Goal: Task Accomplishment & Management: Complete application form

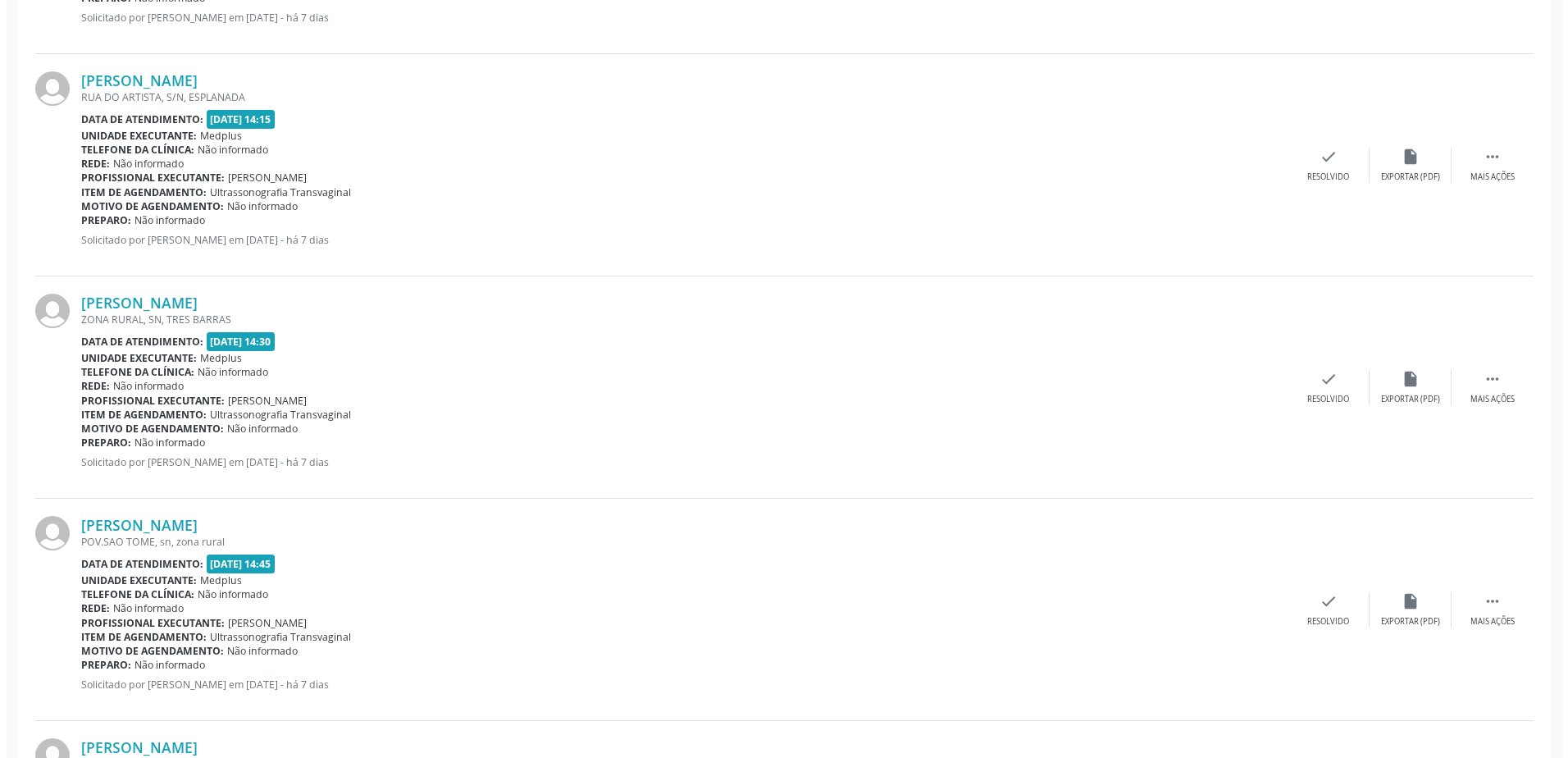
scroll to position [1640, 0]
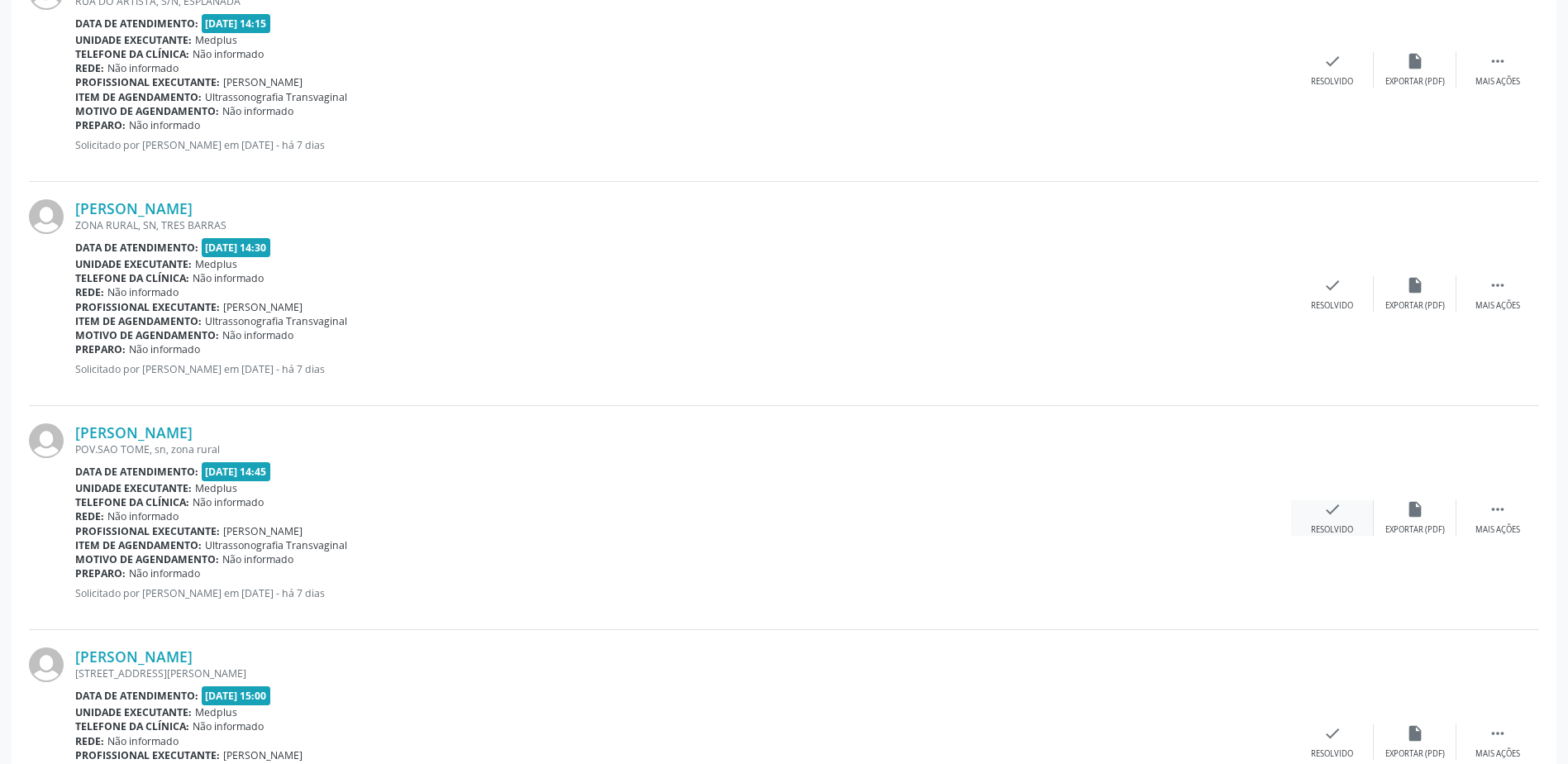
click at [1337, 522] on div "check Resolvido" at bounding box center [1332, 517] width 82 height 35
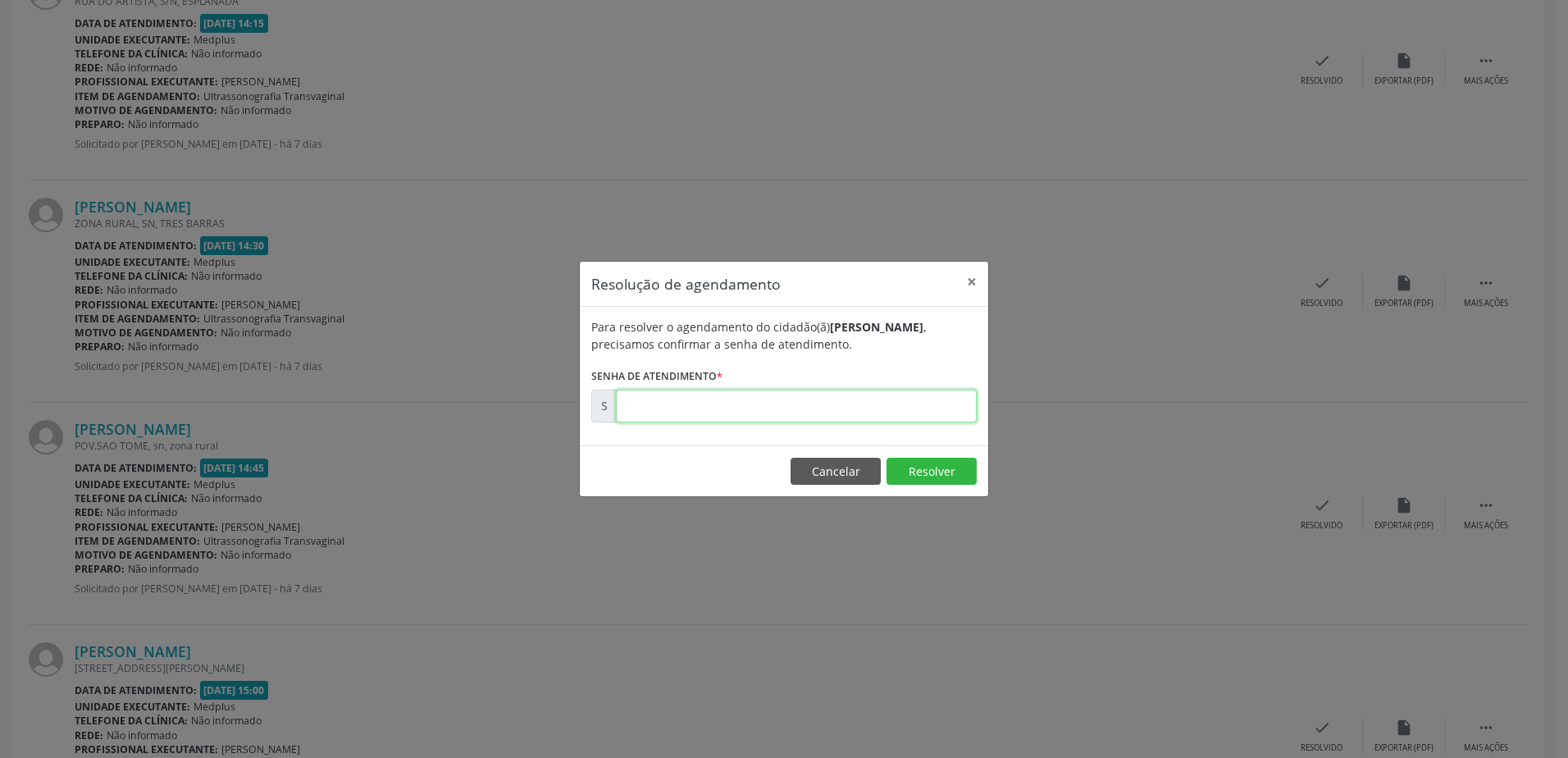
click at [782, 408] on input "text" at bounding box center [796, 405] width 361 height 33
type input "00179114"
click at [922, 473] on button "Resolver" at bounding box center [931, 471] width 91 height 28
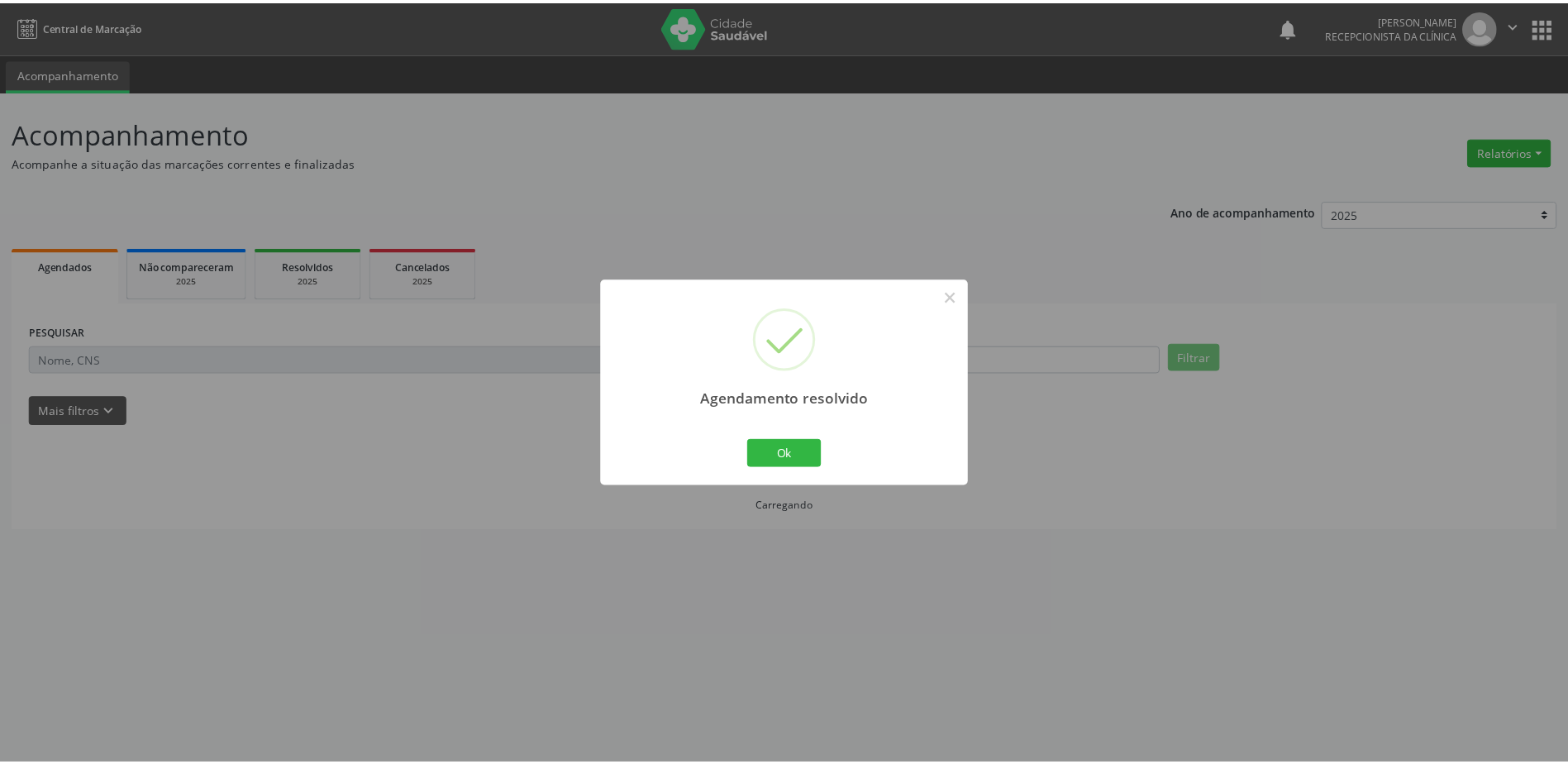
scroll to position [0, 0]
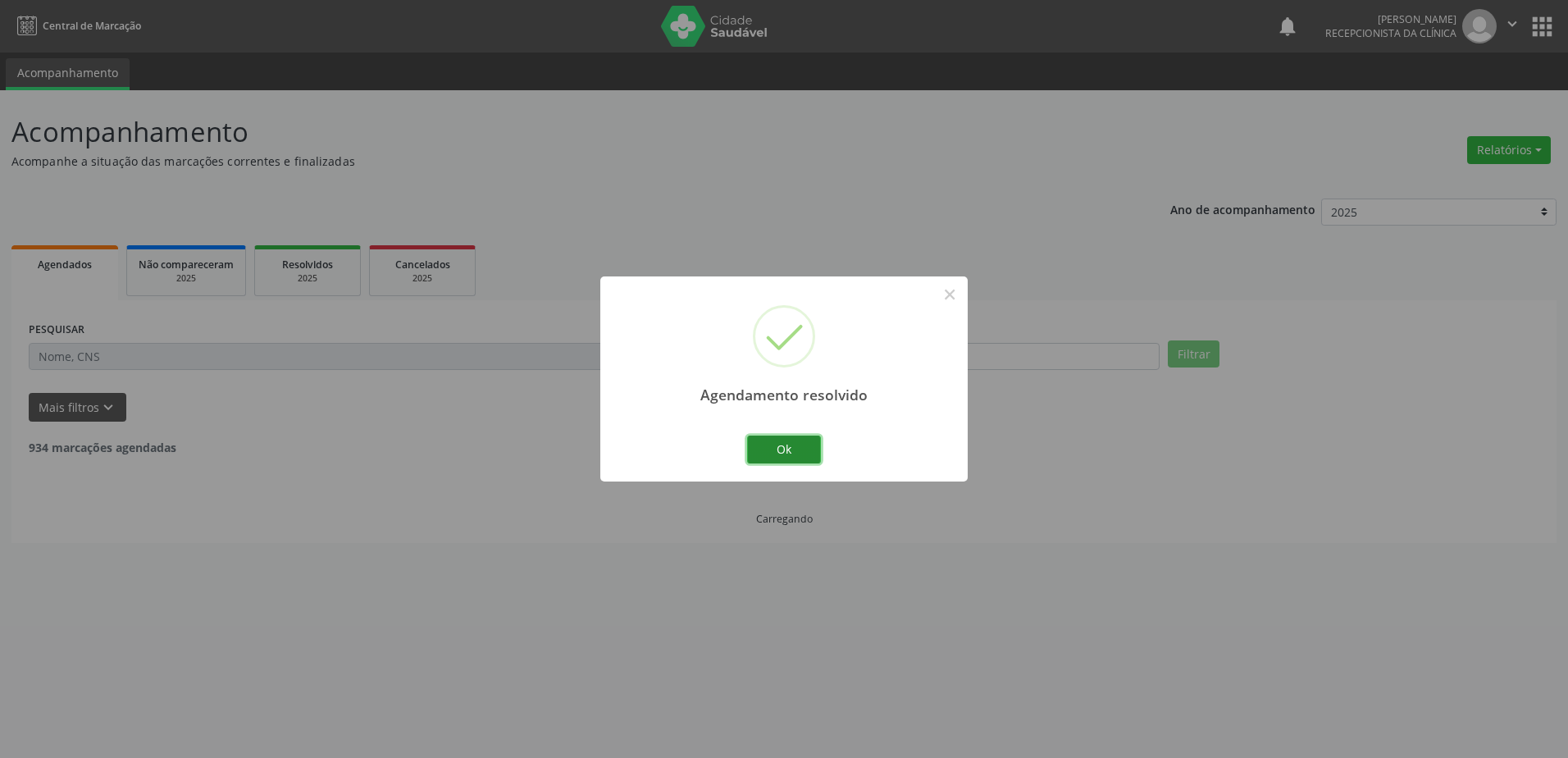
click at [799, 451] on button "Ok" at bounding box center [784, 449] width 74 height 28
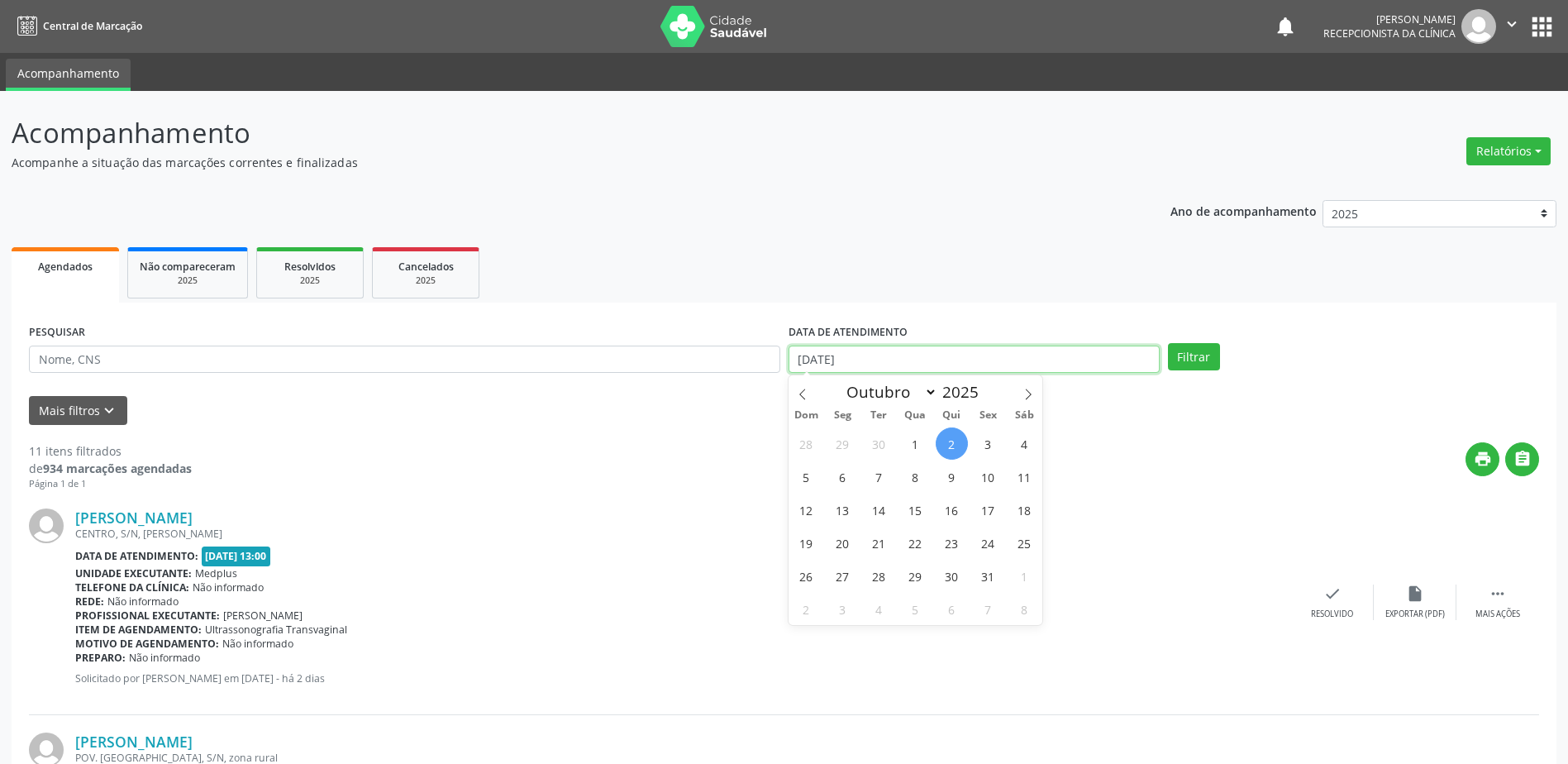
click at [800, 360] on input "[DATE]" at bounding box center [974, 359] width 371 height 28
click at [838, 476] on span "6" at bounding box center [843, 476] width 33 height 33
type input "[DATE]"
click at [838, 476] on span "6" at bounding box center [843, 476] width 33 height 33
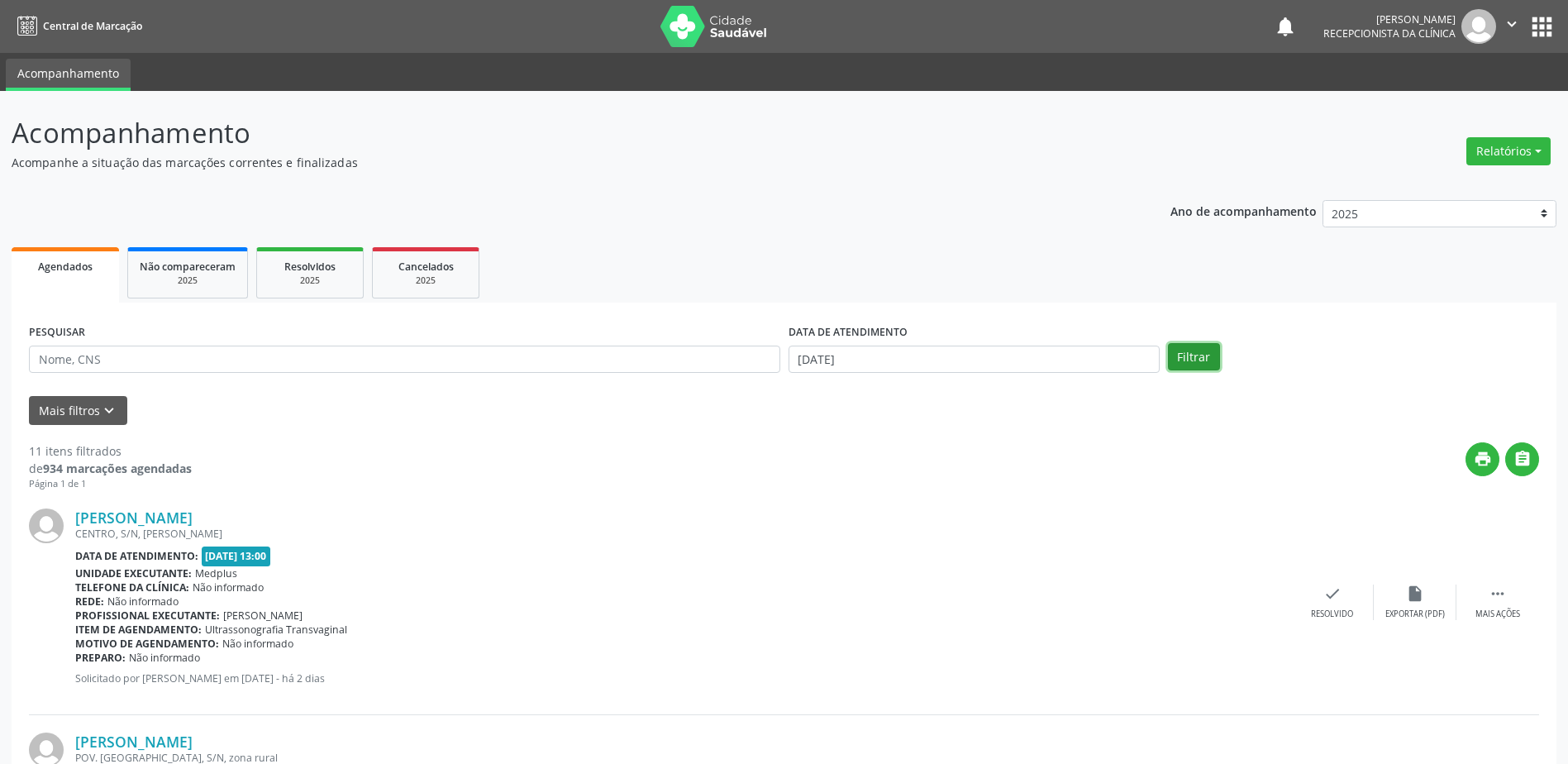
click at [1203, 351] on button "Filtrar" at bounding box center [1195, 356] width 52 height 28
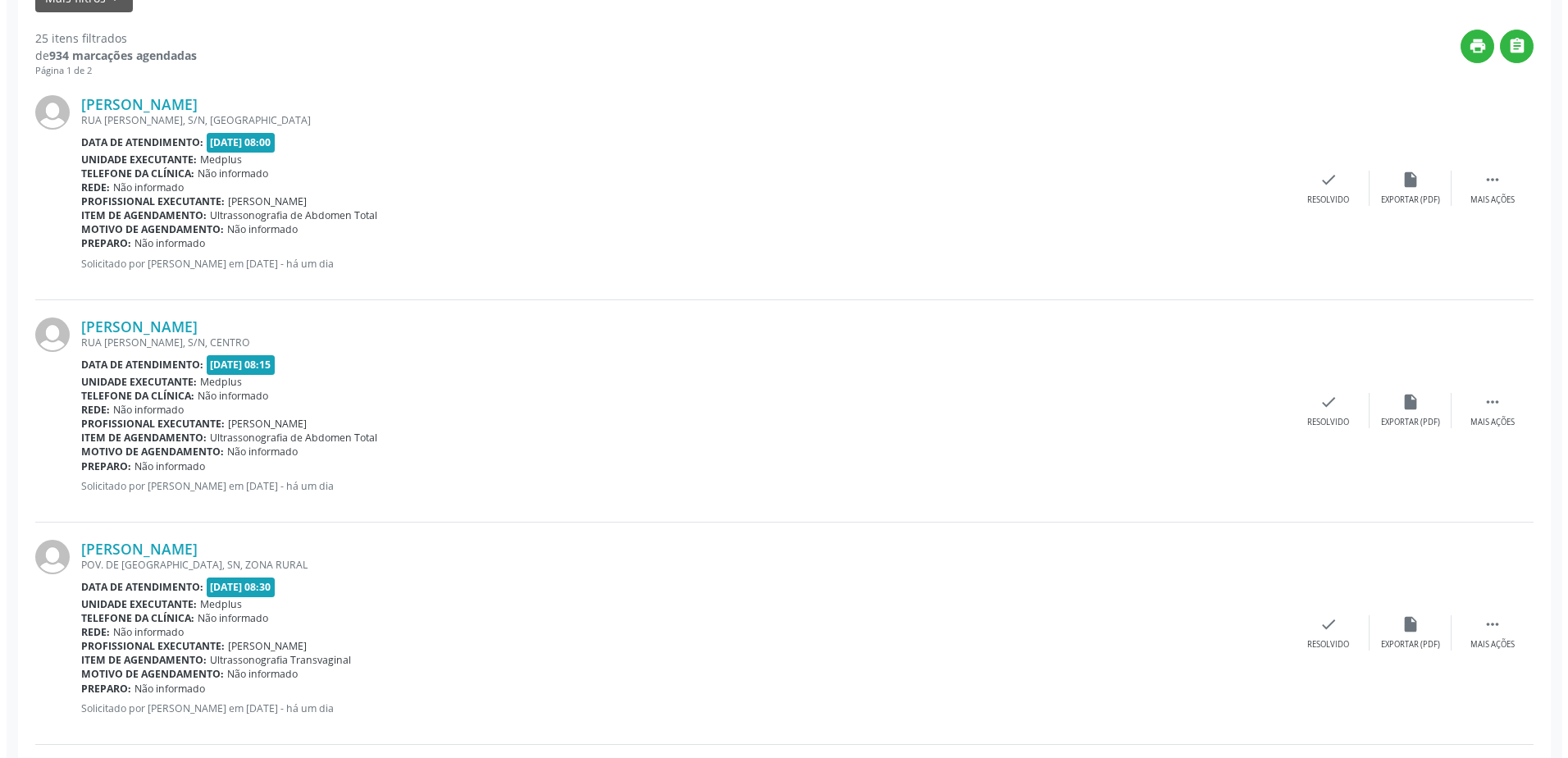
scroll to position [410, 0]
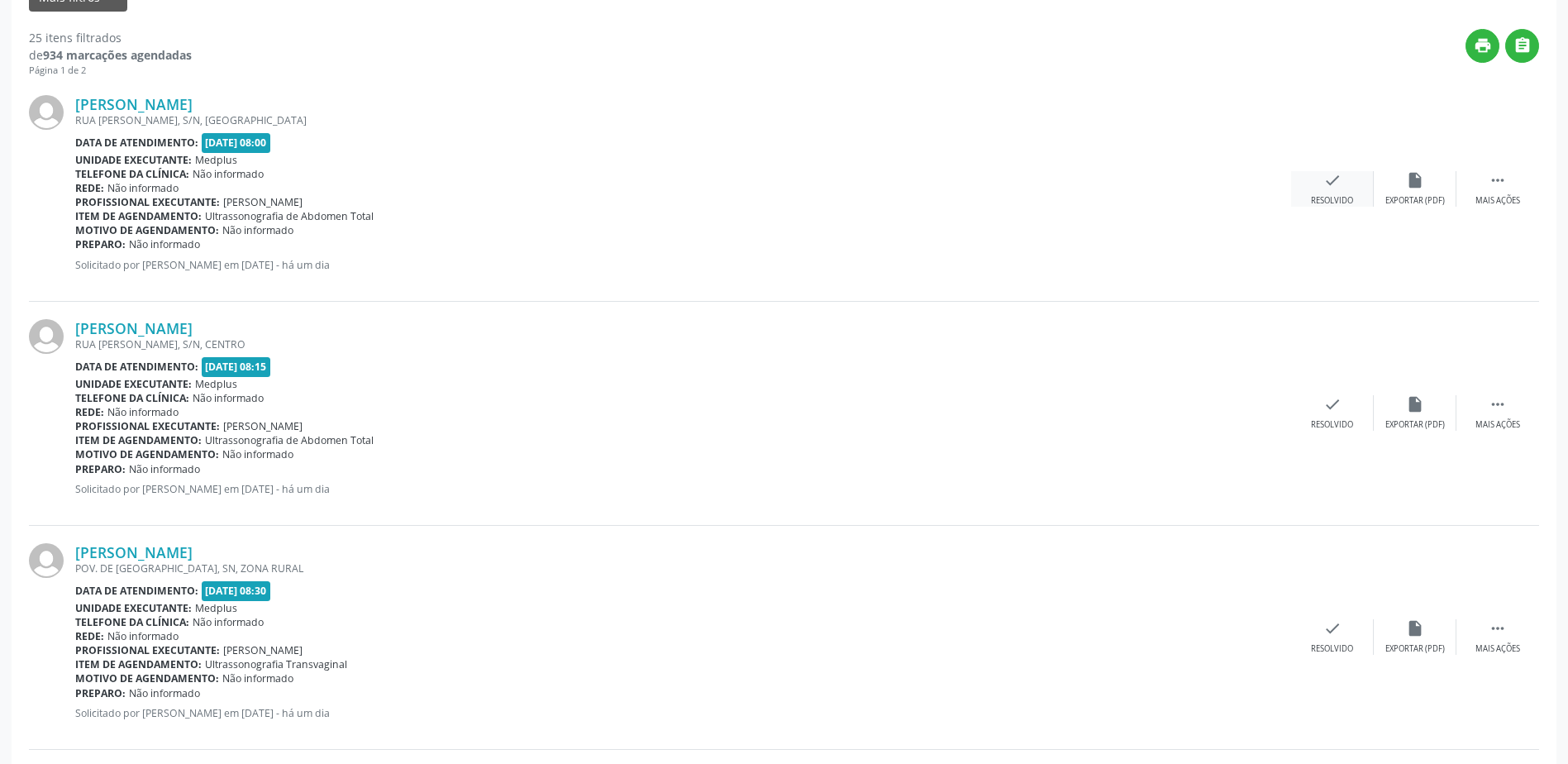
click at [1342, 194] on div "check Resolvido" at bounding box center [1332, 188] width 82 height 35
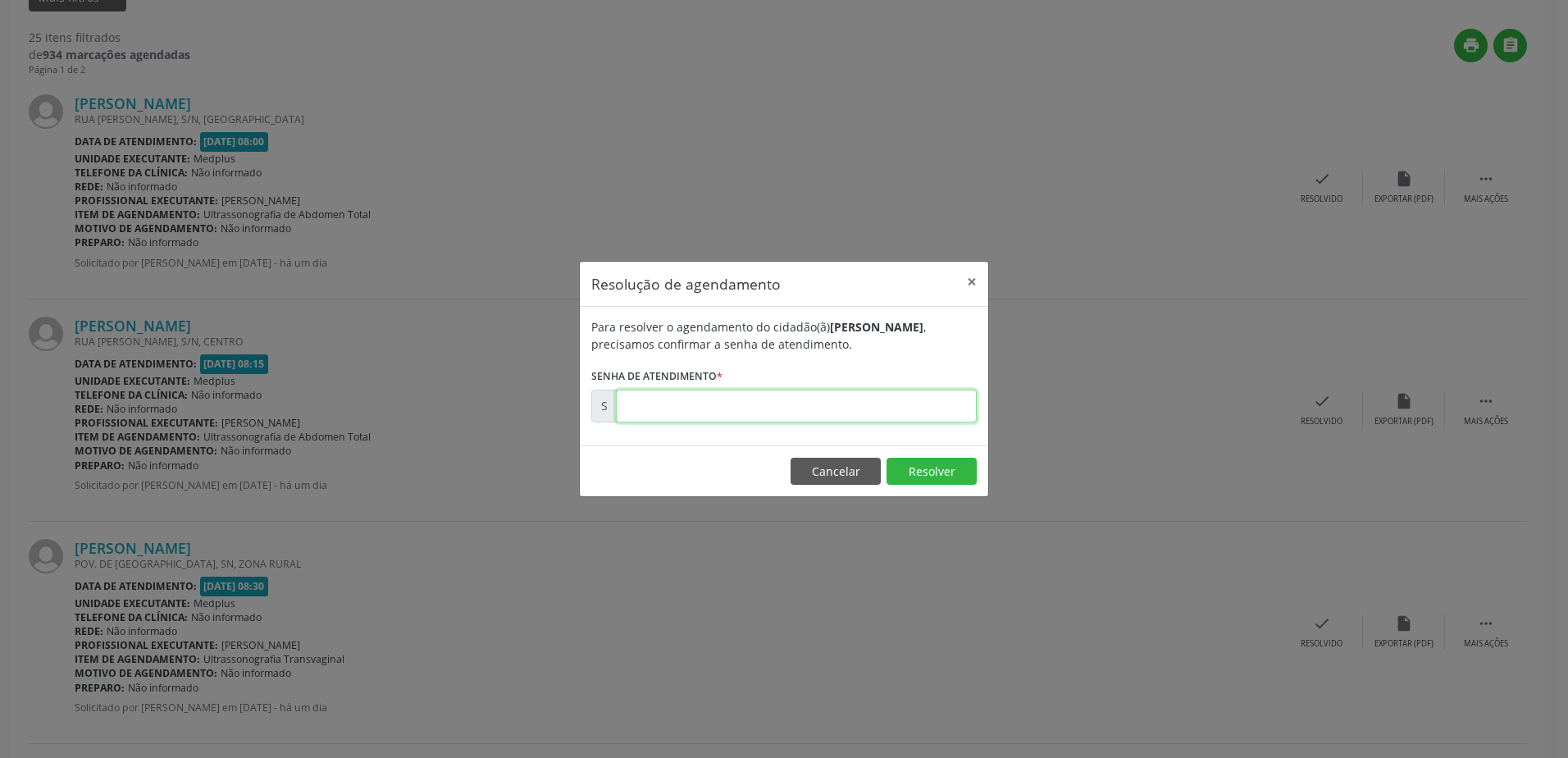
click at [699, 414] on input "text" at bounding box center [796, 405] width 361 height 33
type input "00180003"
click at [921, 473] on button "Resolver" at bounding box center [931, 471] width 91 height 28
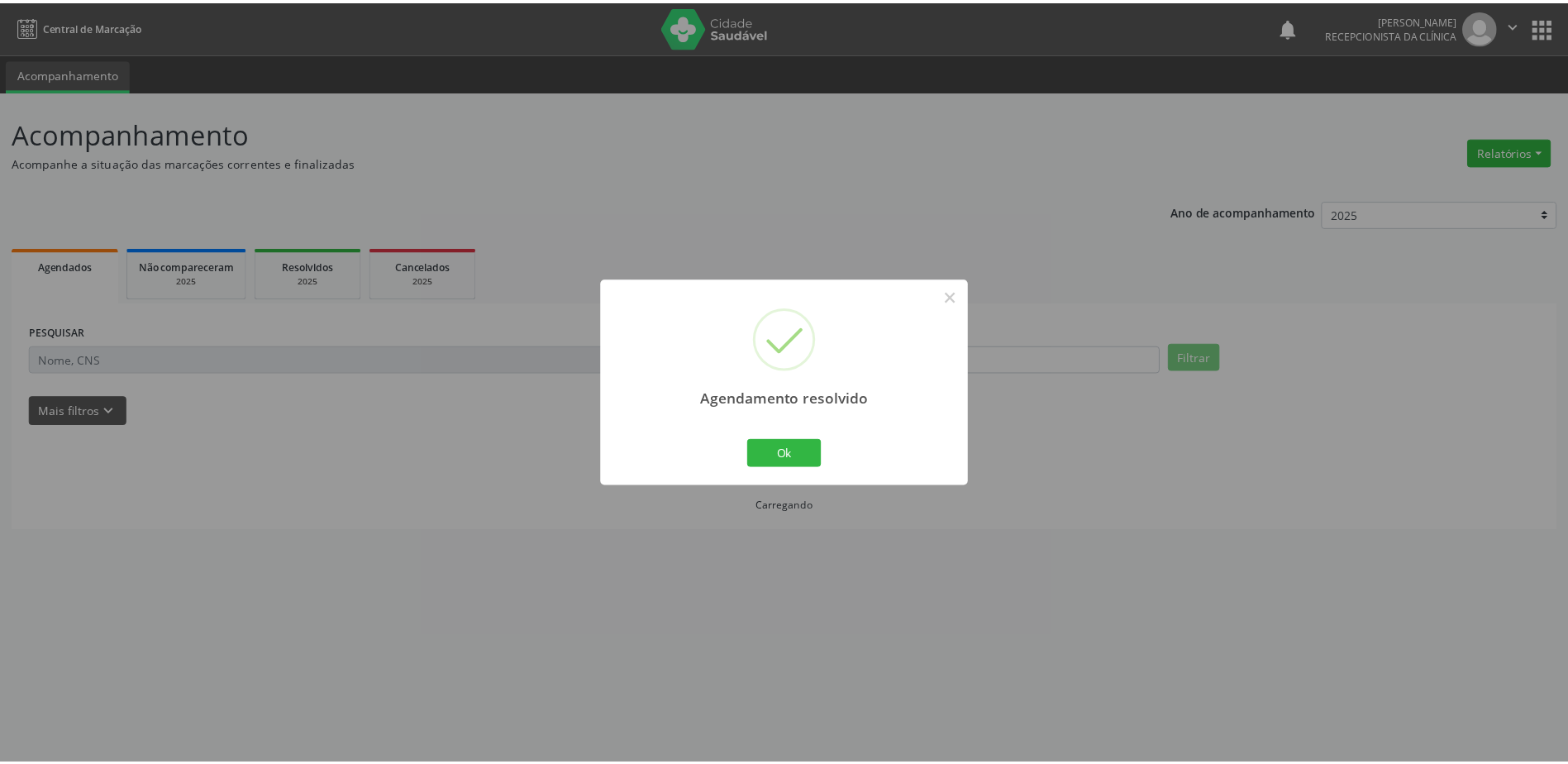
scroll to position [0, 0]
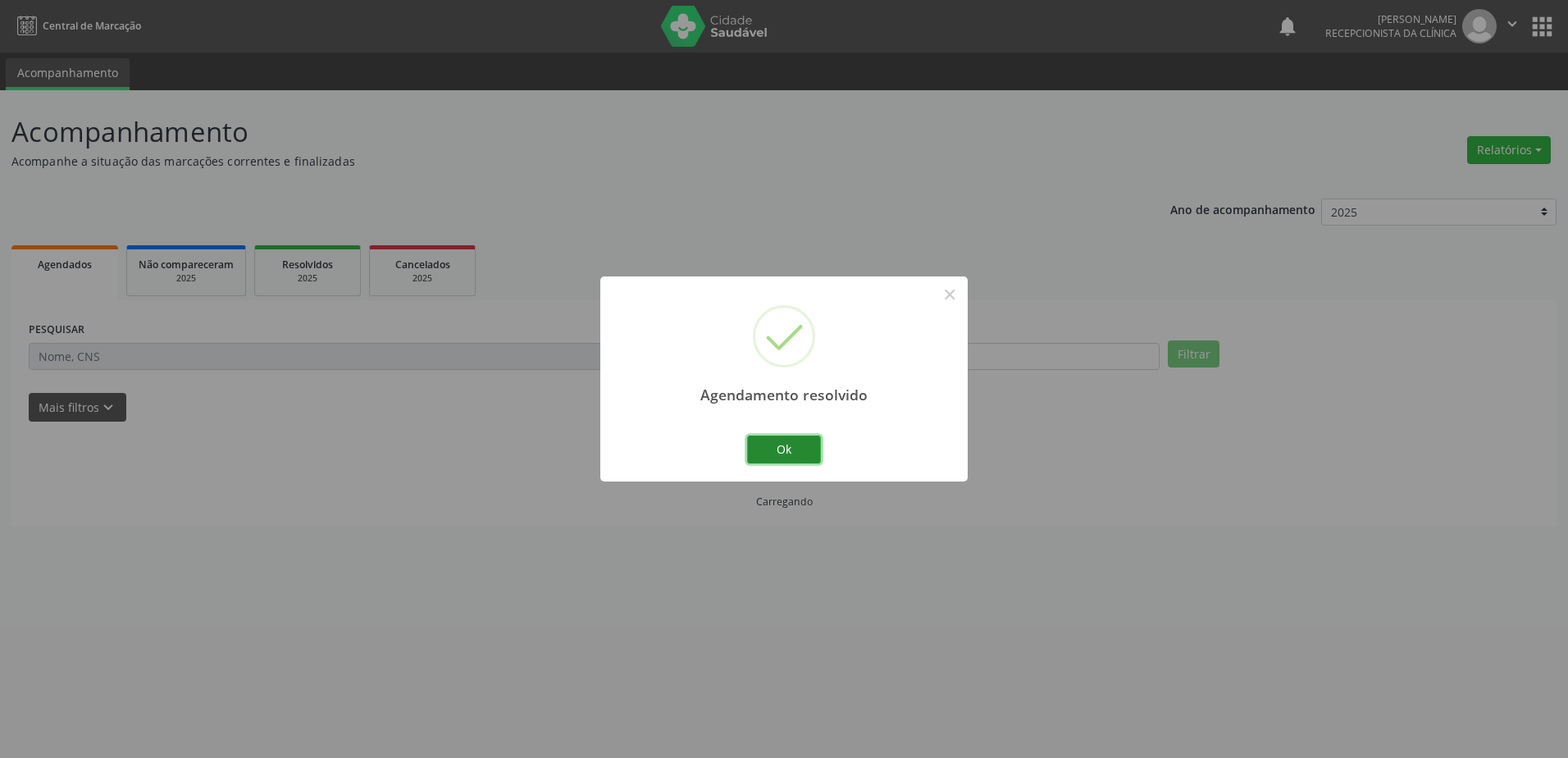
click at [798, 442] on button "Ok" at bounding box center [784, 449] width 74 height 28
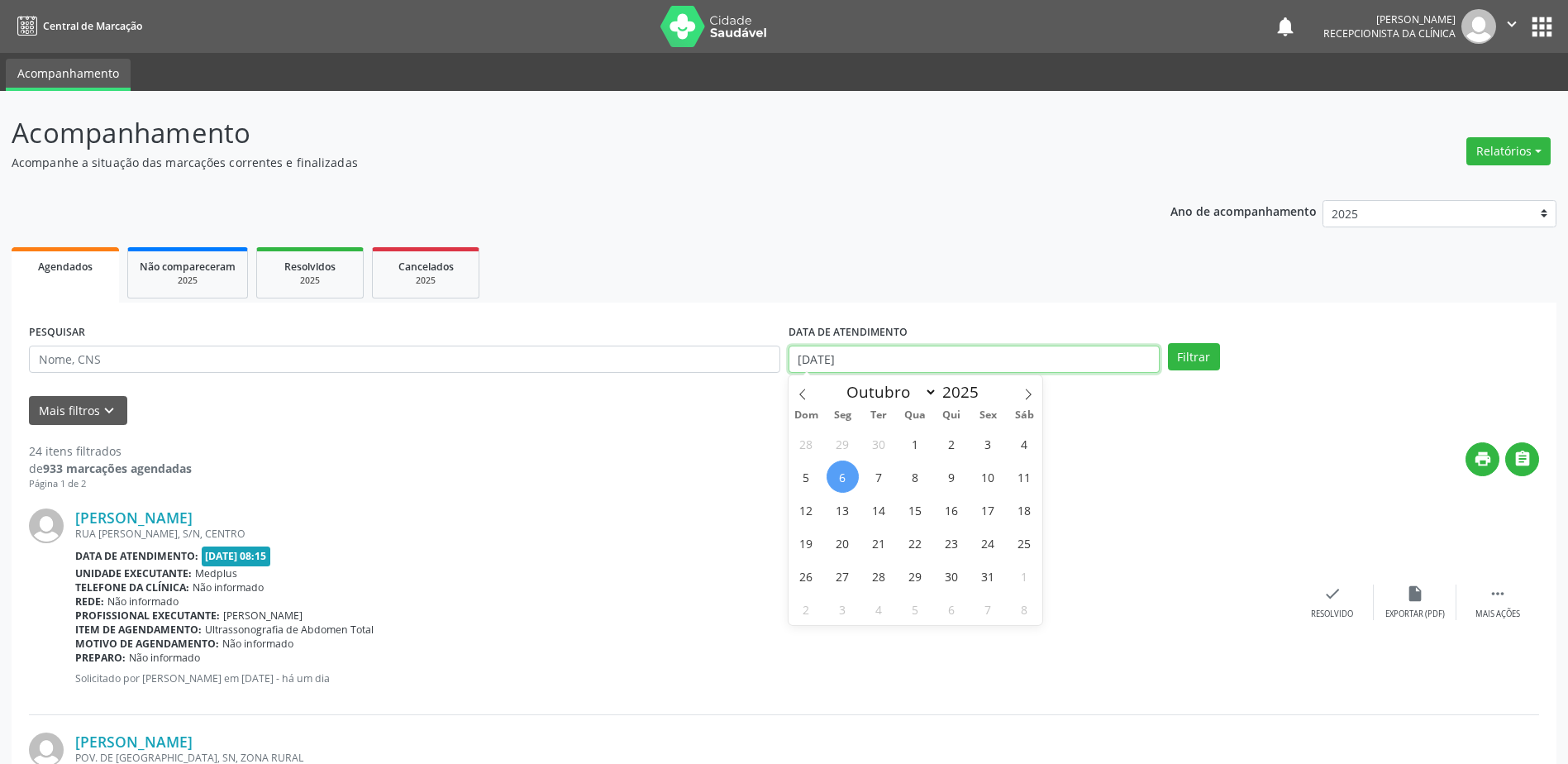
click at [805, 356] on input "[DATE]" at bounding box center [974, 359] width 371 height 28
click at [951, 445] on span "2" at bounding box center [952, 444] width 33 height 33
type input "[DATE]"
click at [951, 444] on span "2" at bounding box center [952, 444] width 33 height 33
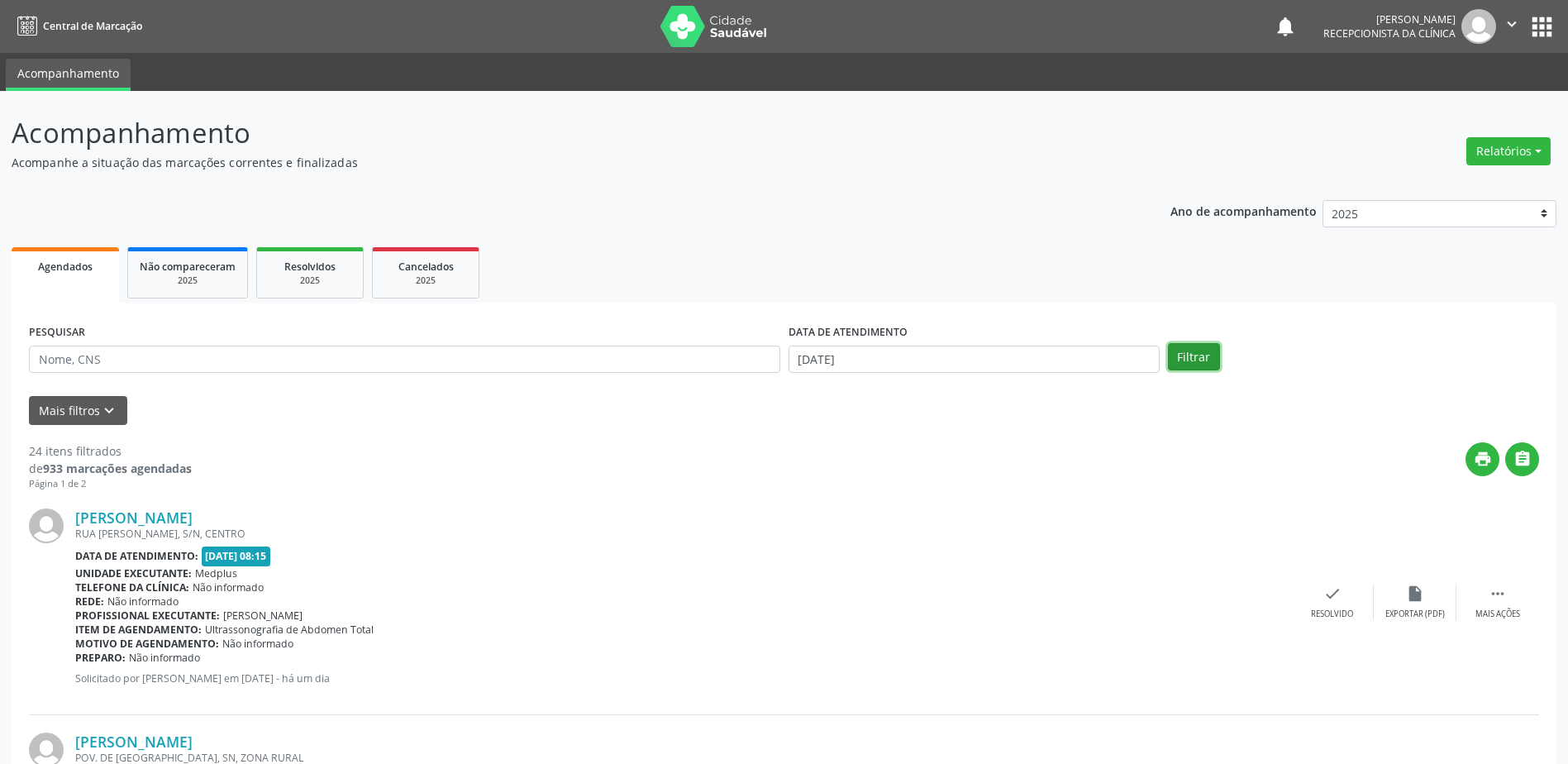
click at [1174, 354] on button "Filtrar" at bounding box center [1195, 356] width 52 height 28
click at [1214, 361] on button "Filtrar" at bounding box center [1195, 356] width 52 height 28
click at [1197, 360] on button "Filtrar" at bounding box center [1195, 356] width 52 height 28
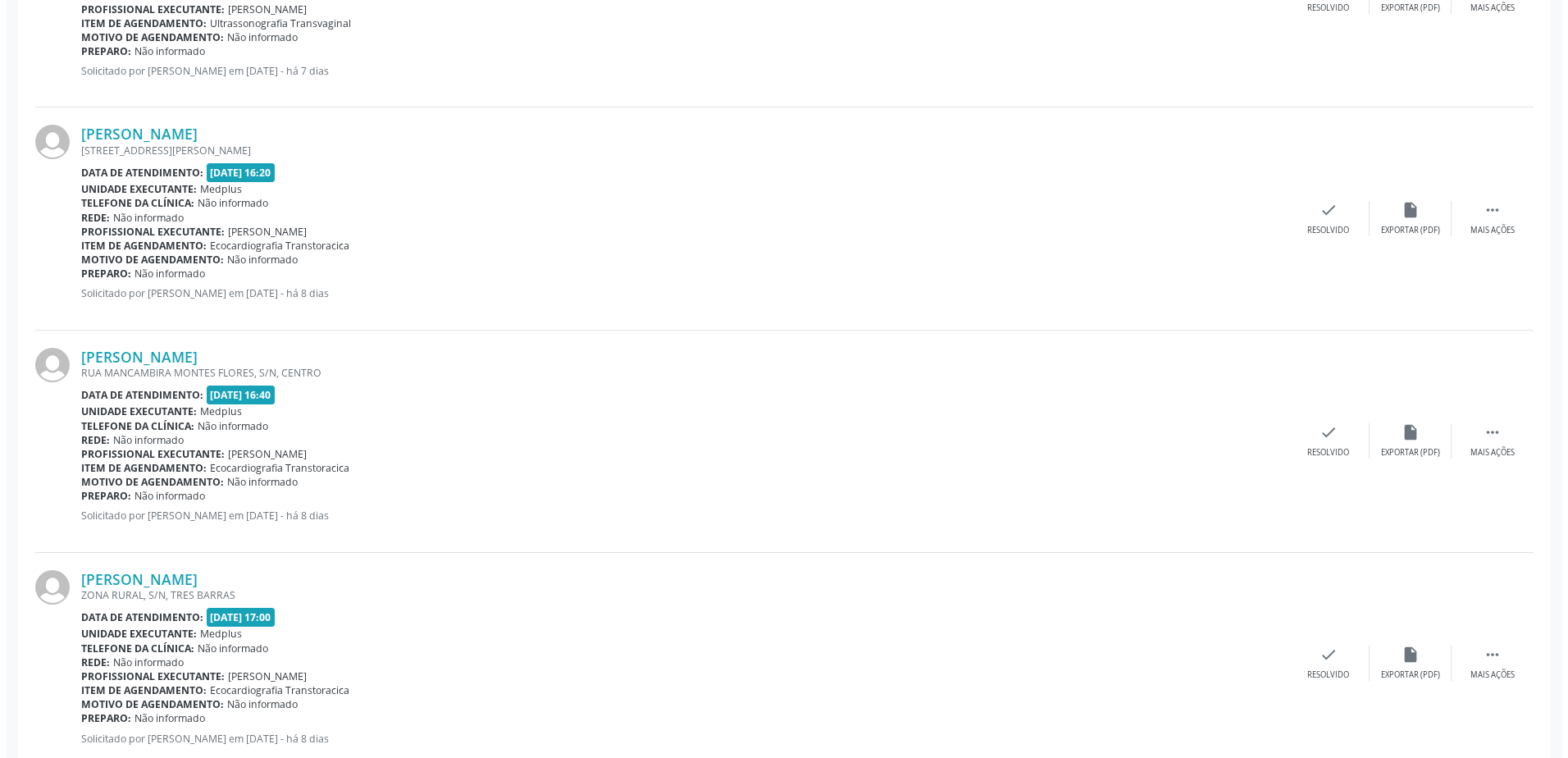
scroll to position [2121, 0]
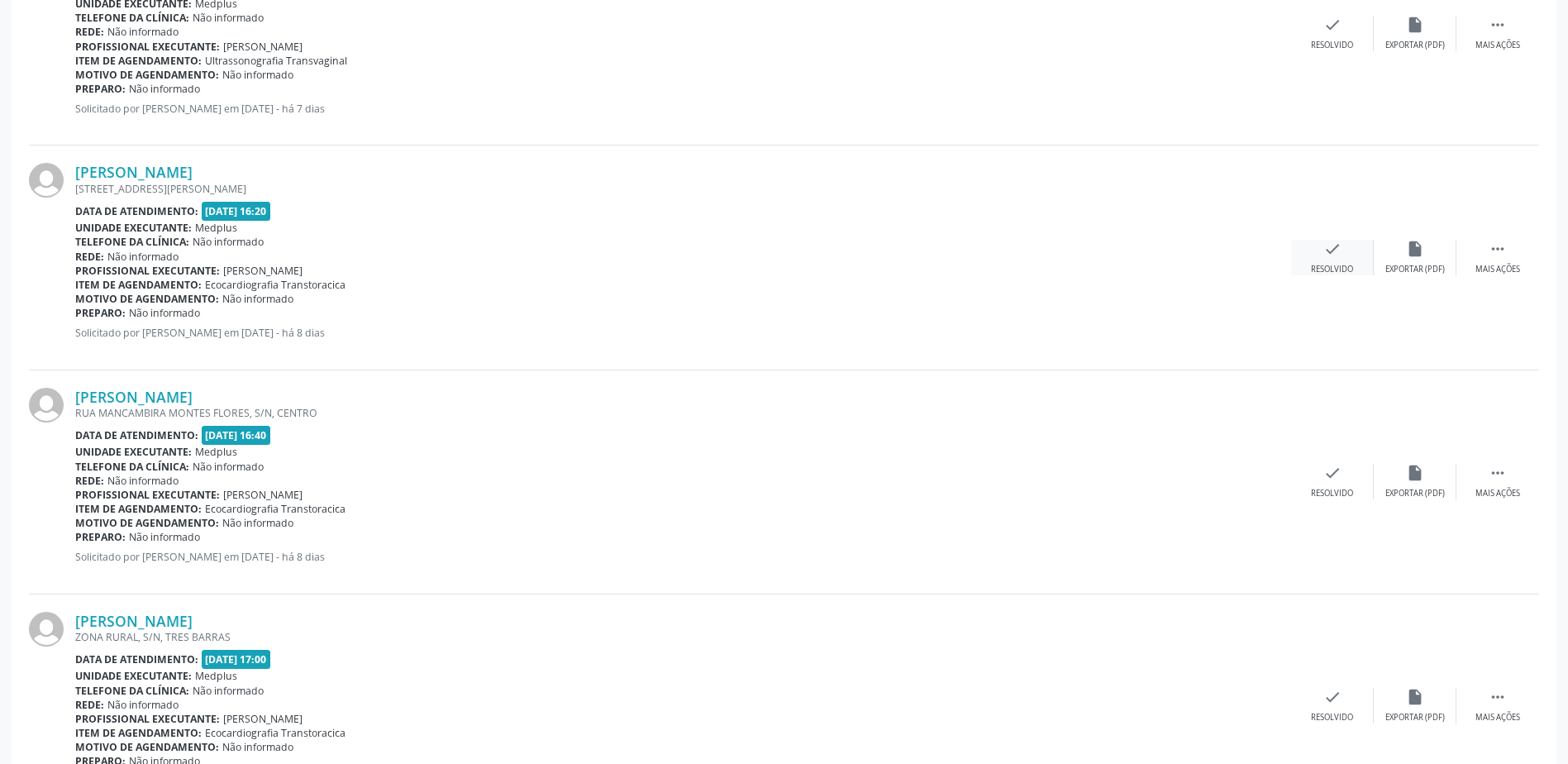
click at [1323, 260] on div "check Resolvido" at bounding box center [1332, 257] width 82 height 35
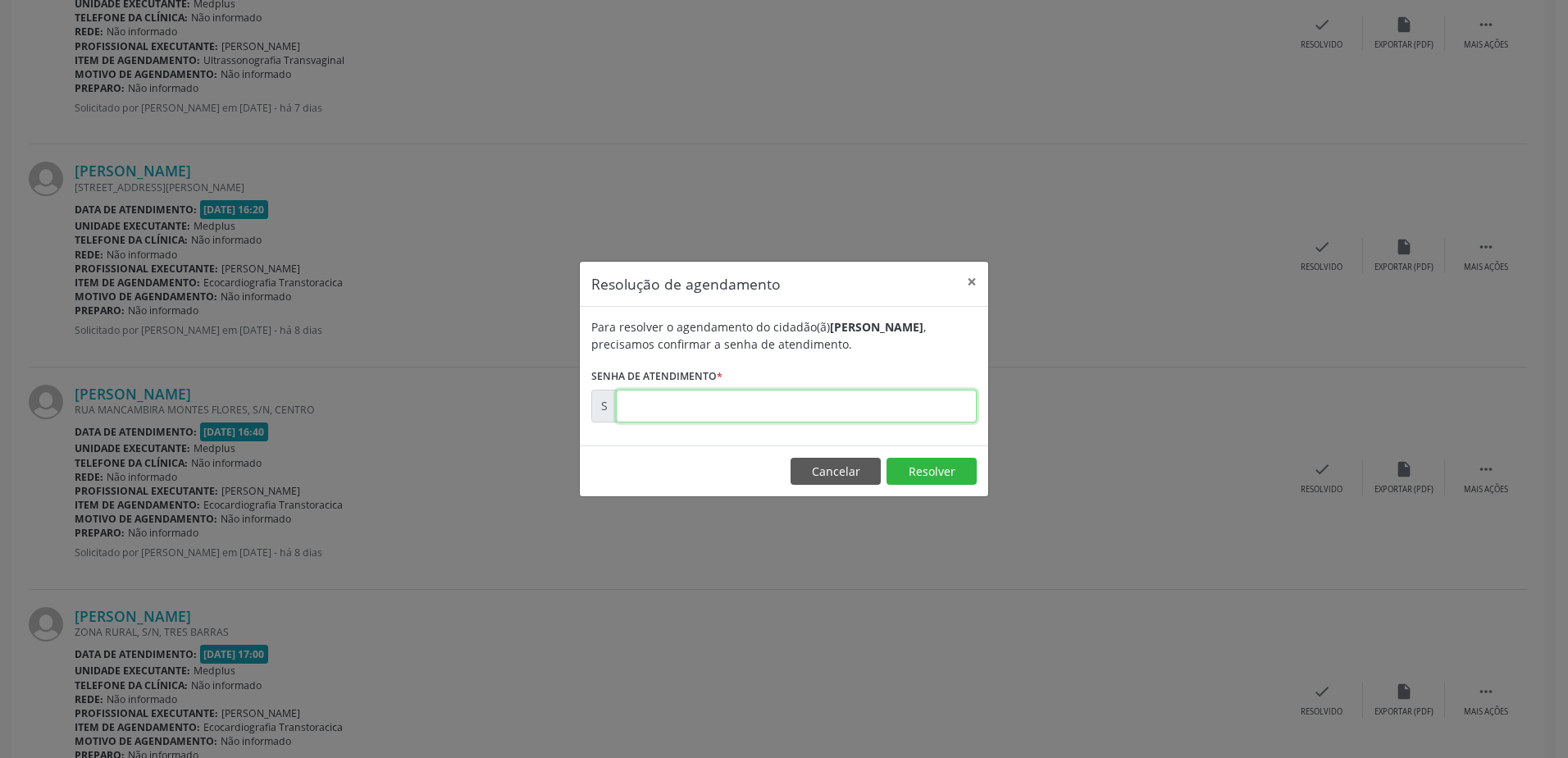
click at [811, 414] on input "text" at bounding box center [796, 405] width 361 height 33
type input "00178766"
click at [922, 471] on button "Resolver" at bounding box center [931, 471] width 91 height 28
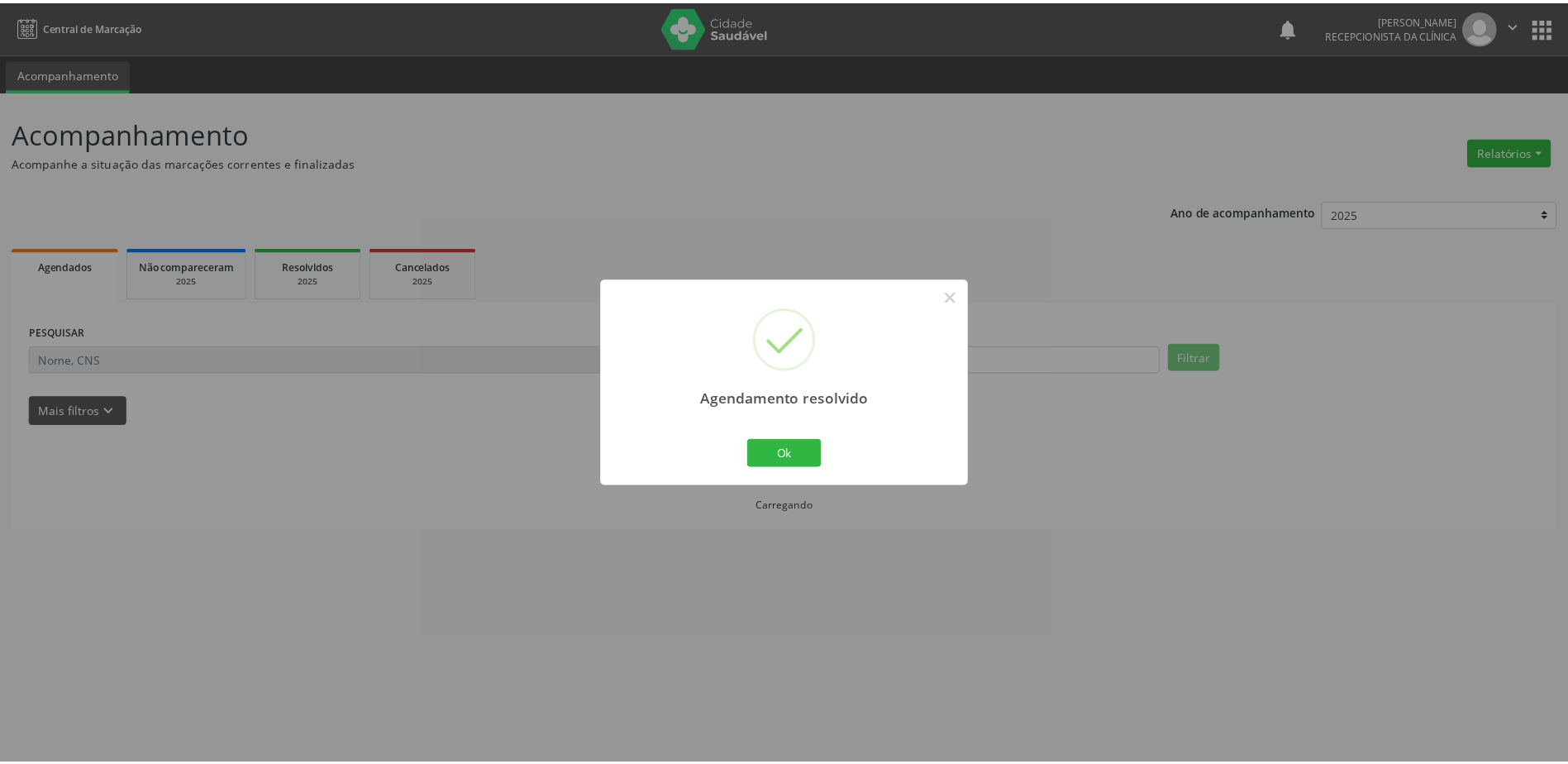
scroll to position [0, 0]
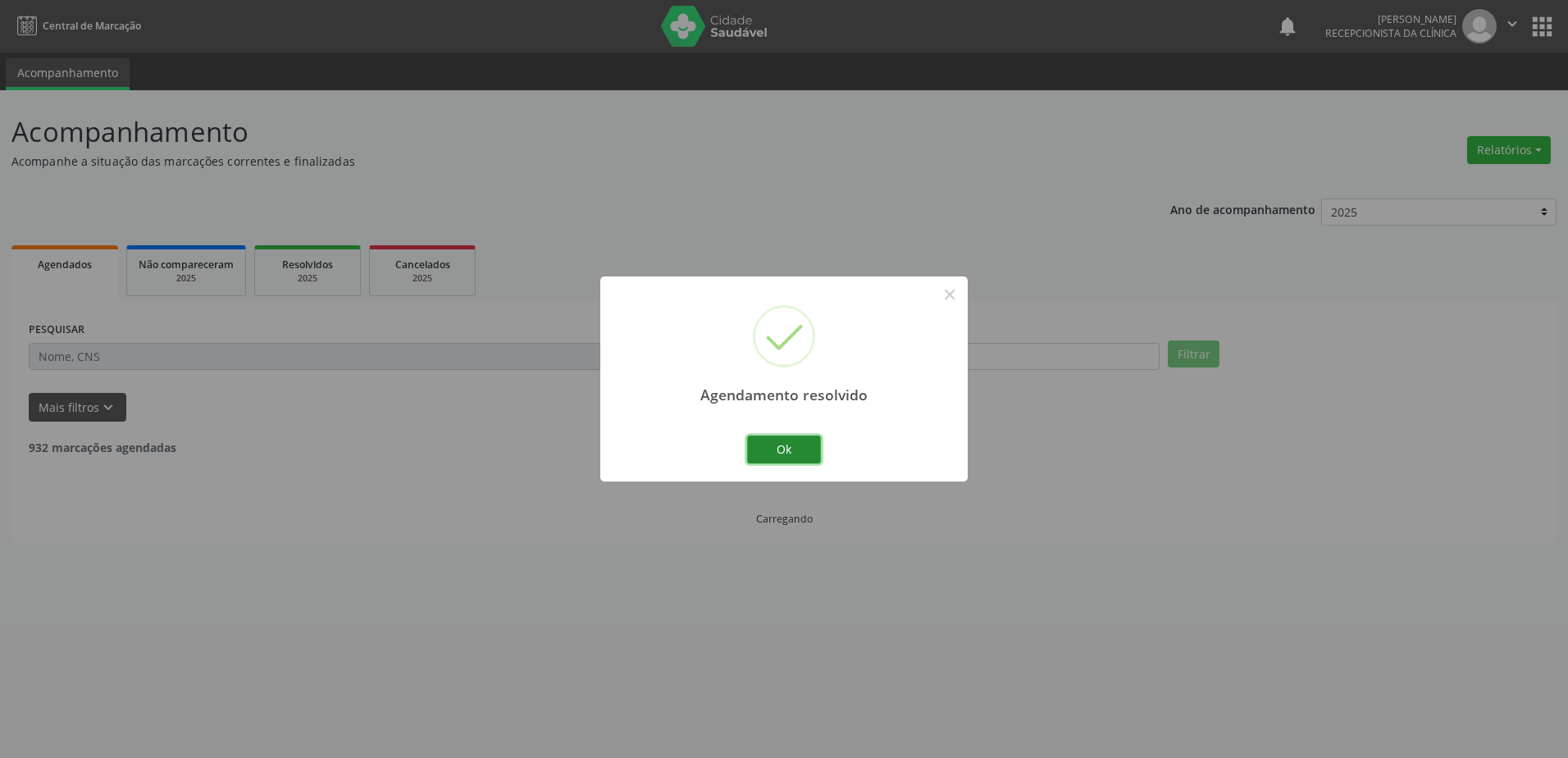
click at [797, 442] on button "Ok" at bounding box center [784, 449] width 74 height 28
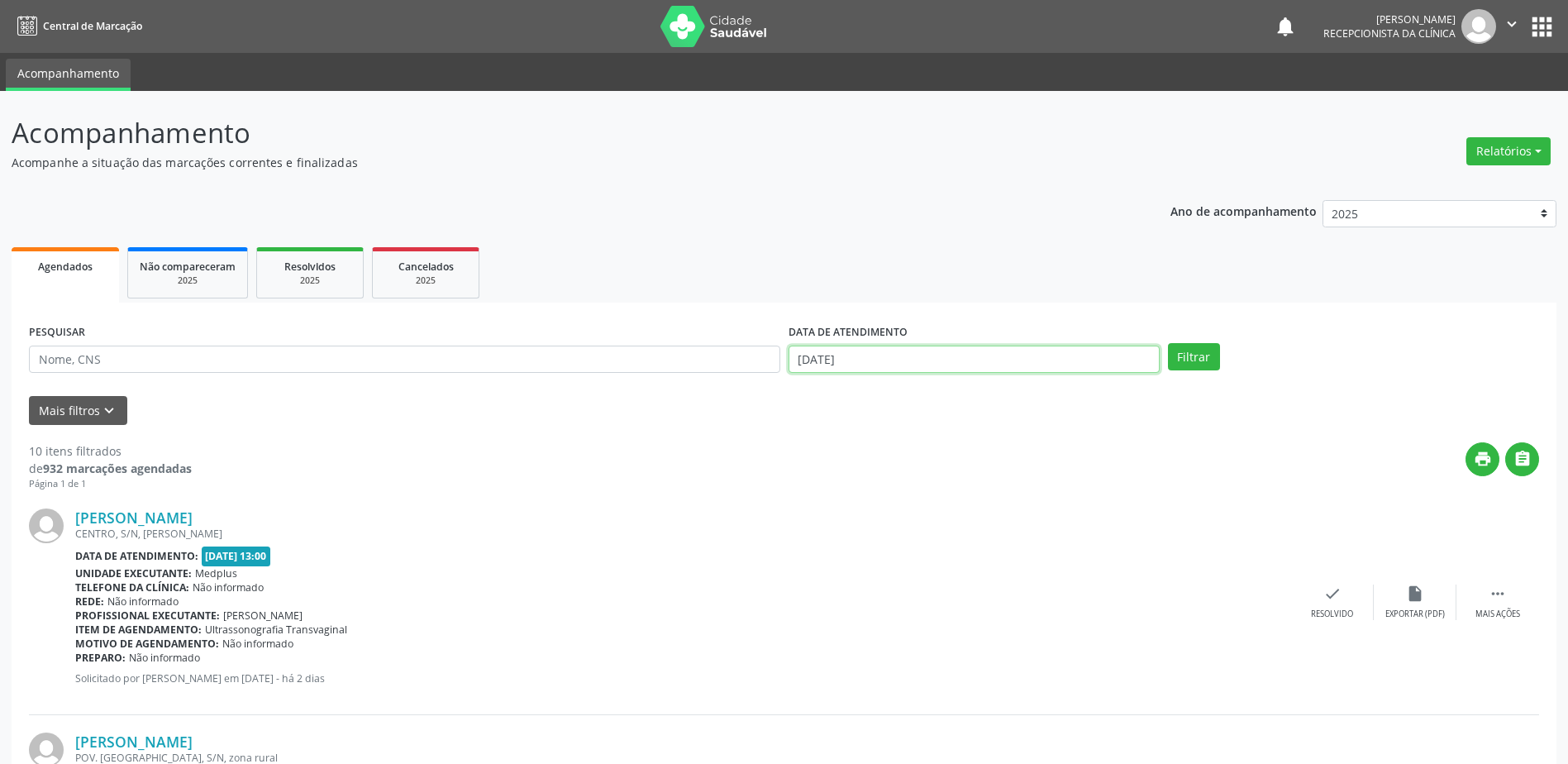
click at [798, 354] on input "[DATE]" at bounding box center [974, 359] width 371 height 28
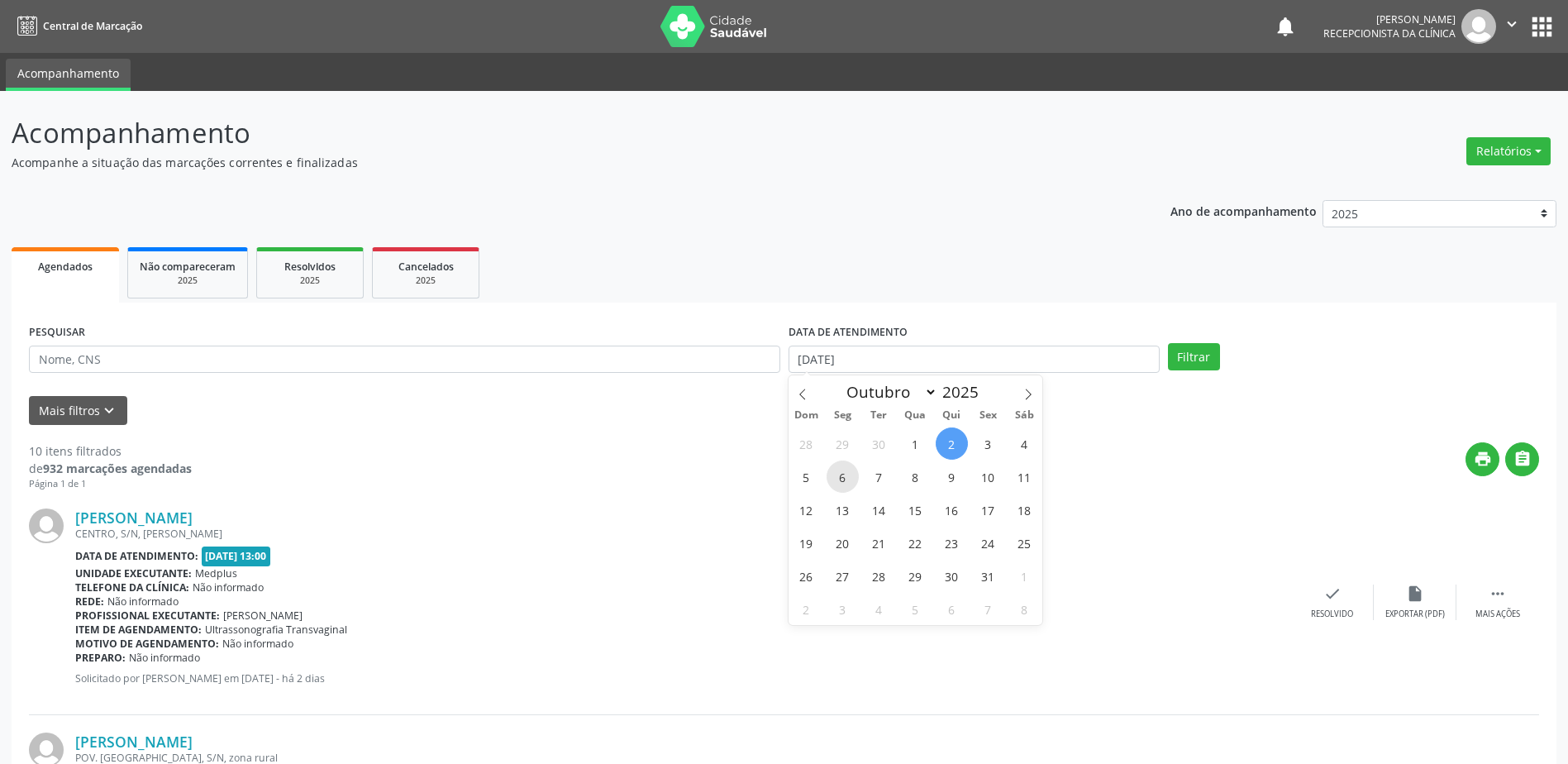
click at [838, 472] on span "6" at bounding box center [843, 476] width 33 height 33
type input "[DATE]"
click at [838, 471] on span "6" at bounding box center [843, 476] width 33 height 33
click at [1197, 358] on button "Filtrar" at bounding box center [1195, 356] width 52 height 28
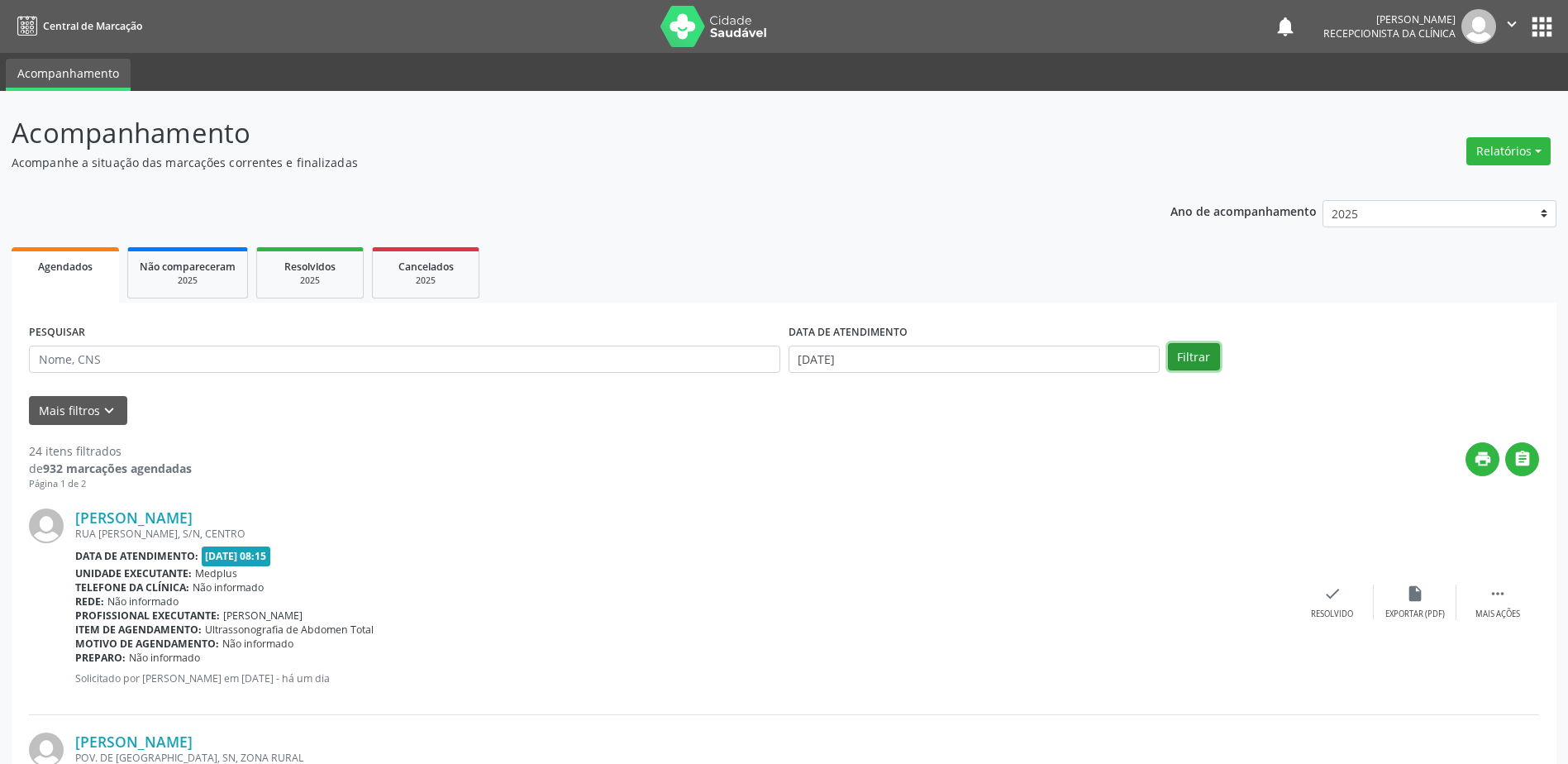
click at [1200, 353] on button "Filtrar" at bounding box center [1195, 356] width 52 height 28
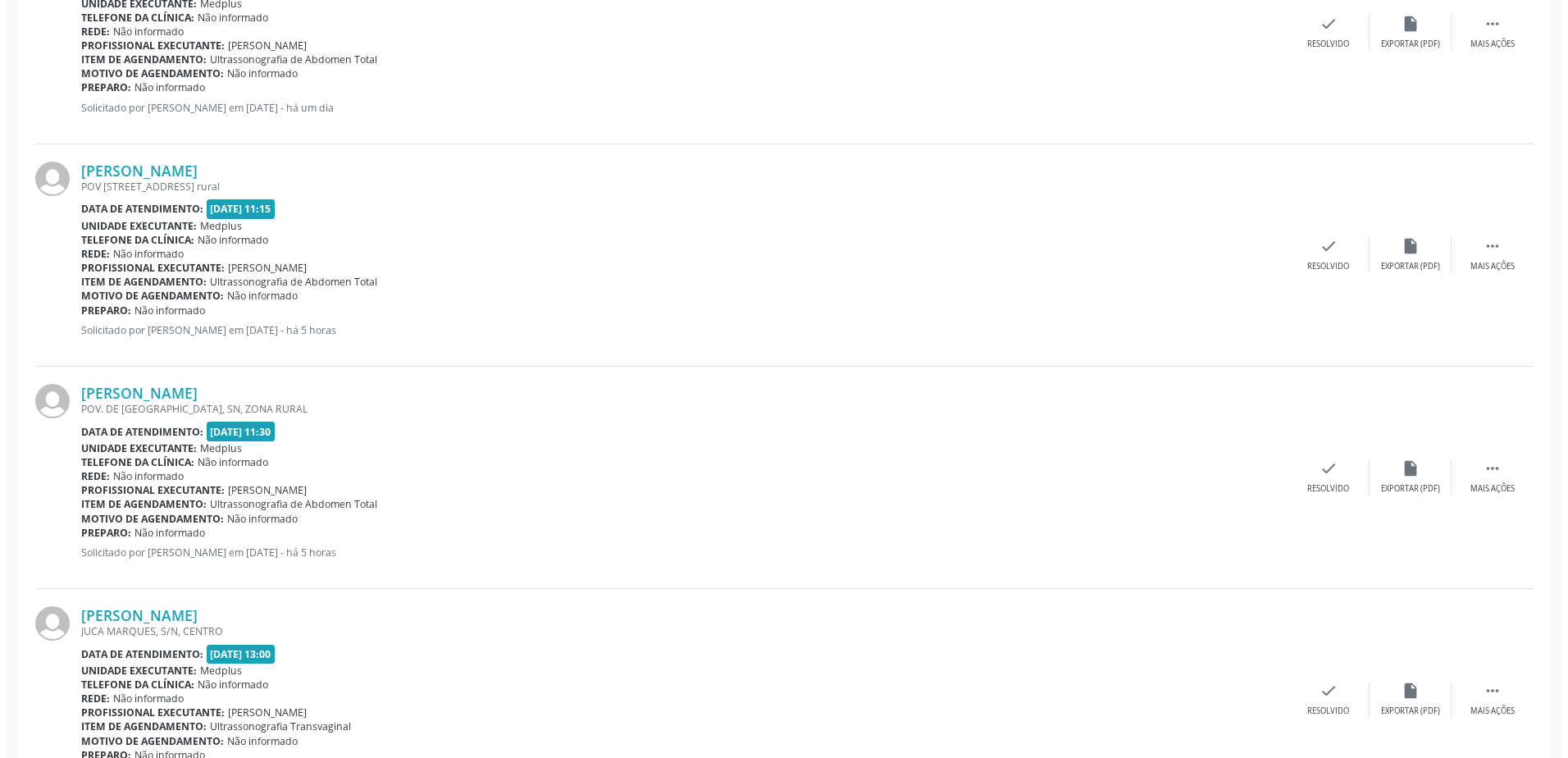
scroll to position [3139, 0]
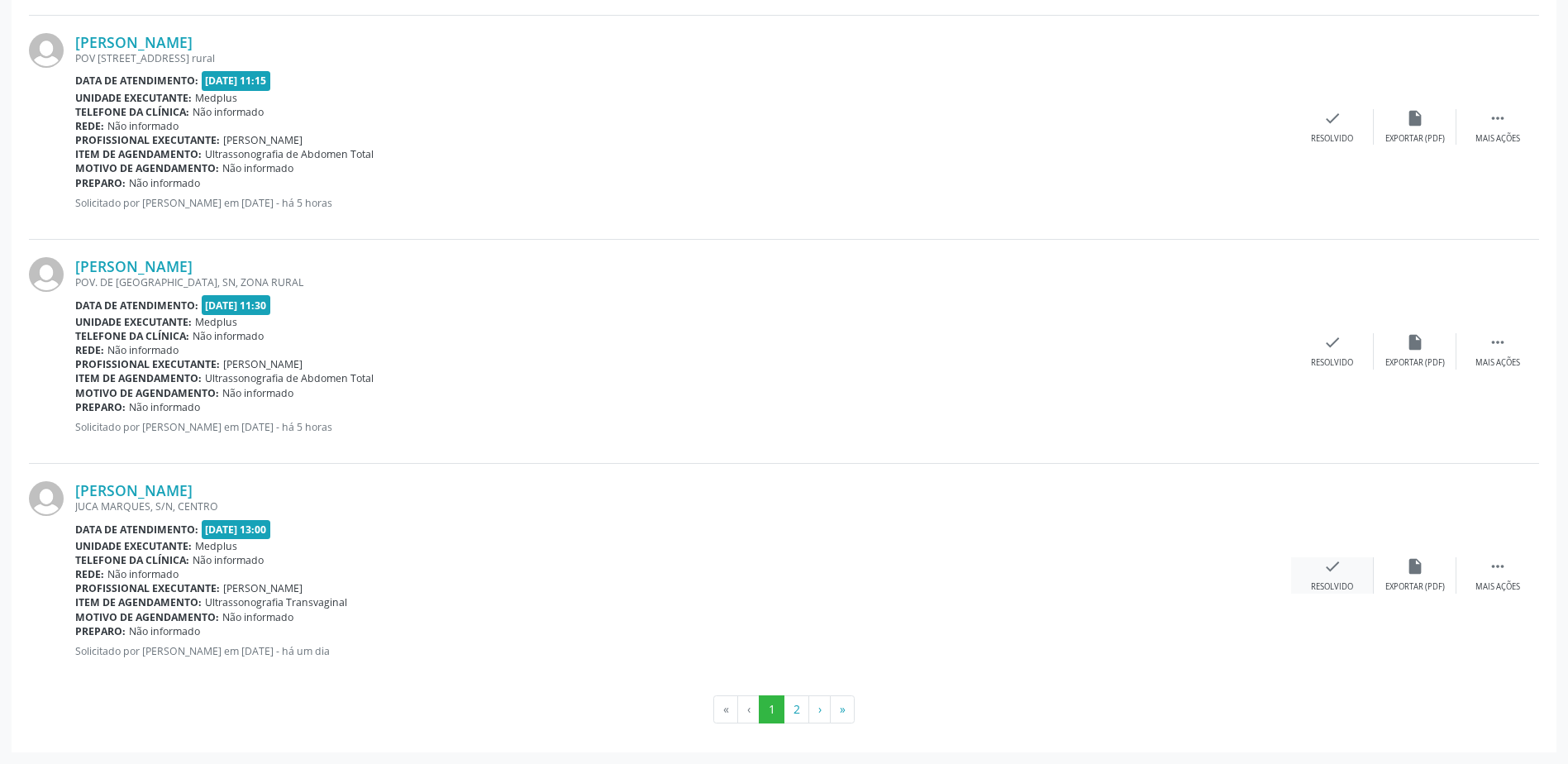
click at [1332, 582] on div "Resolvido" at bounding box center [1332, 587] width 43 height 12
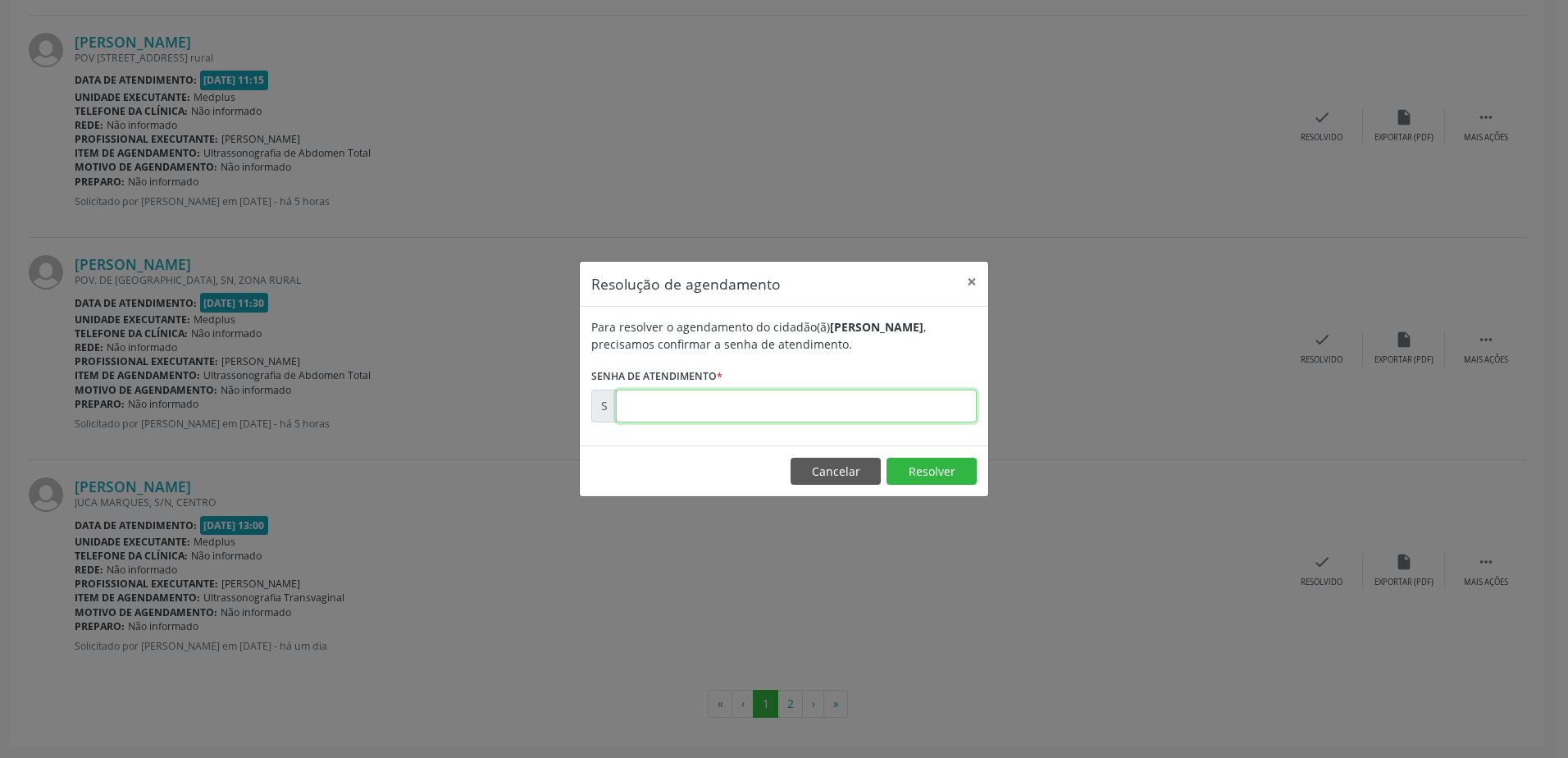
click at [745, 405] on input "text" at bounding box center [796, 405] width 361 height 33
type input "00180022"
click at [930, 472] on button "Resolver" at bounding box center [931, 471] width 91 height 28
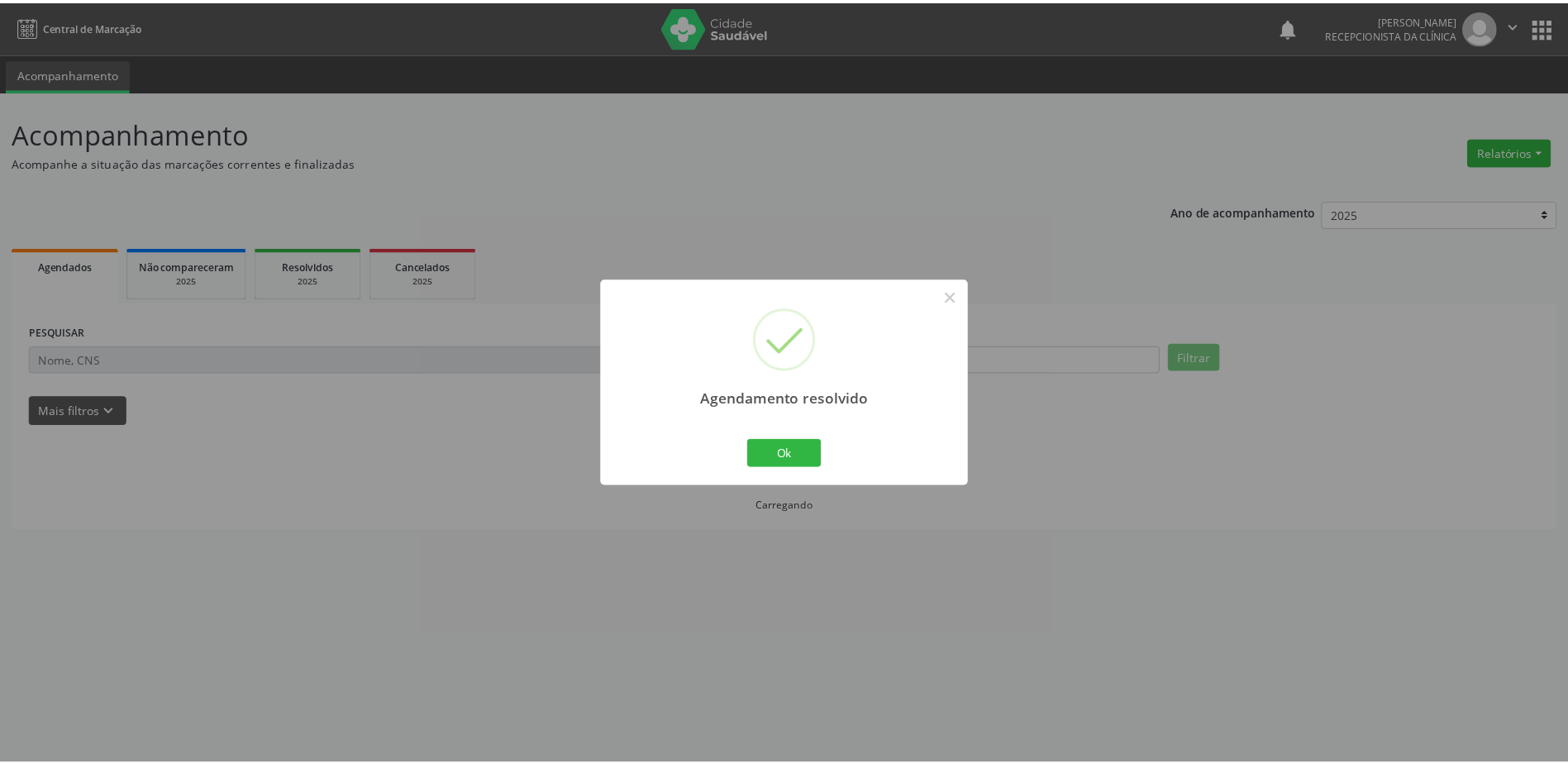
scroll to position [0, 0]
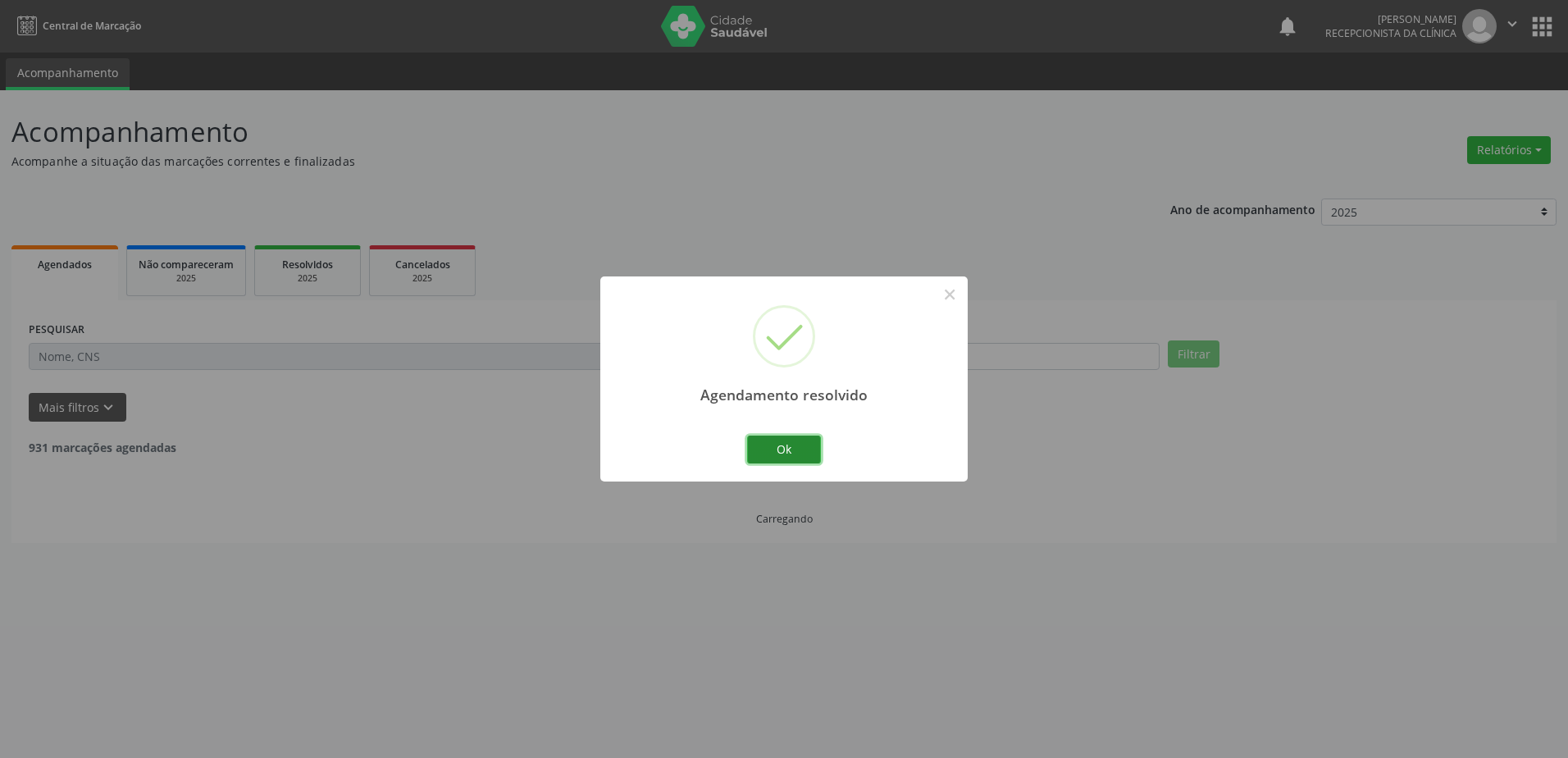
click at [788, 448] on button "Ok" at bounding box center [784, 449] width 74 height 28
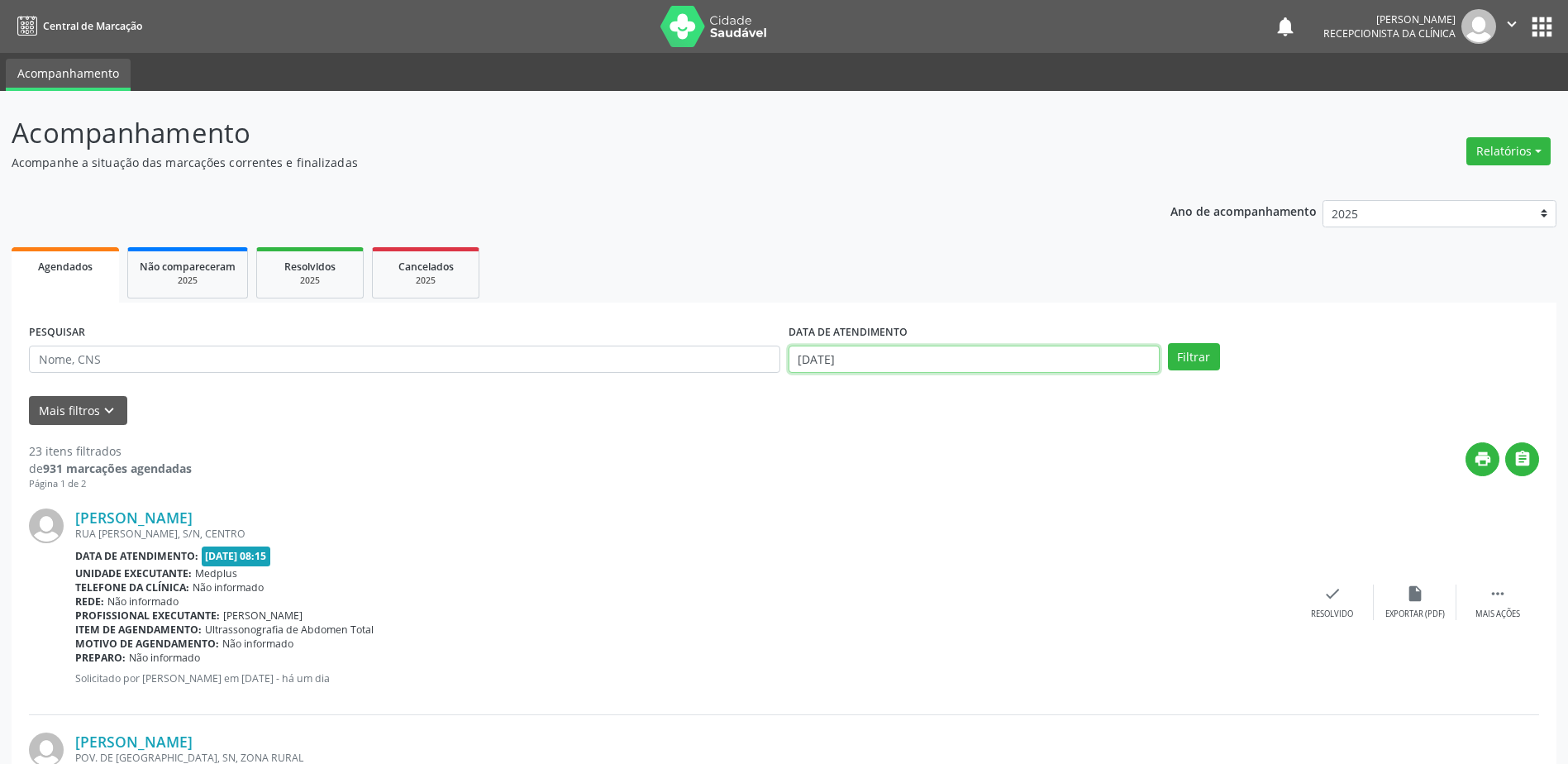
click at [911, 361] on body "Central de Marcação notifications [PERSON_NAME] Recepcionista da clínica  Conf…" at bounding box center [784, 382] width 1568 height 764
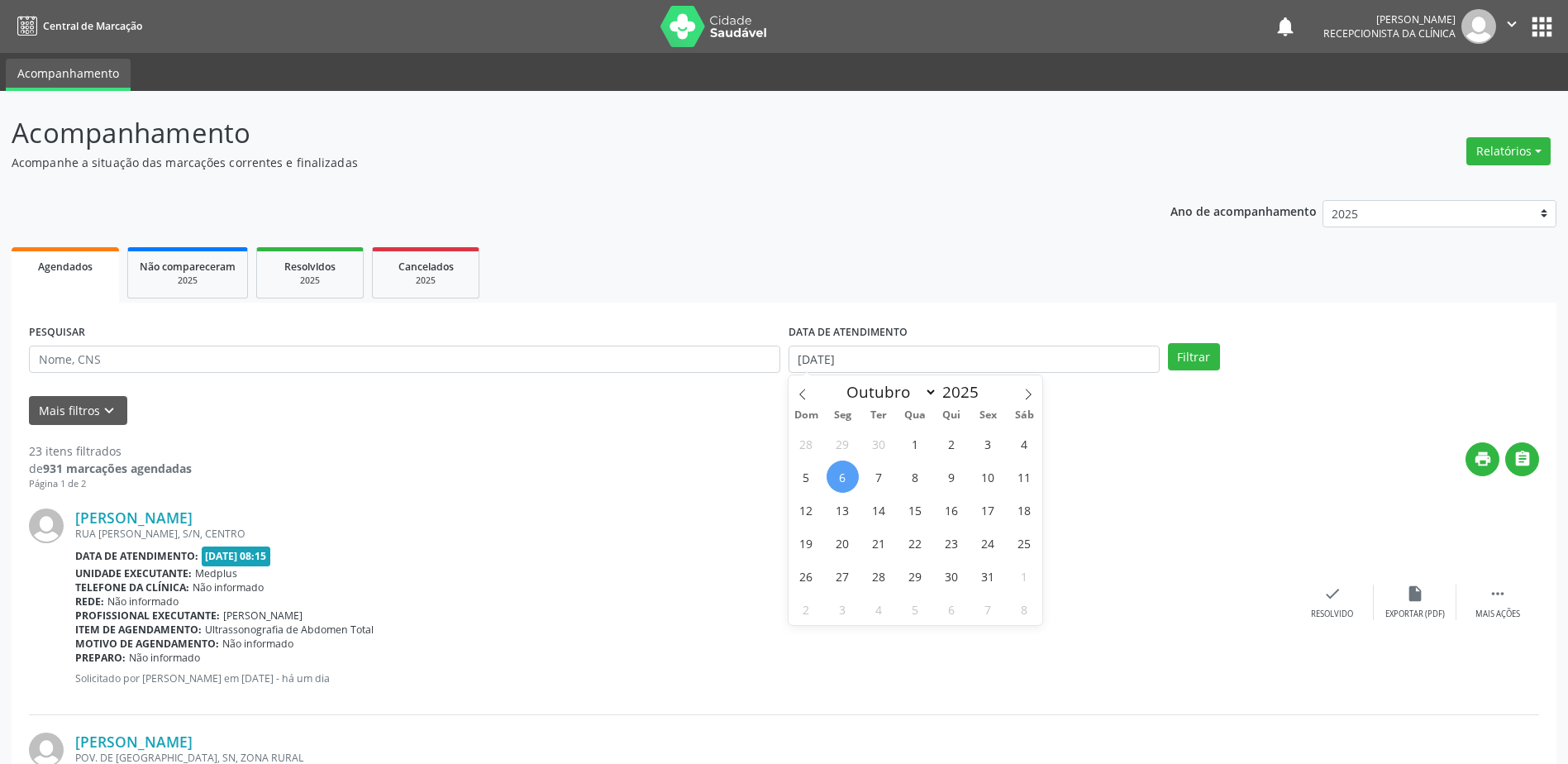
click at [1082, 493] on div "[PERSON_NAME] [GEOGRAPHIC_DATA][PERSON_NAME], S/N, CENTRO Data de atendimento: …" at bounding box center [784, 603] width 1510 height 224
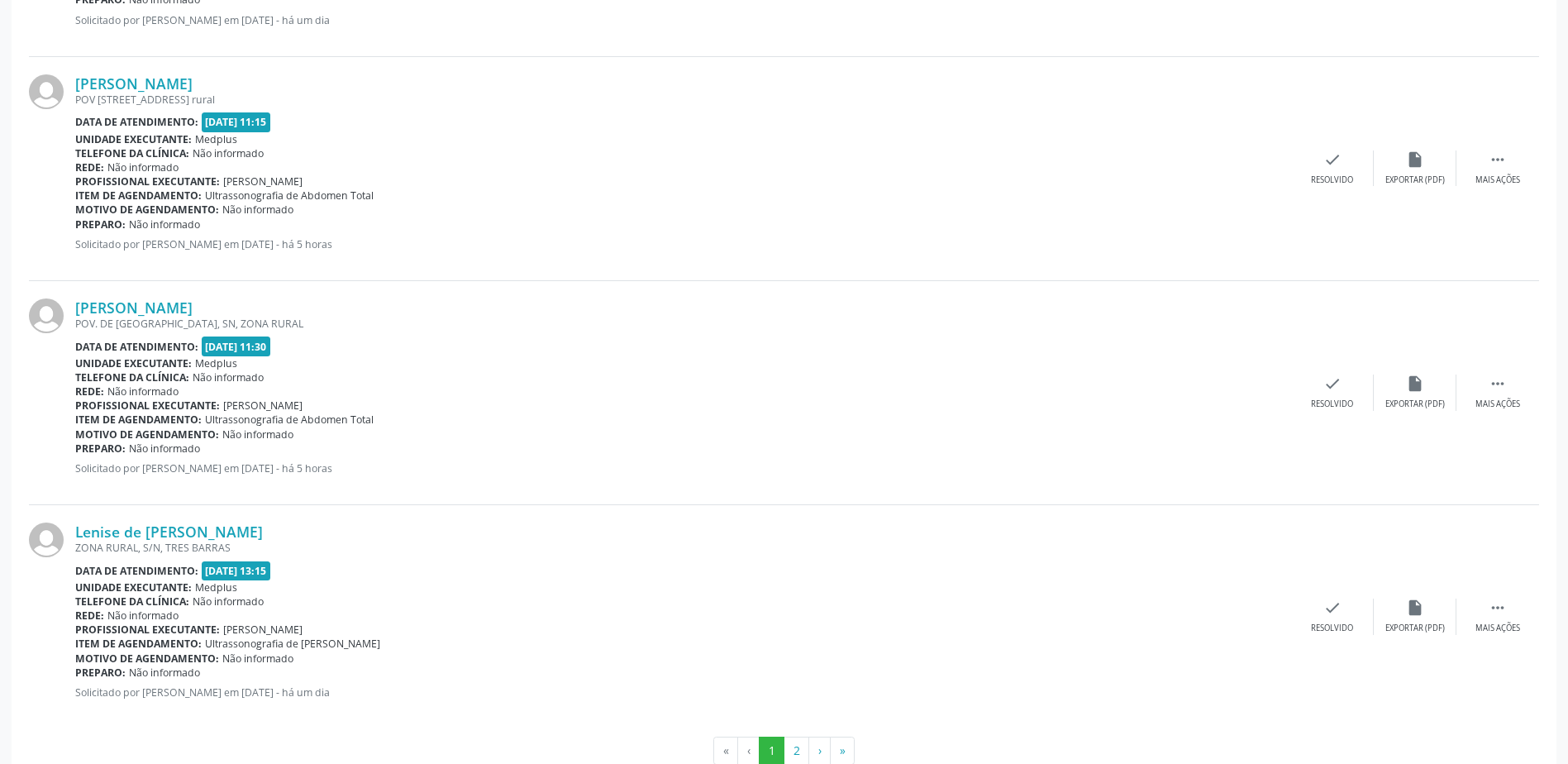
scroll to position [3164, 0]
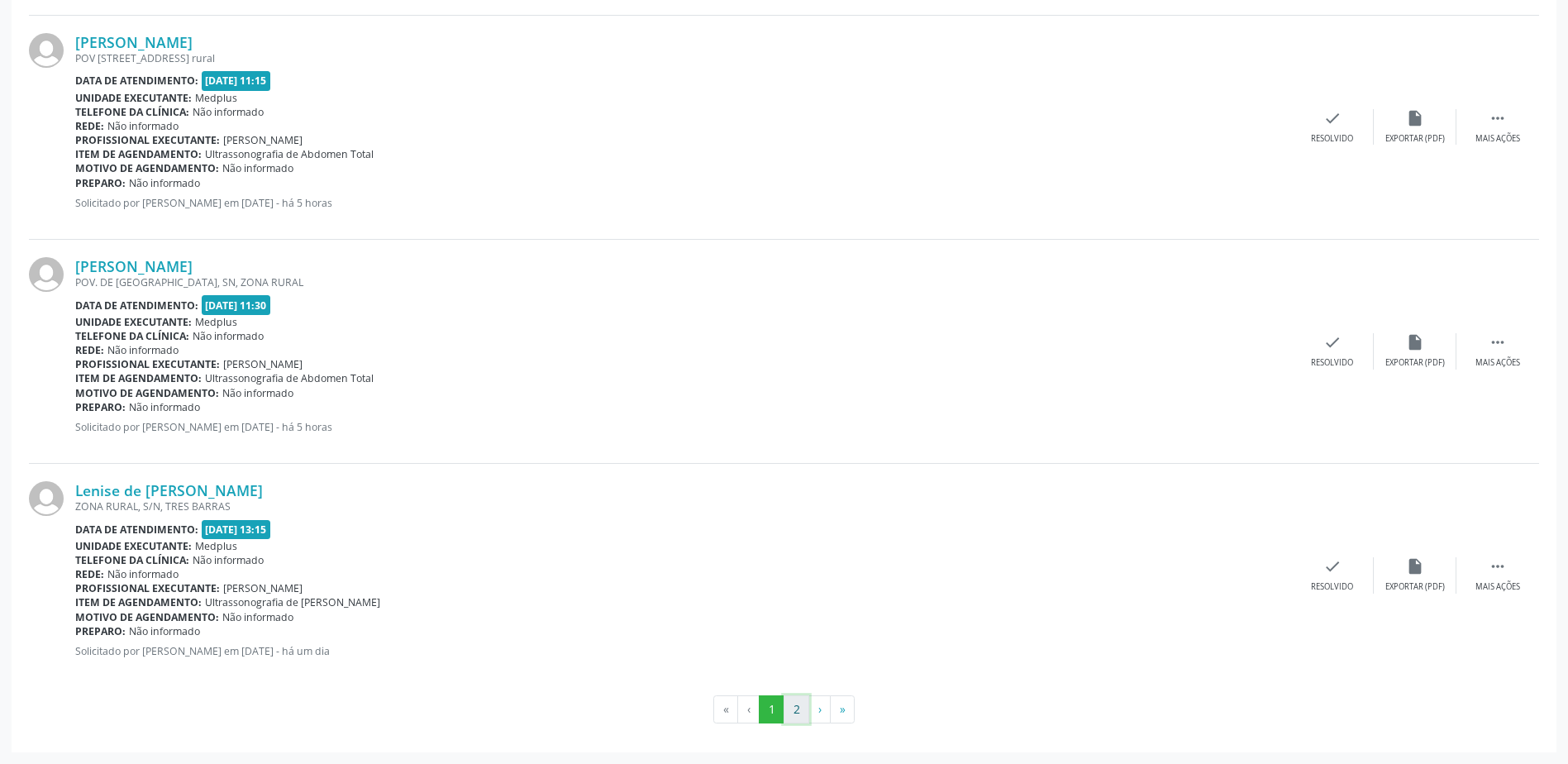
click at [788, 707] on button "2" at bounding box center [797, 709] width 25 height 28
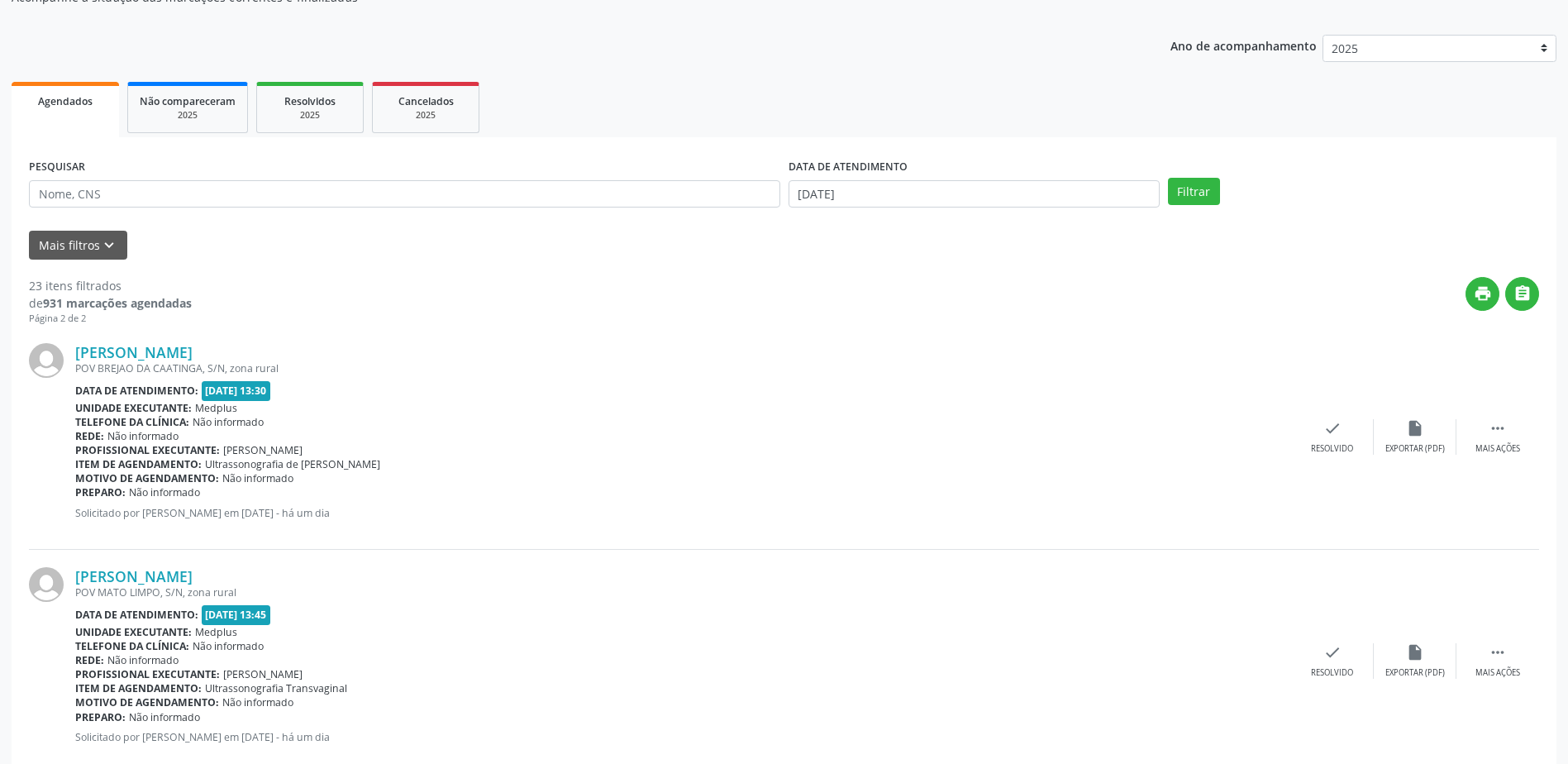
scroll to position [0, 0]
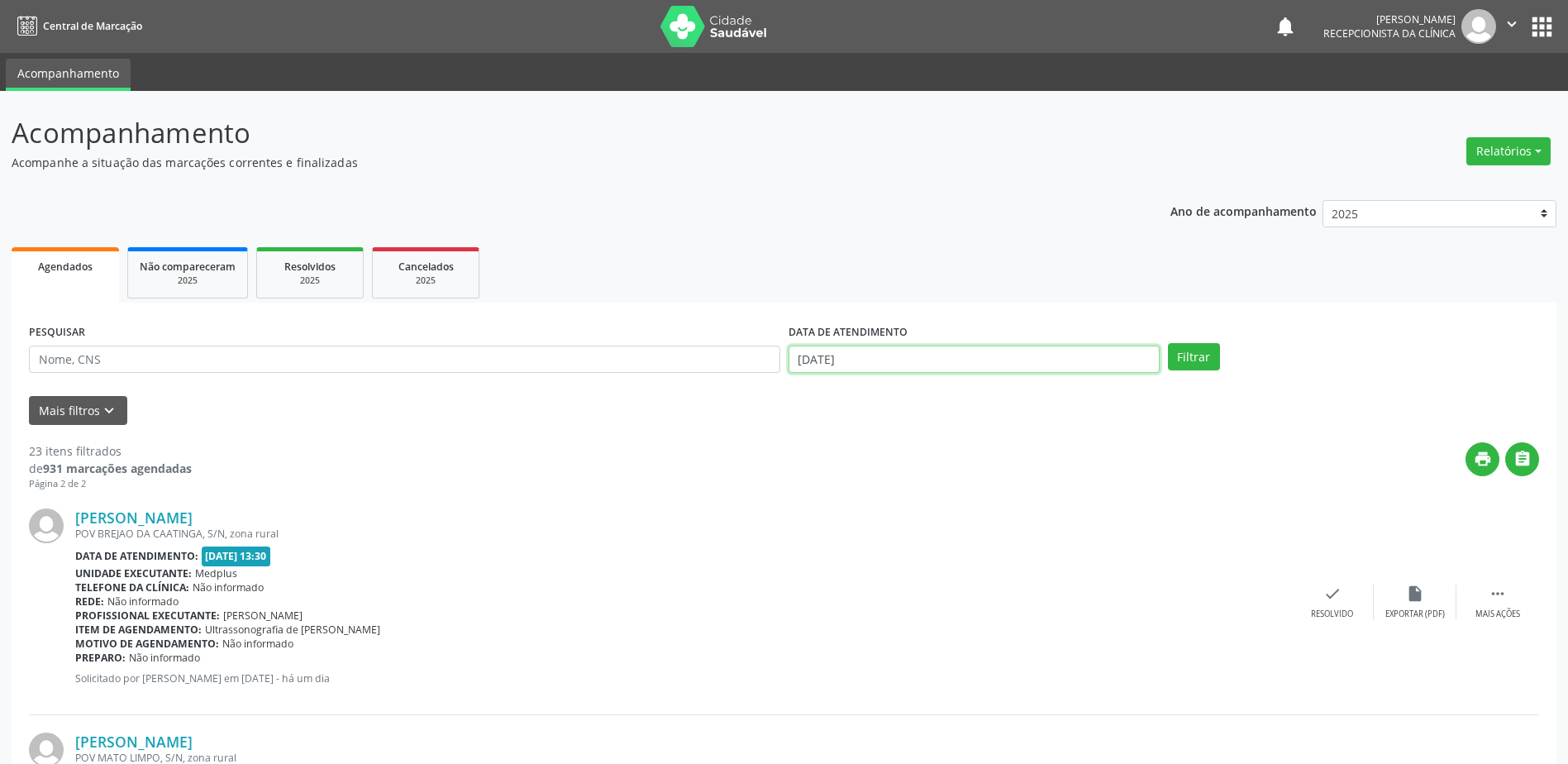
click at [984, 369] on body "Central de Marcação notifications [PERSON_NAME] Recepcionista da clínica  Conf…" at bounding box center [784, 382] width 1568 height 764
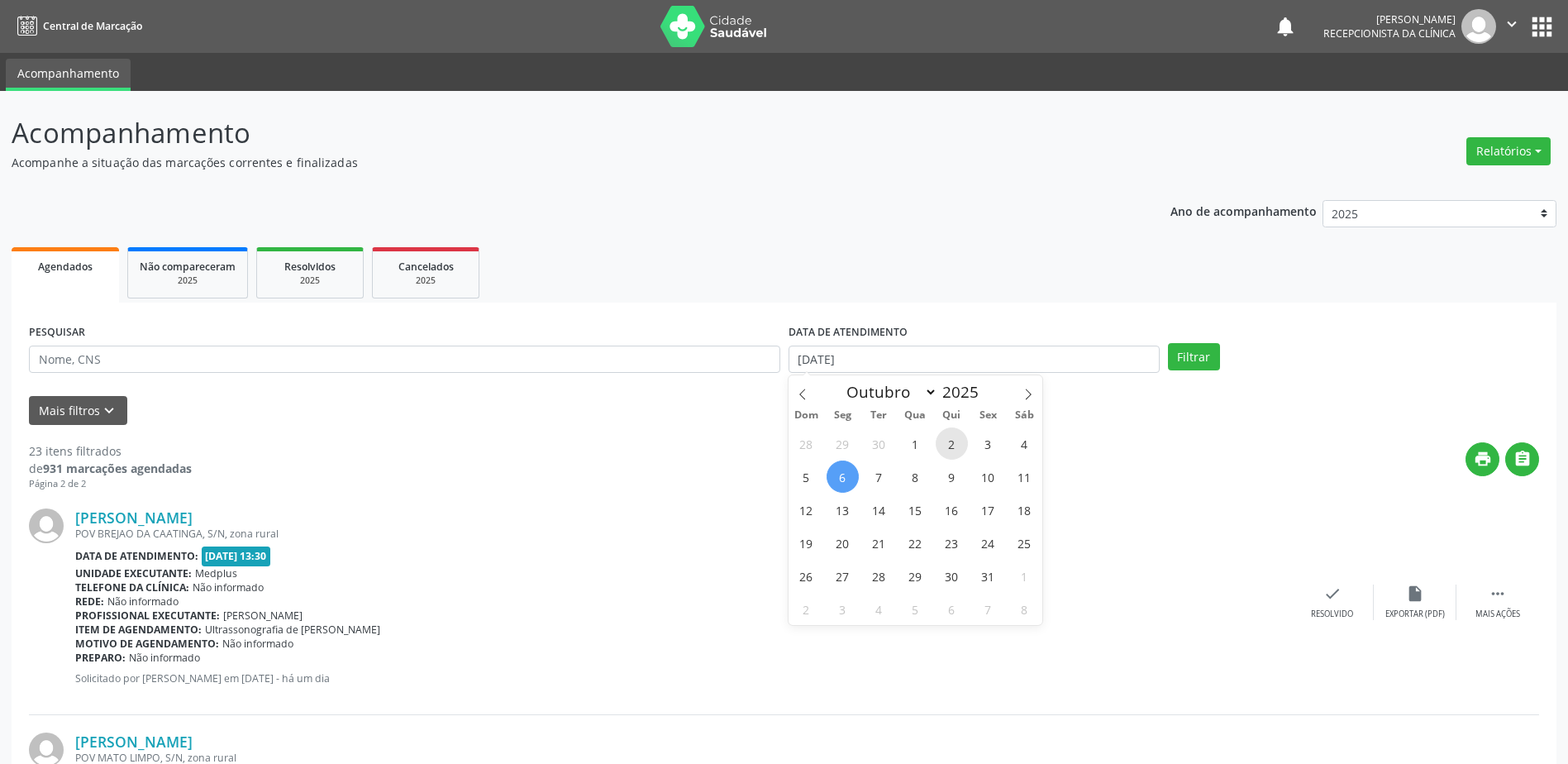
click at [948, 445] on span "2" at bounding box center [952, 444] width 33 height 33
type input "[DATE]"
click at [948, 445] on span "2" at bounding box center [952, 444] width 33 height 33
click at [1195, 356] on button "Filtrar" at bounding box center [1195, 356] width 52 height 28
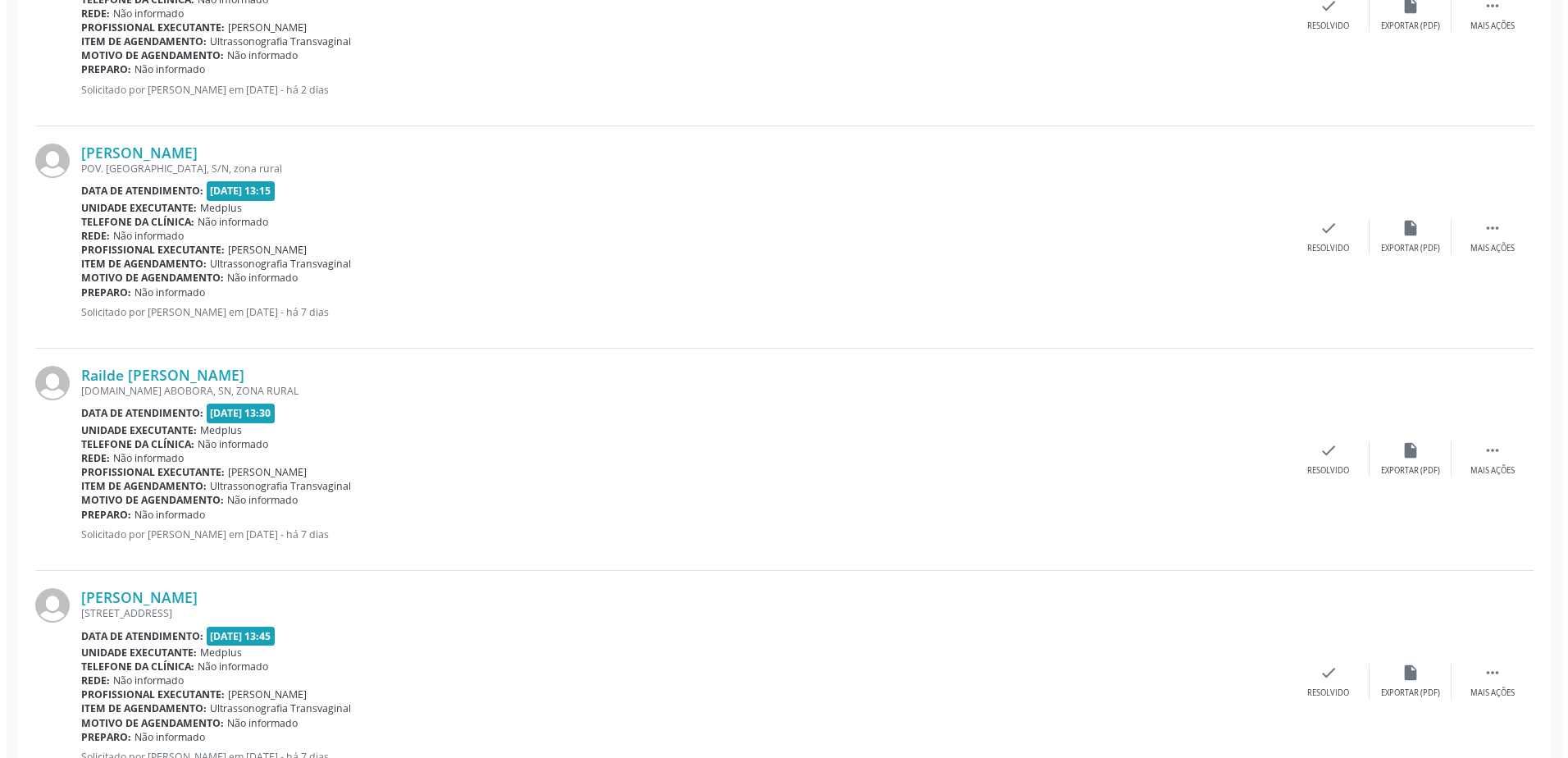
scroll to position [984, 0]
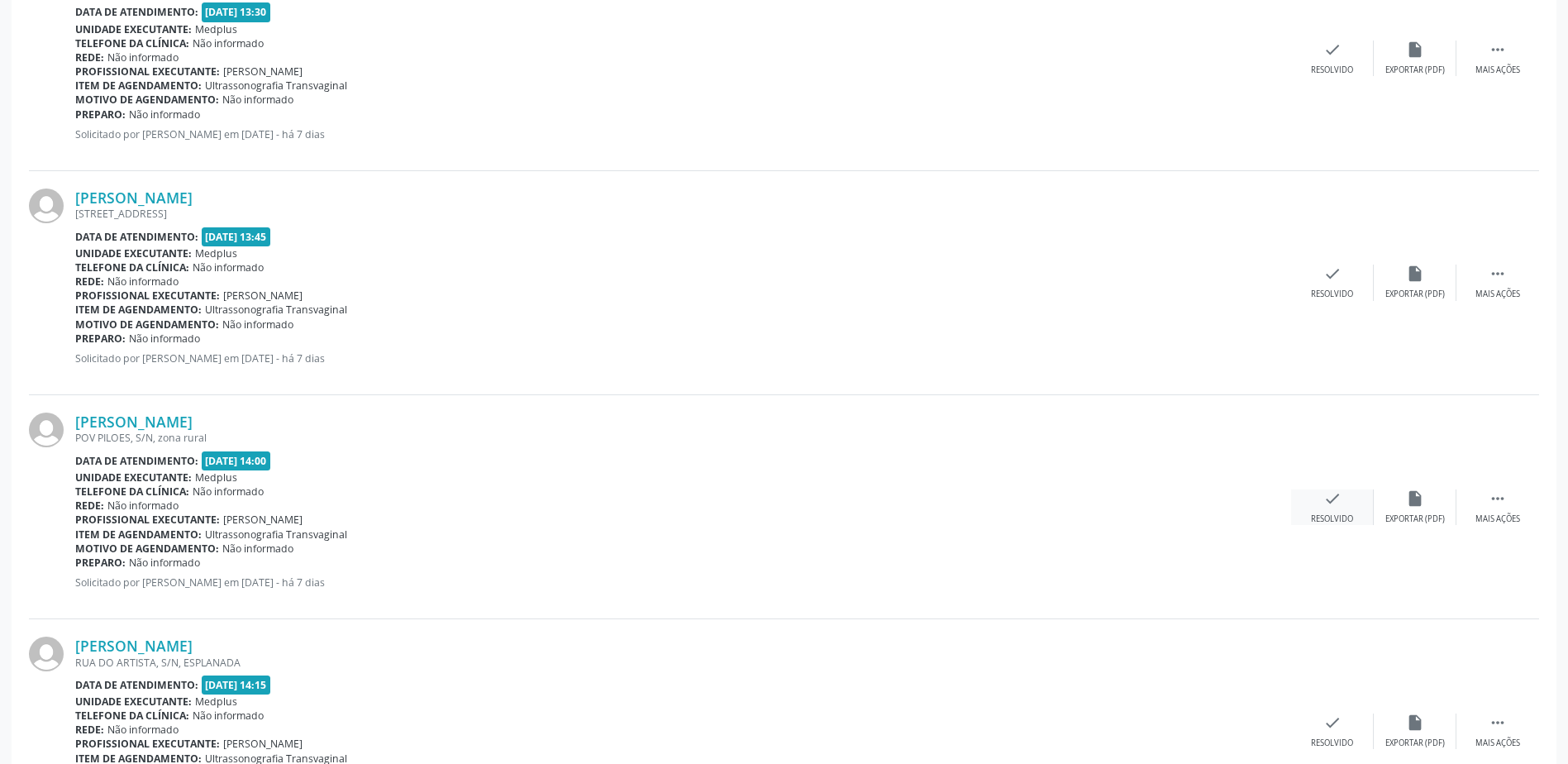
click at [1331, 506] on icon "check" at bounding box center [1332, 498] width 18 height 18
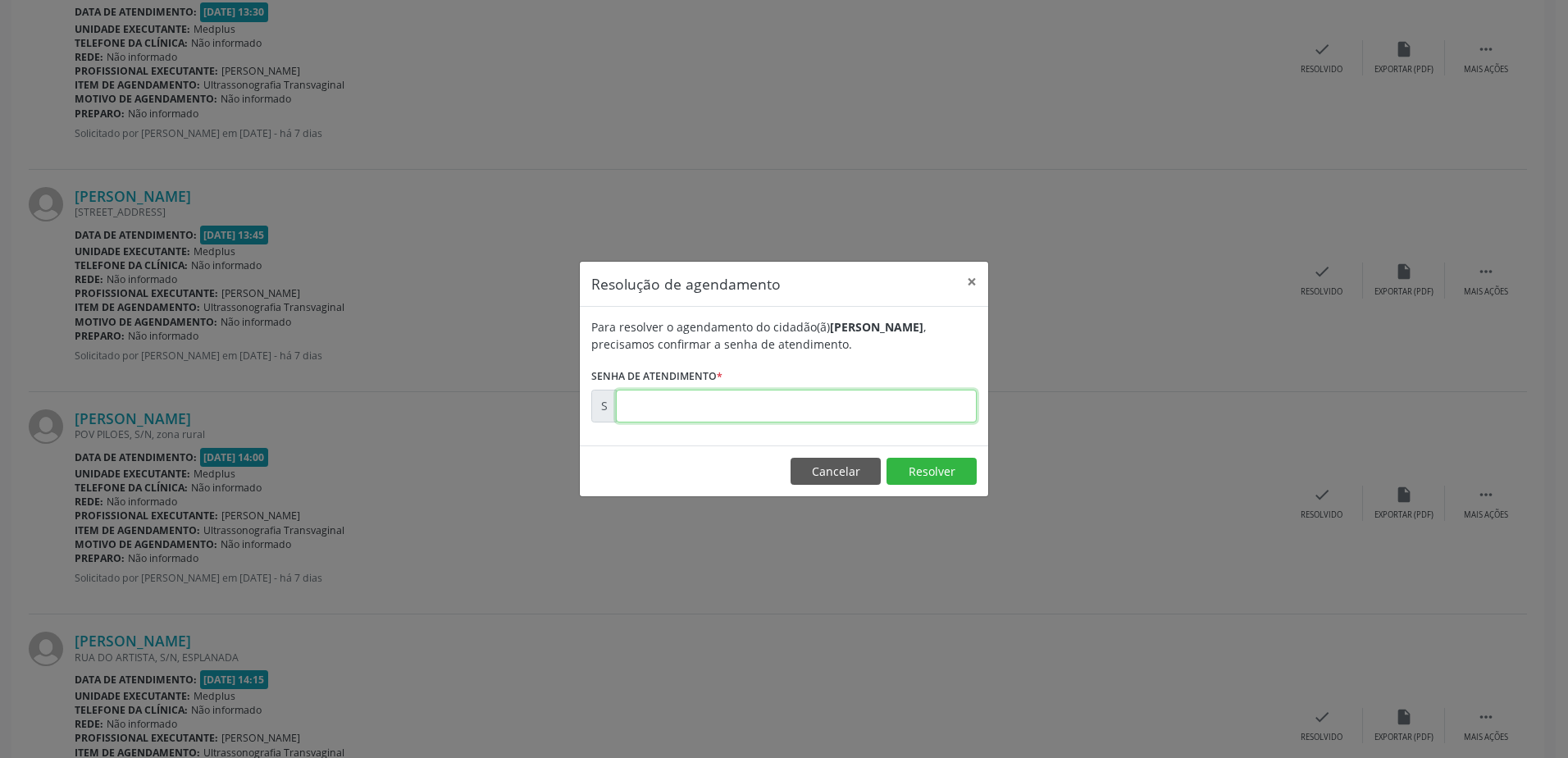
click at [774, 418] on input "text" at bounding box center [796, 405] width 361 height 33
type input "00179108"
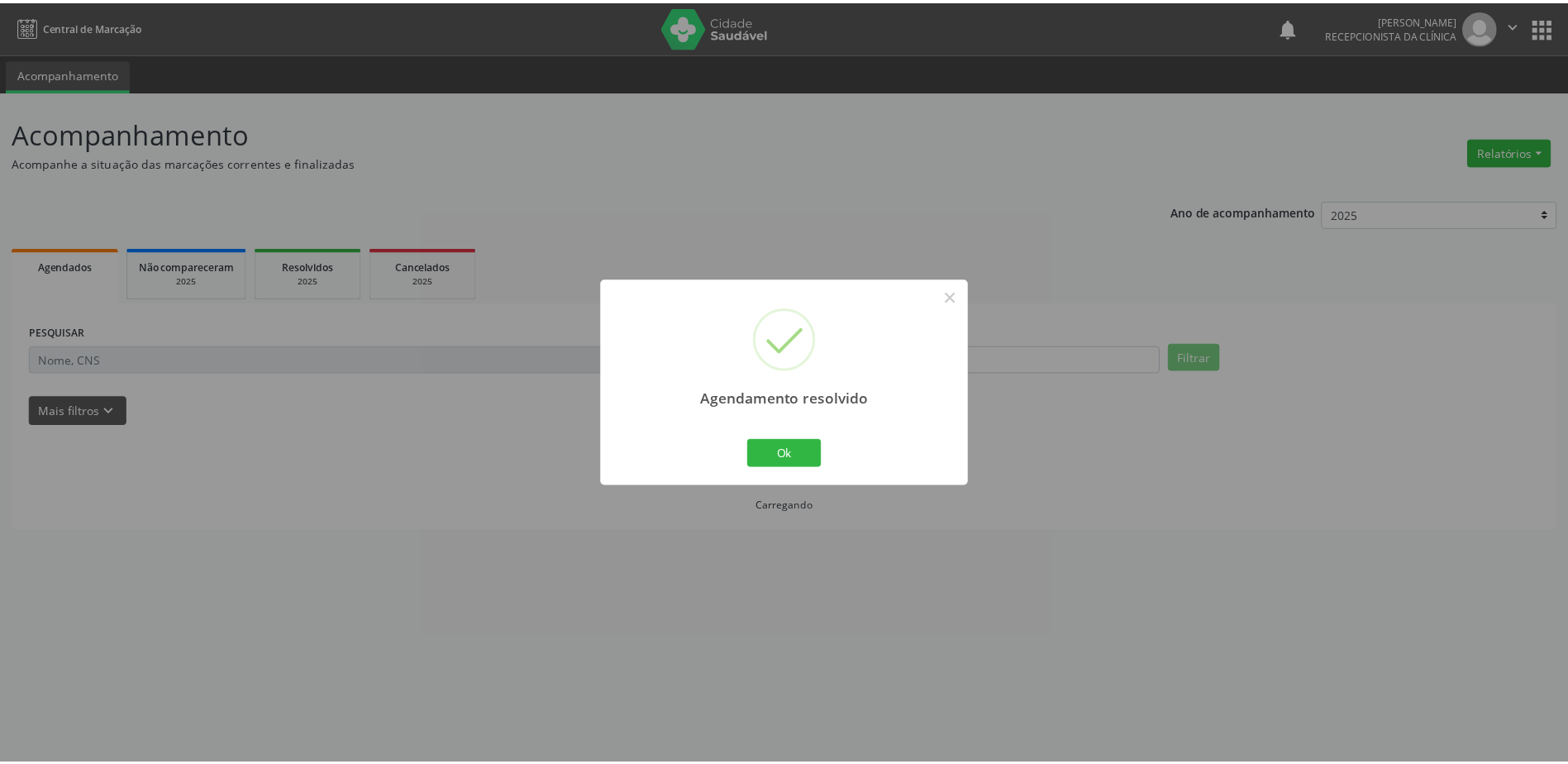
scroll to position [0, 0]
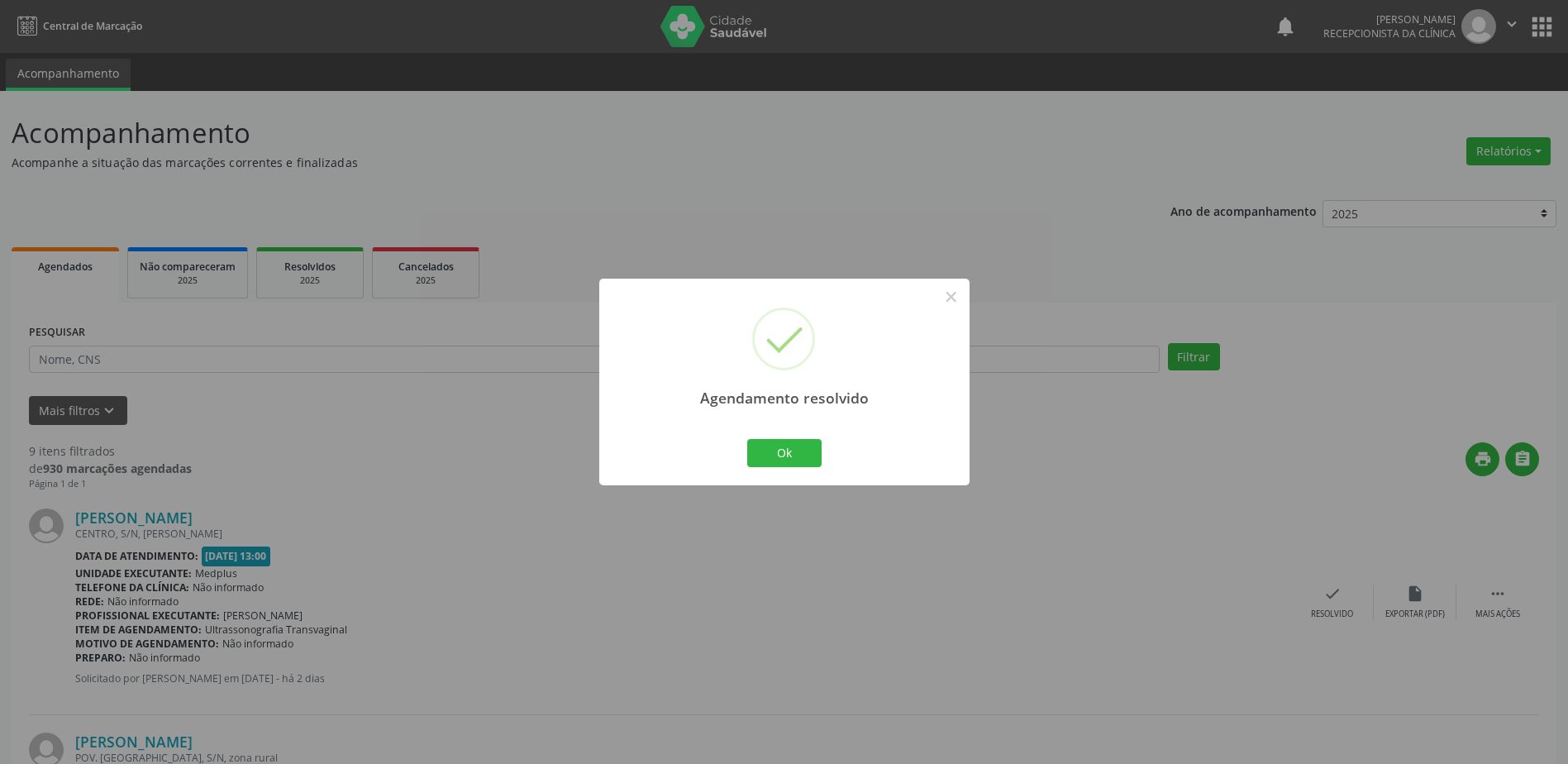
click at [798, 469] on div "Ok Cancel" at bounding box center [784, 453] width 81 height 34
click at [784, 448] on button "Ok" at bounding box center [784, 452] width 74 height 28
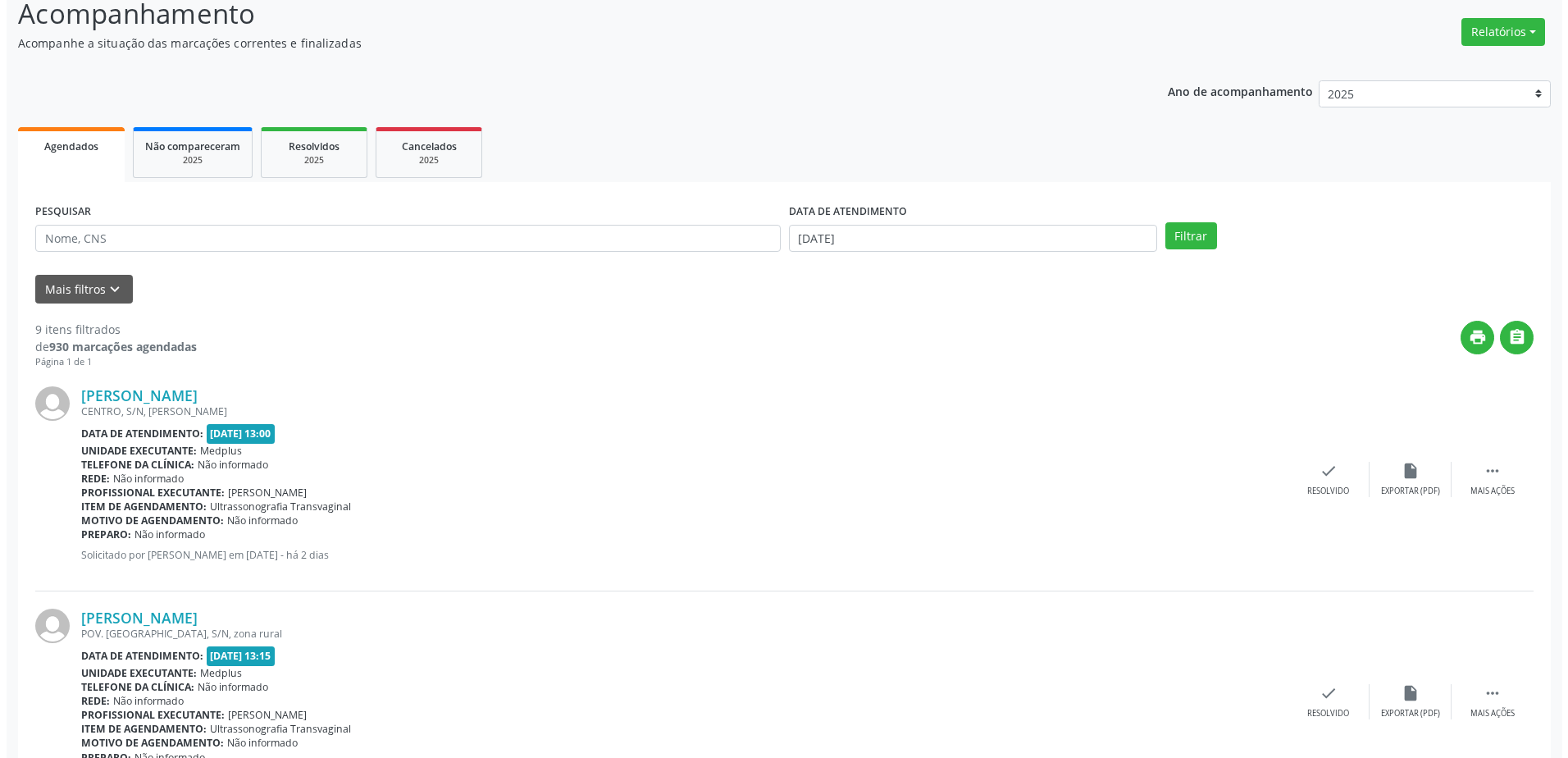
scroll to position [410, 0]
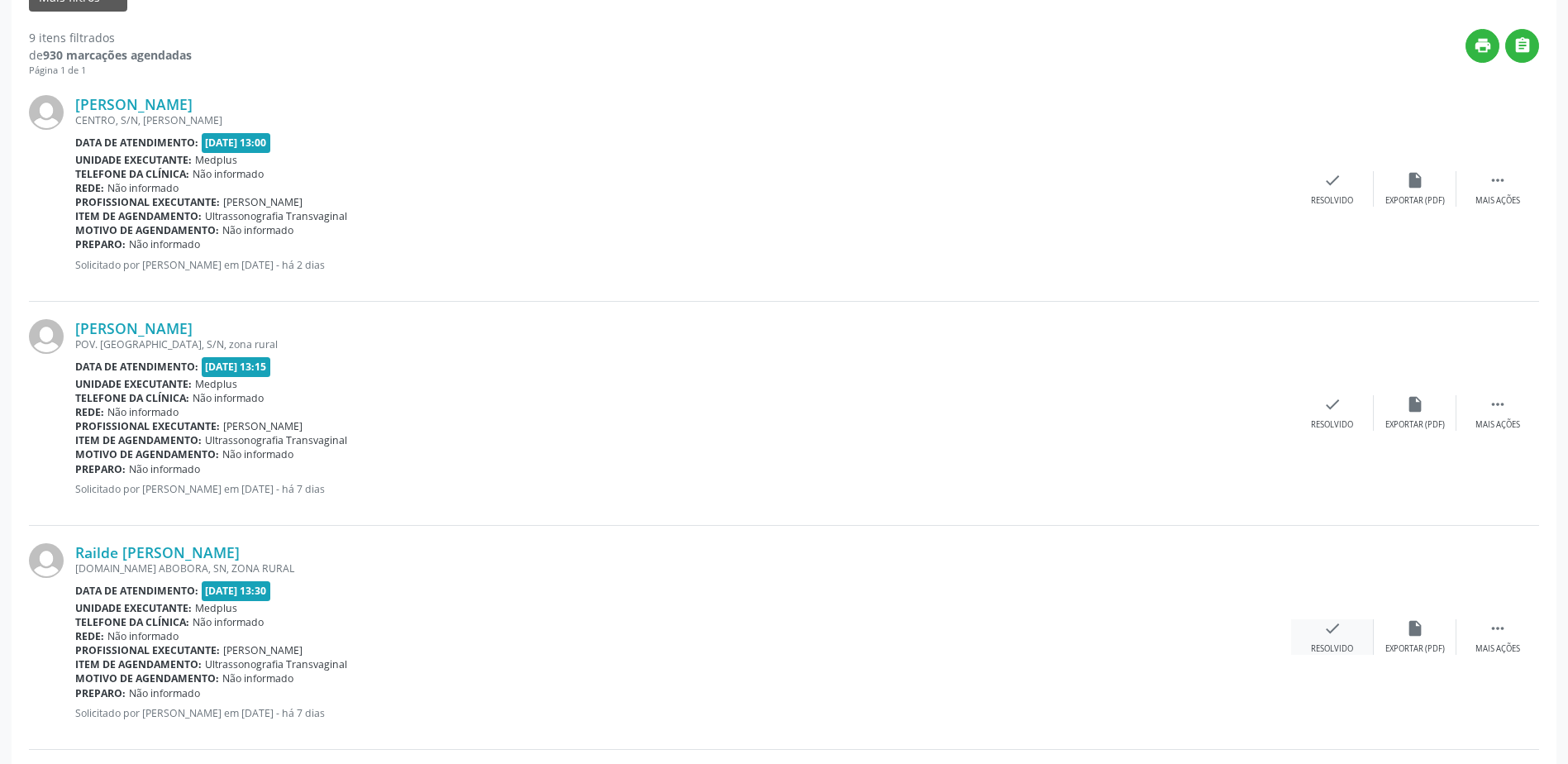
click at [1322, 638] on div "check Resolvido" at bounding box center [1332, 637] width 82 height 35
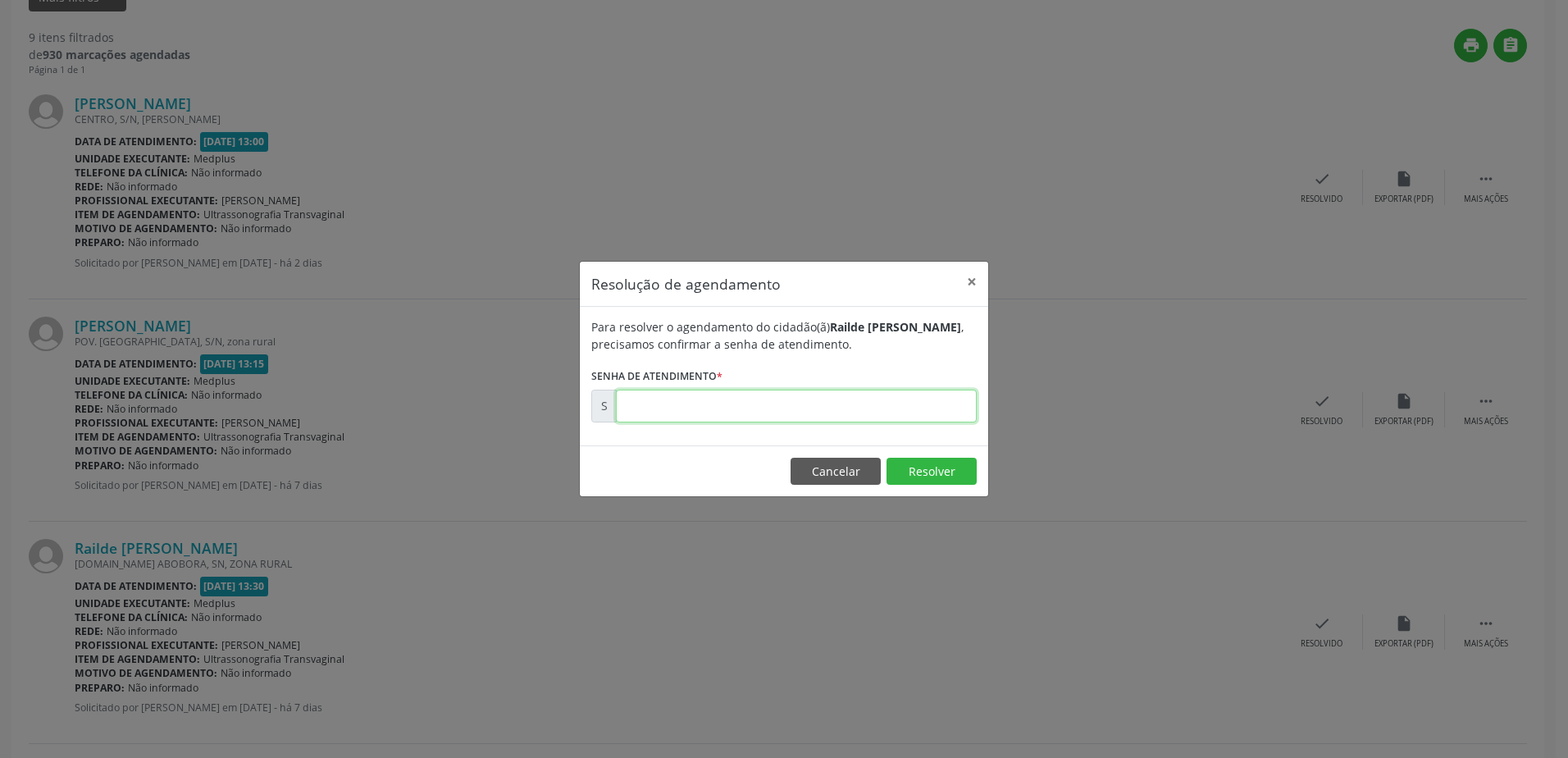
click at [722, 411] on input "text" at bounding box center [796, 405] width 361 height 33
type input "00179099"
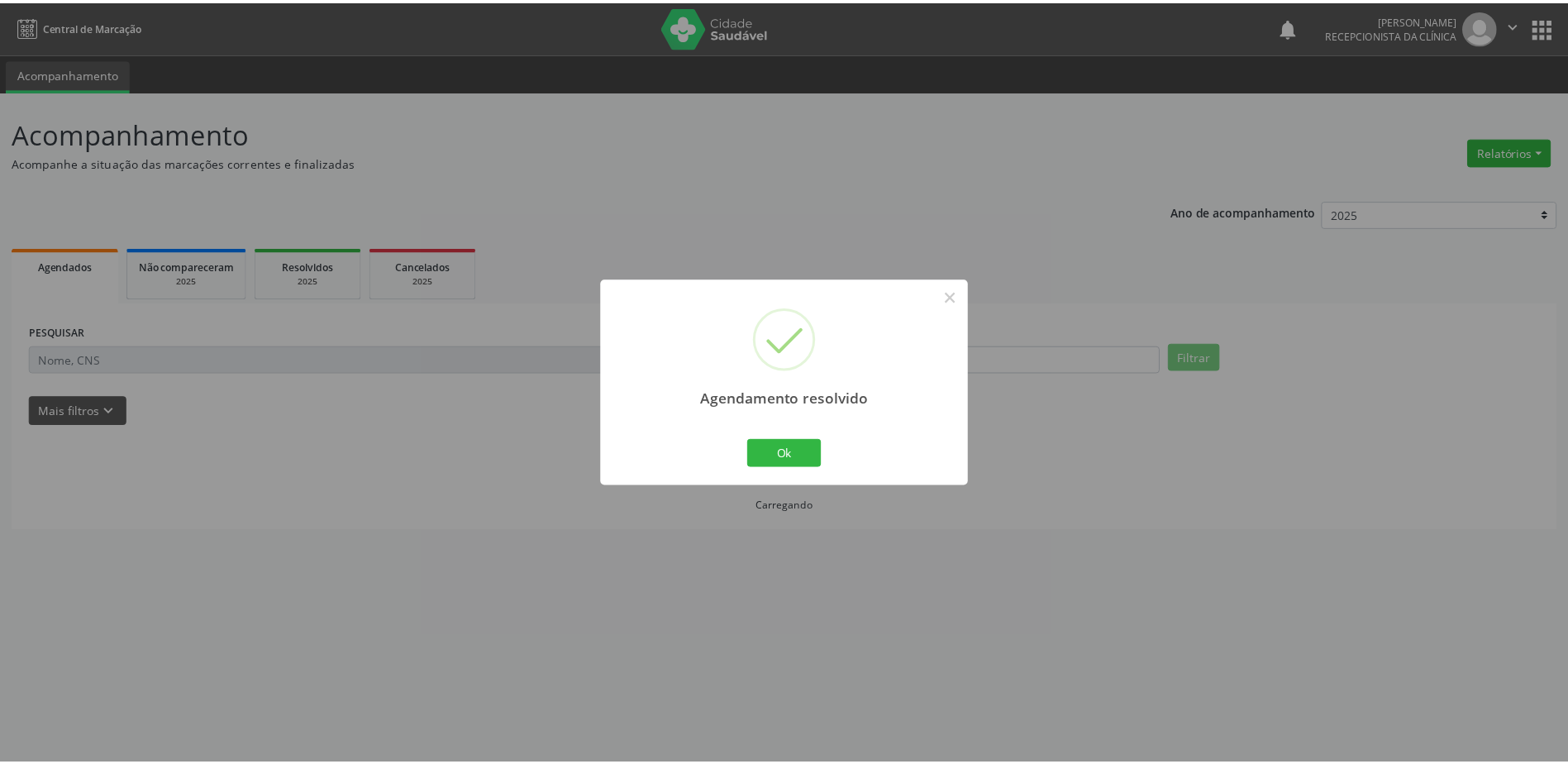
scroll to position [0, 0]
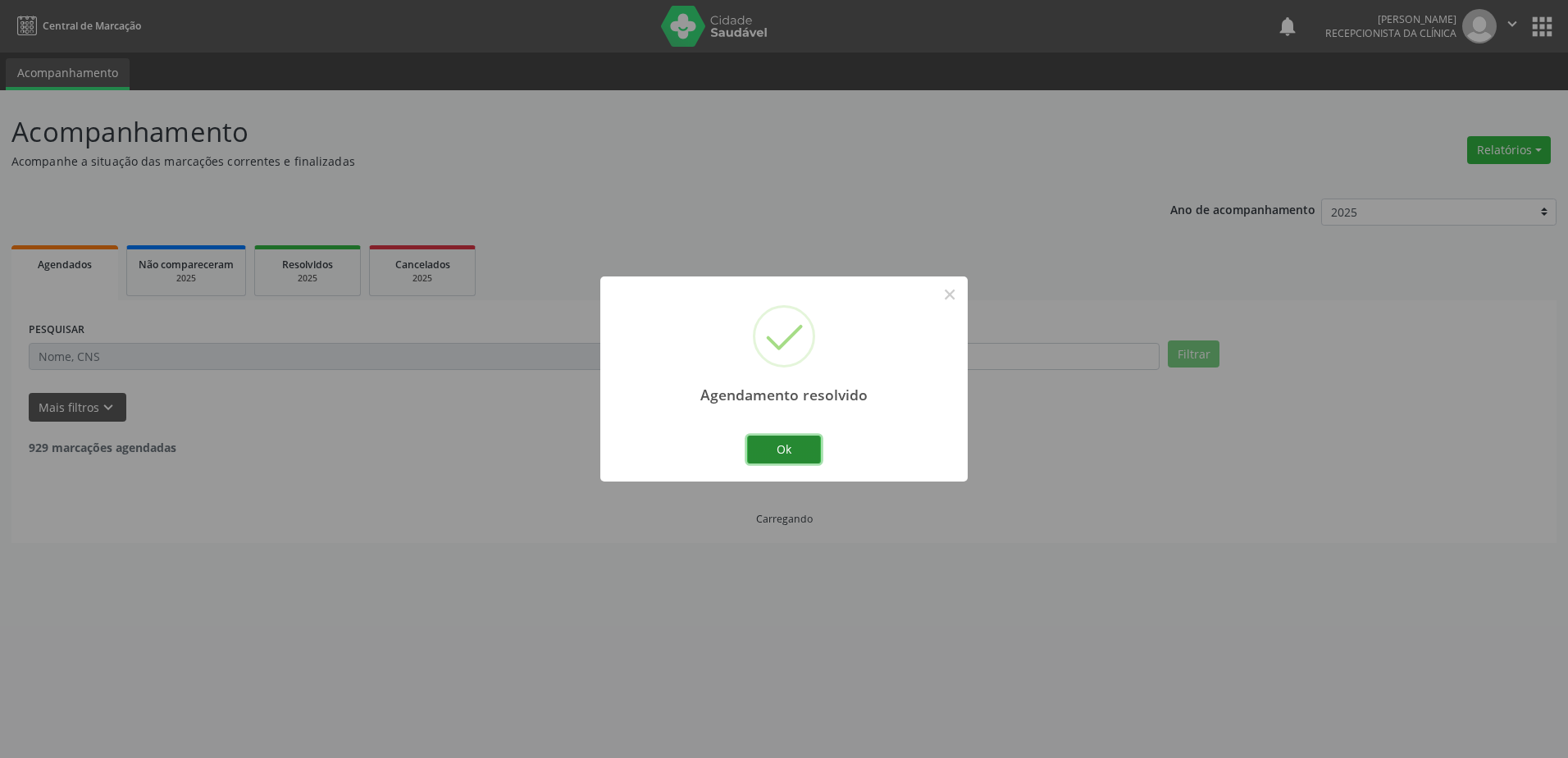
click at [795, 449] on button "Ok" at bounding box center [784, 449] width 74 height 28
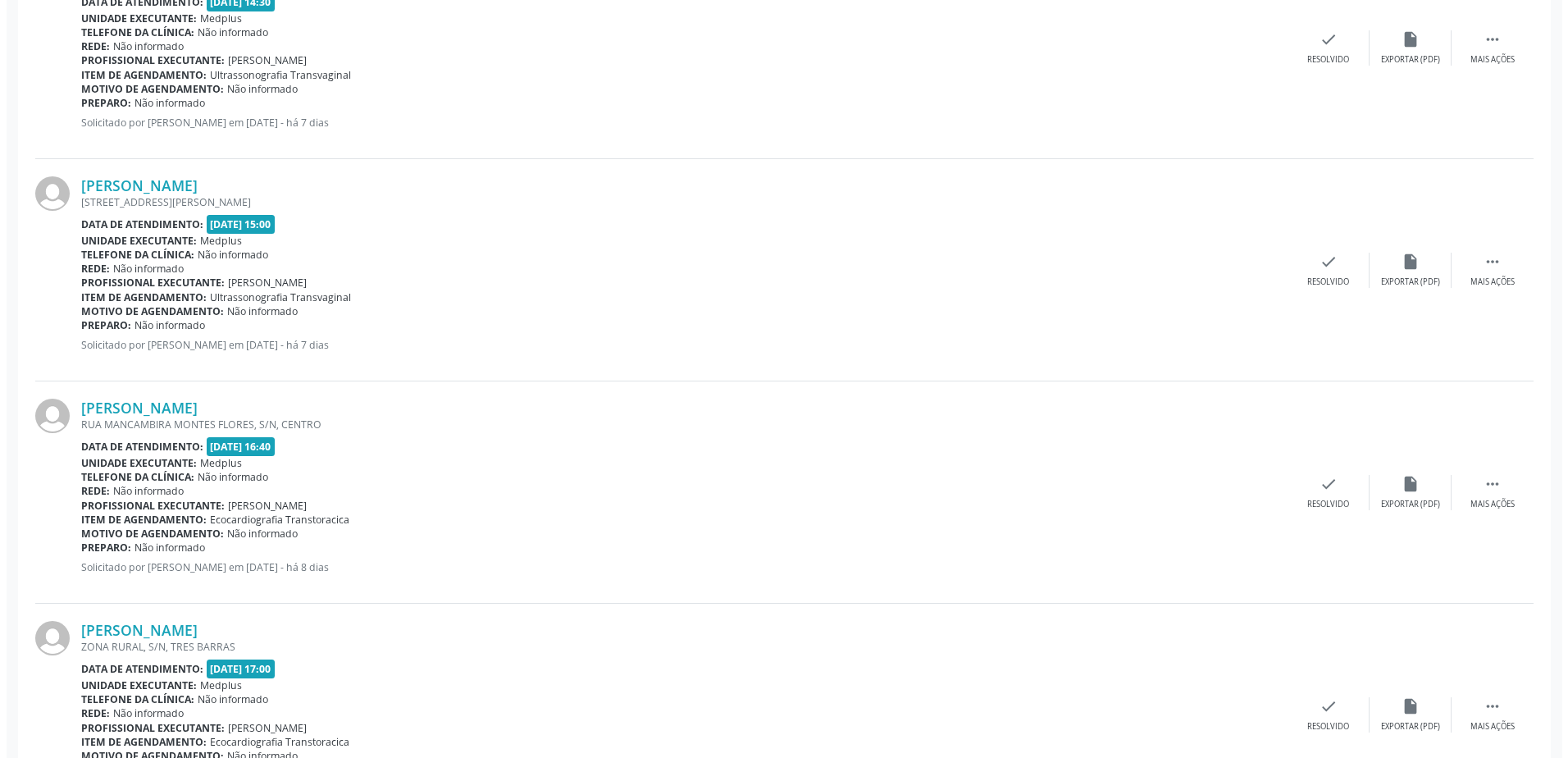
scroll to position [1535, 0]
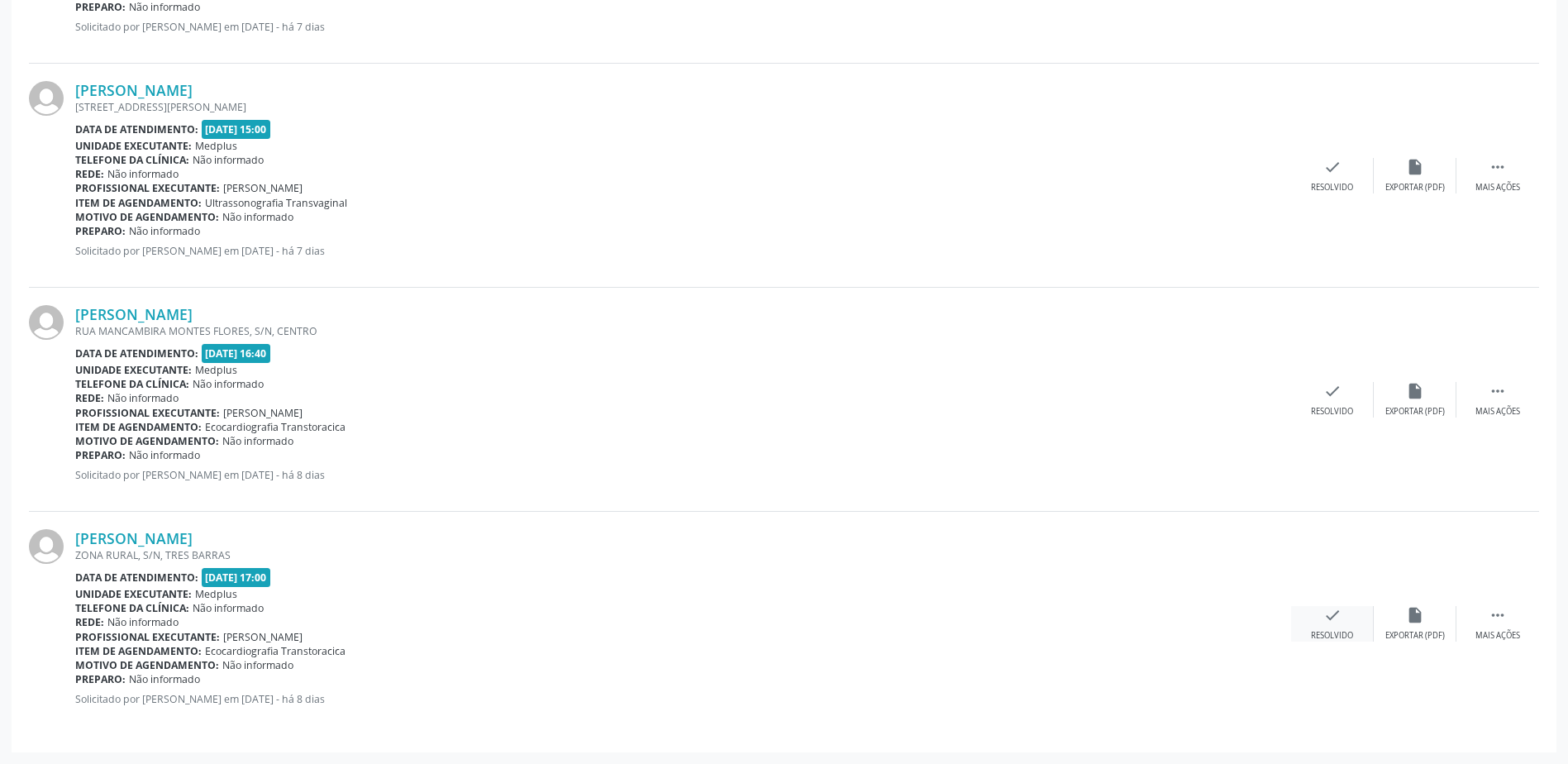
click at [1329, 610] on icon "check" at bounding box center [1332, 615] width 18 height 18
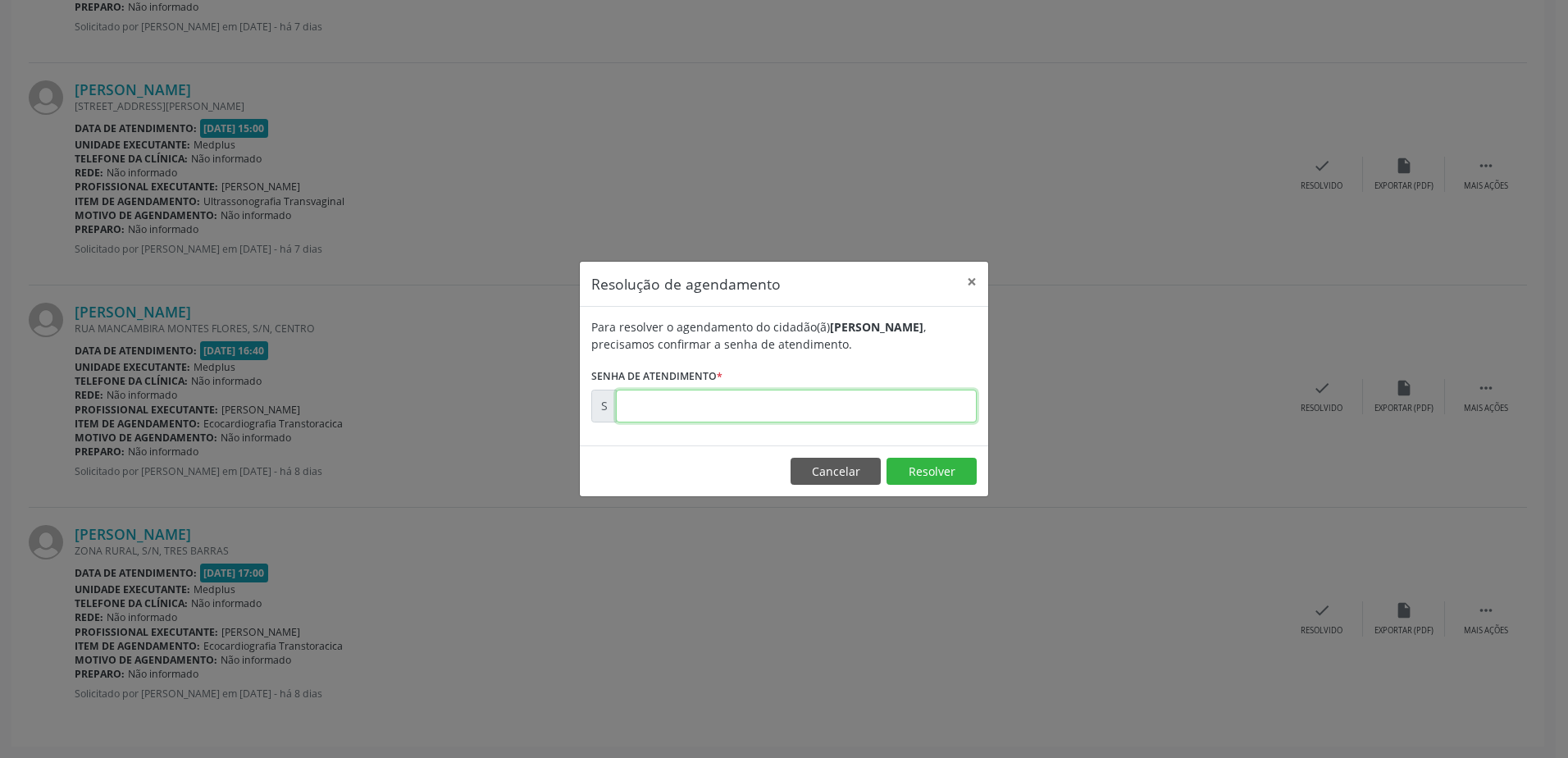
click at [682, 407] on input "text" at bounding box center [796, 405] width 361 height 33
type input "00178795"
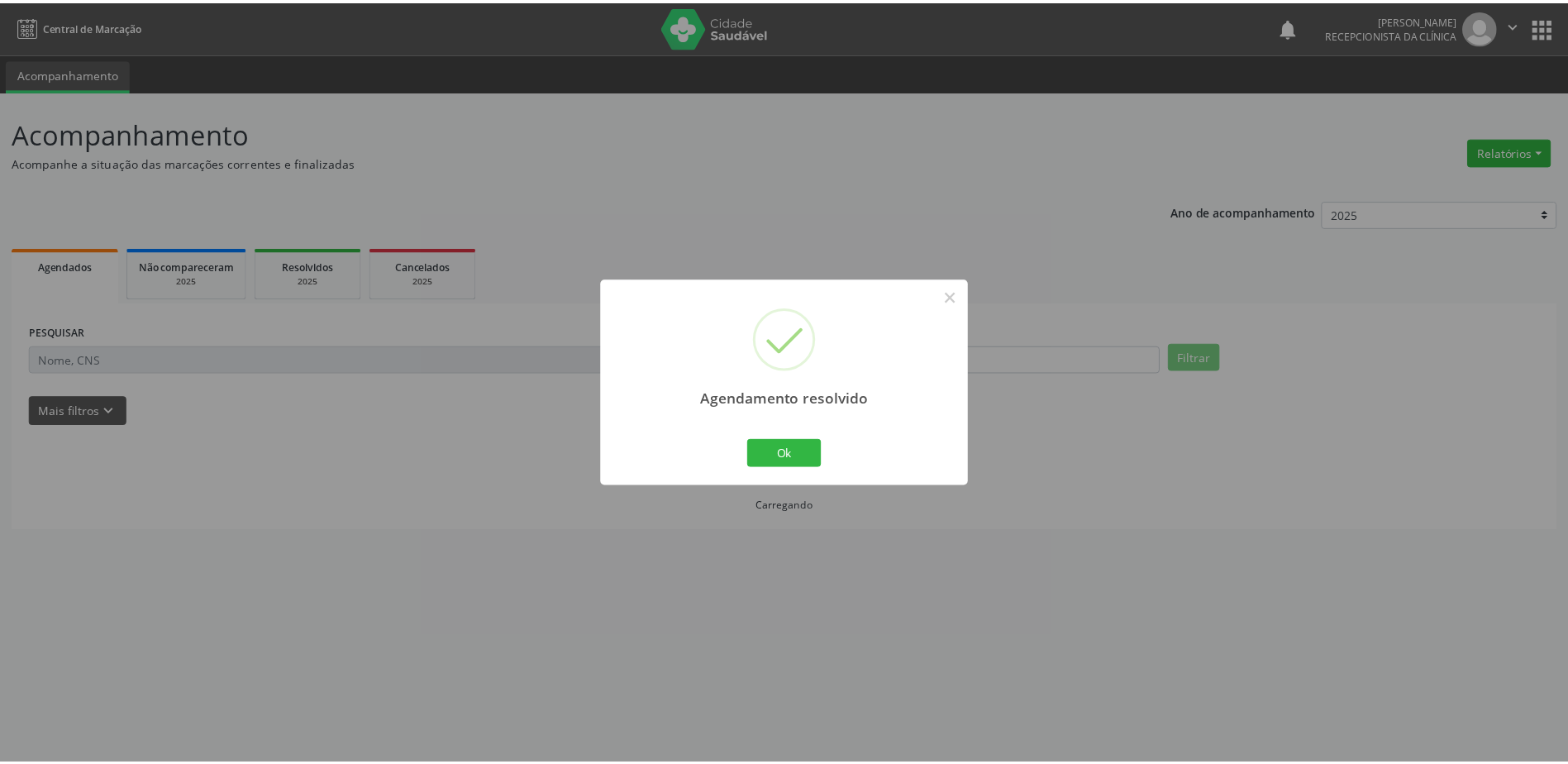
scroll to position [0, 0]
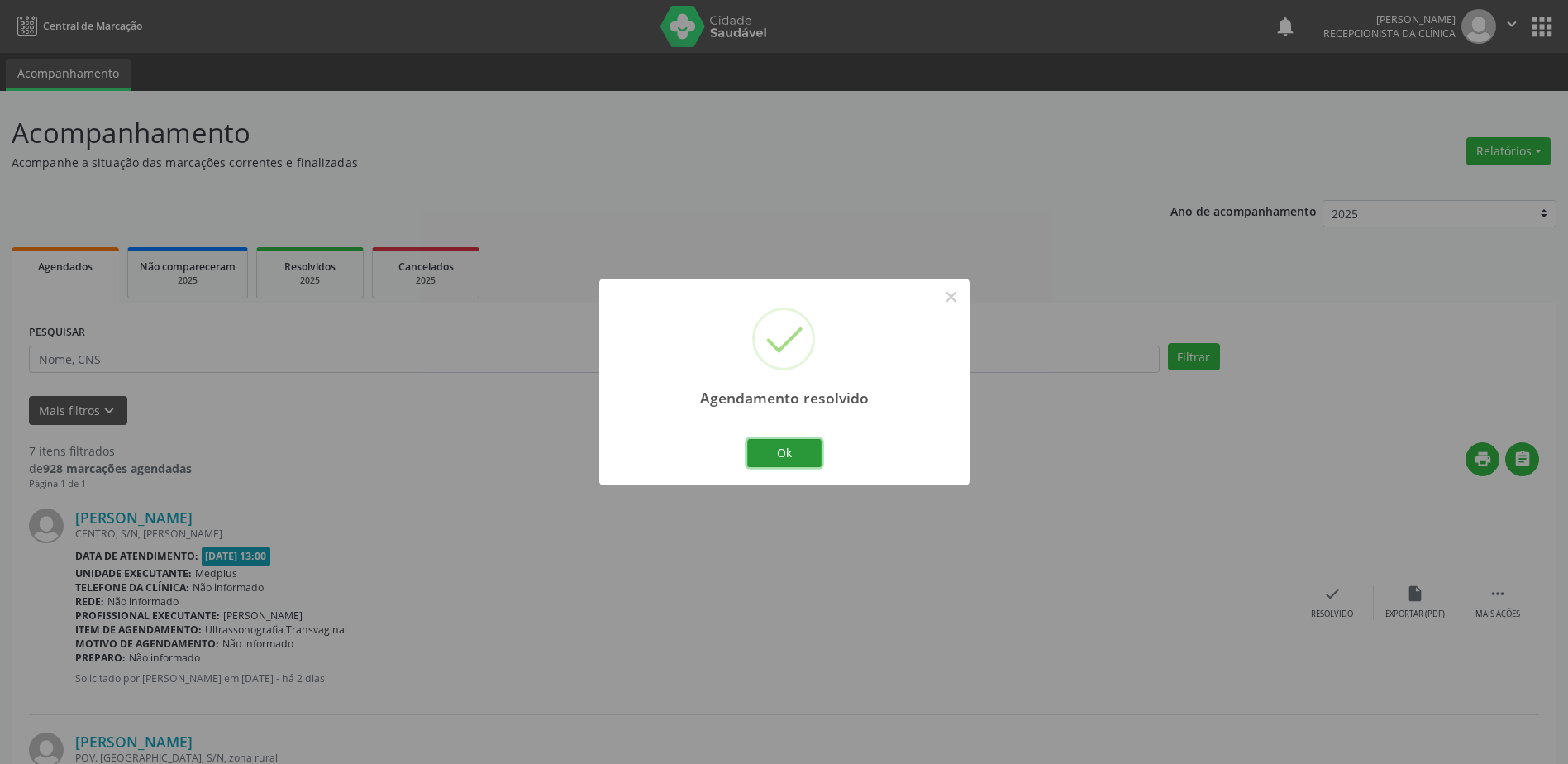
click at [778, 451] on button "Ok" at bounding box center [784, 452] width 74 height 28
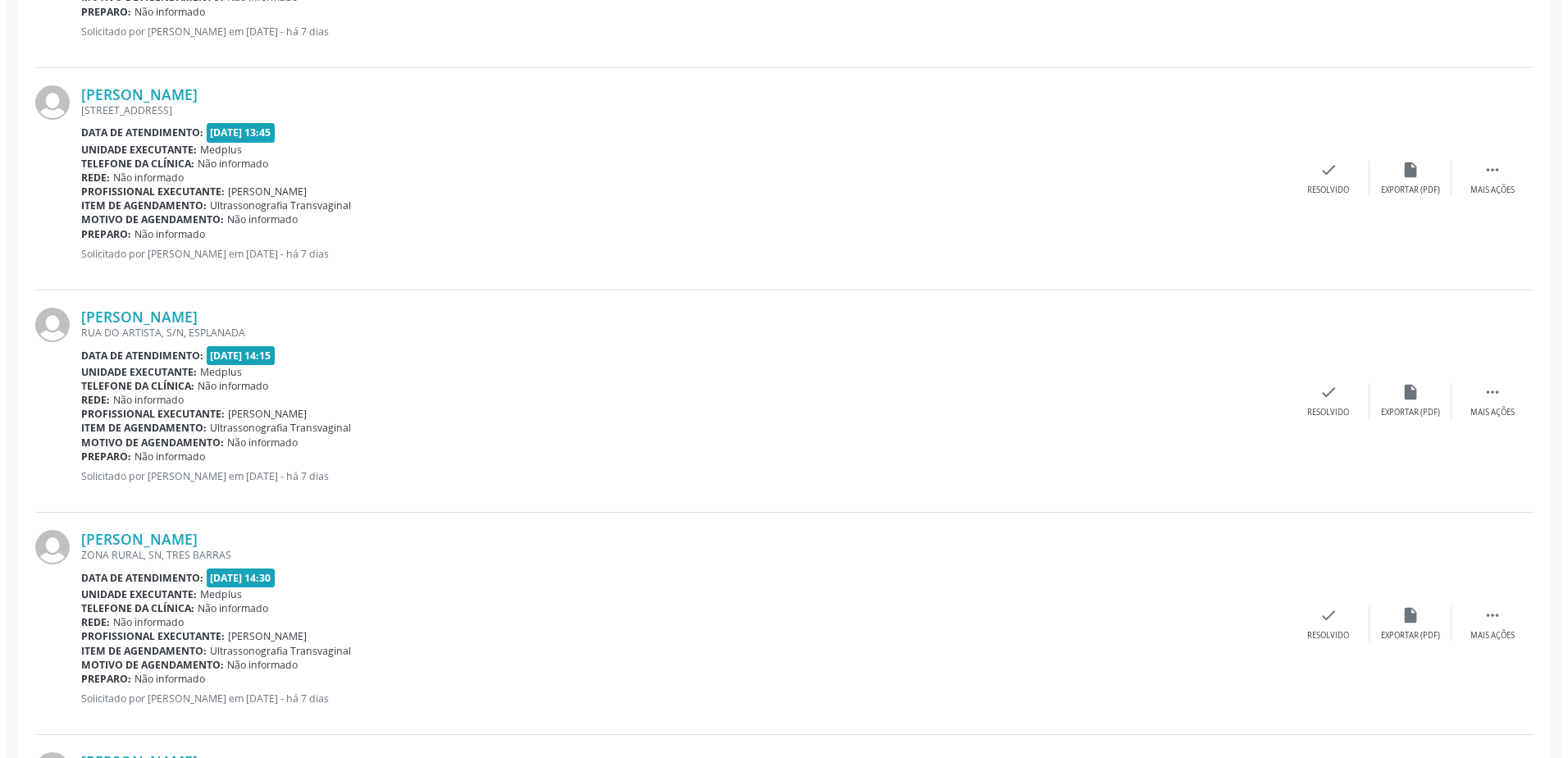
scroll to position [820, 0]
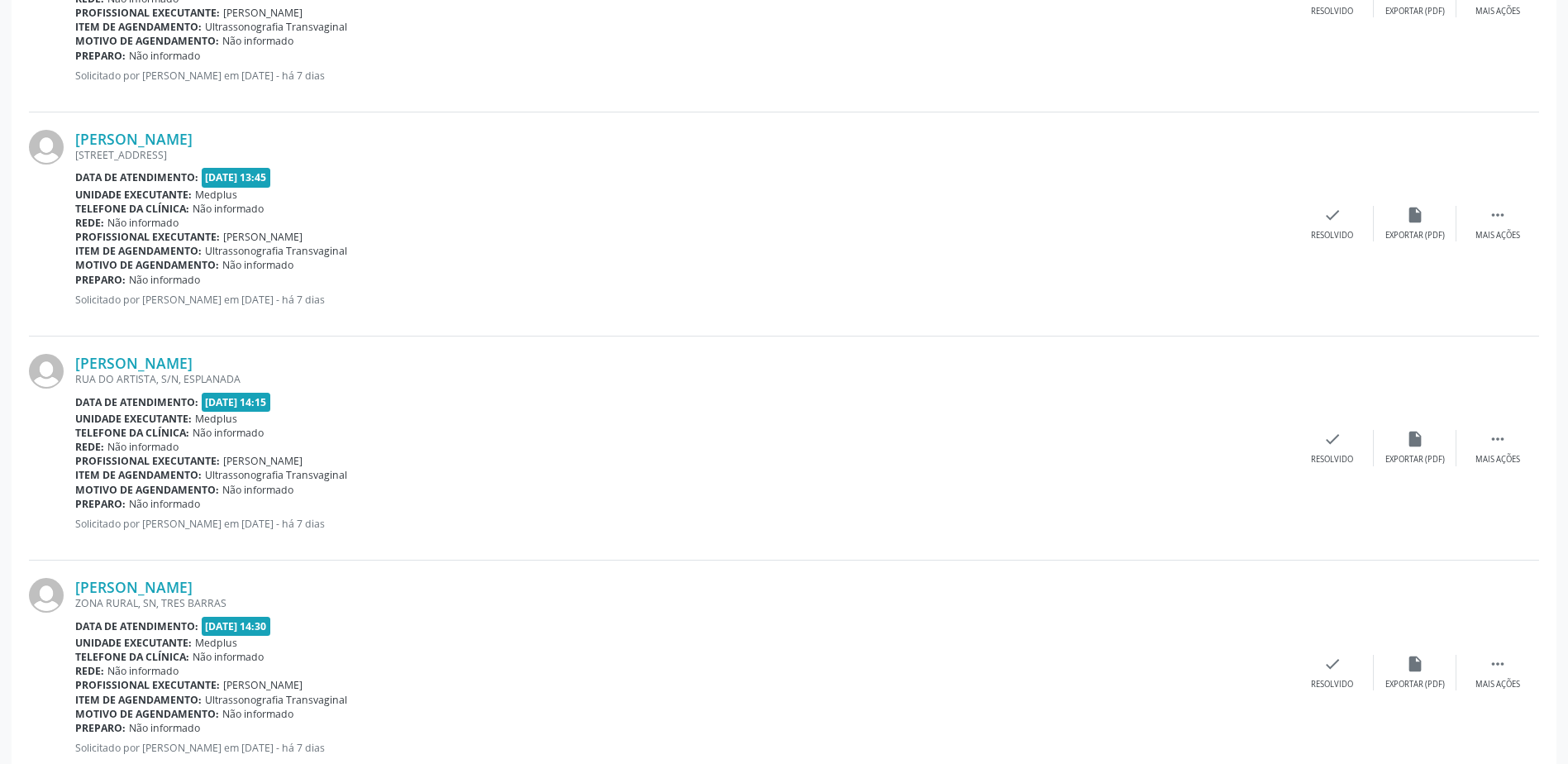
click at [1317, 243] on div "[PERSON_NAME] [STREET_ADDRESS] Data de atendimento: [DATE] 13:45 Unidade execut…" at bounding box center [784, 224] width 1510 height 224
click at [1323, 229] on div "check Resolvido" at bounding box center [1332, 223] width 82 height 35
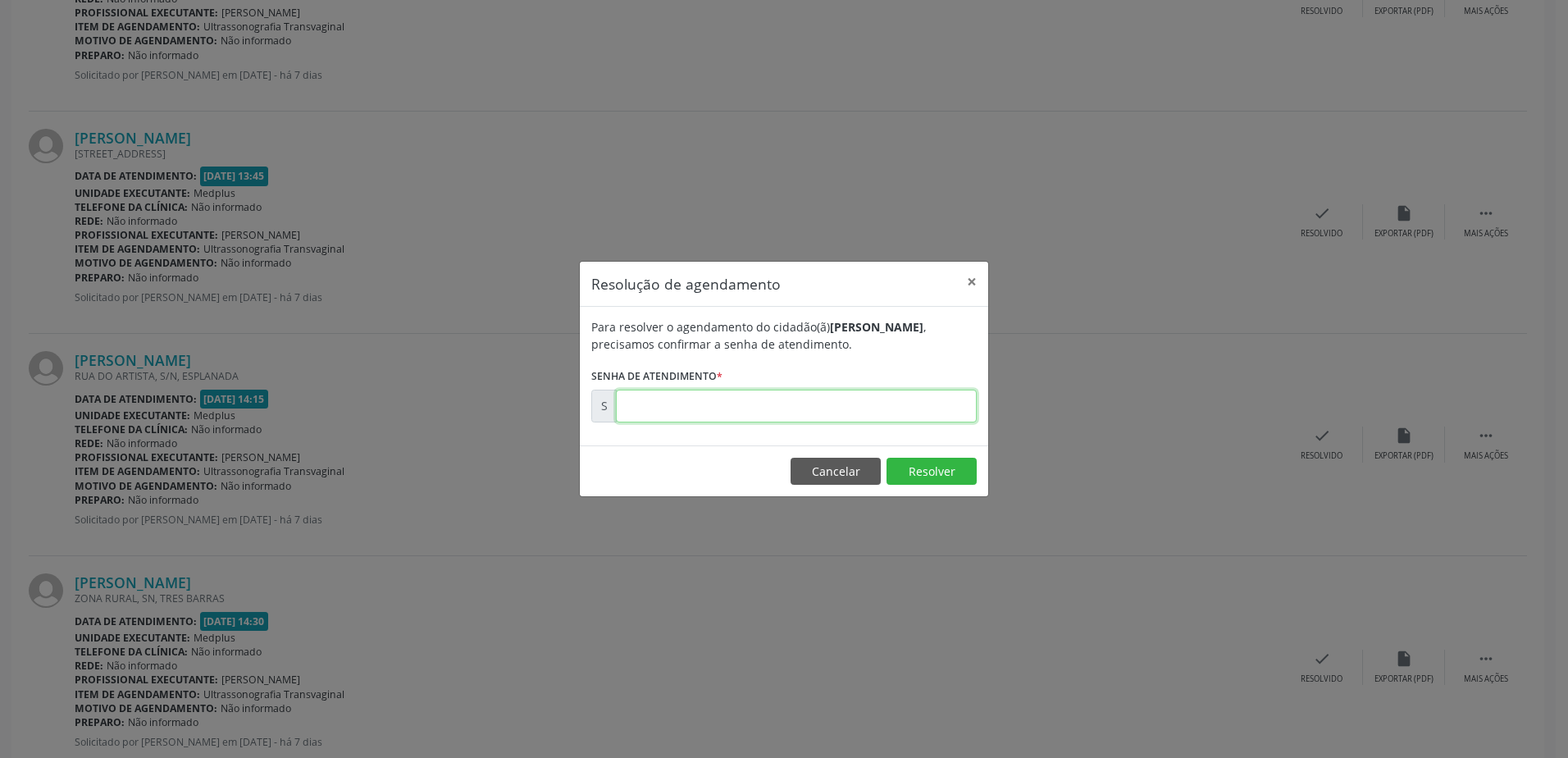
click at [704, 401] on input "text" at bounding box center [796, 405] width 361 height 33
type input "00179101"
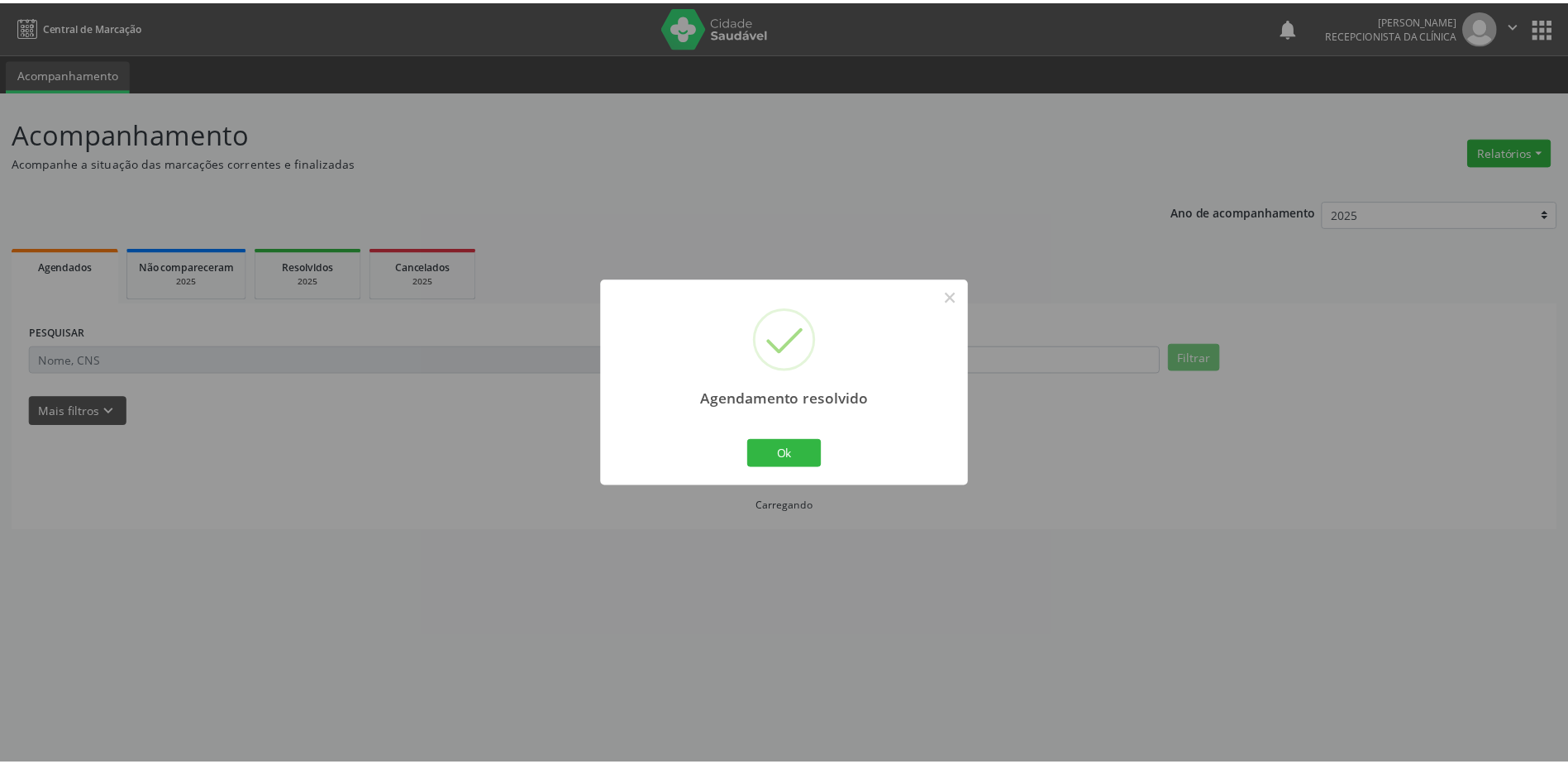
scroll to position [0, 0]
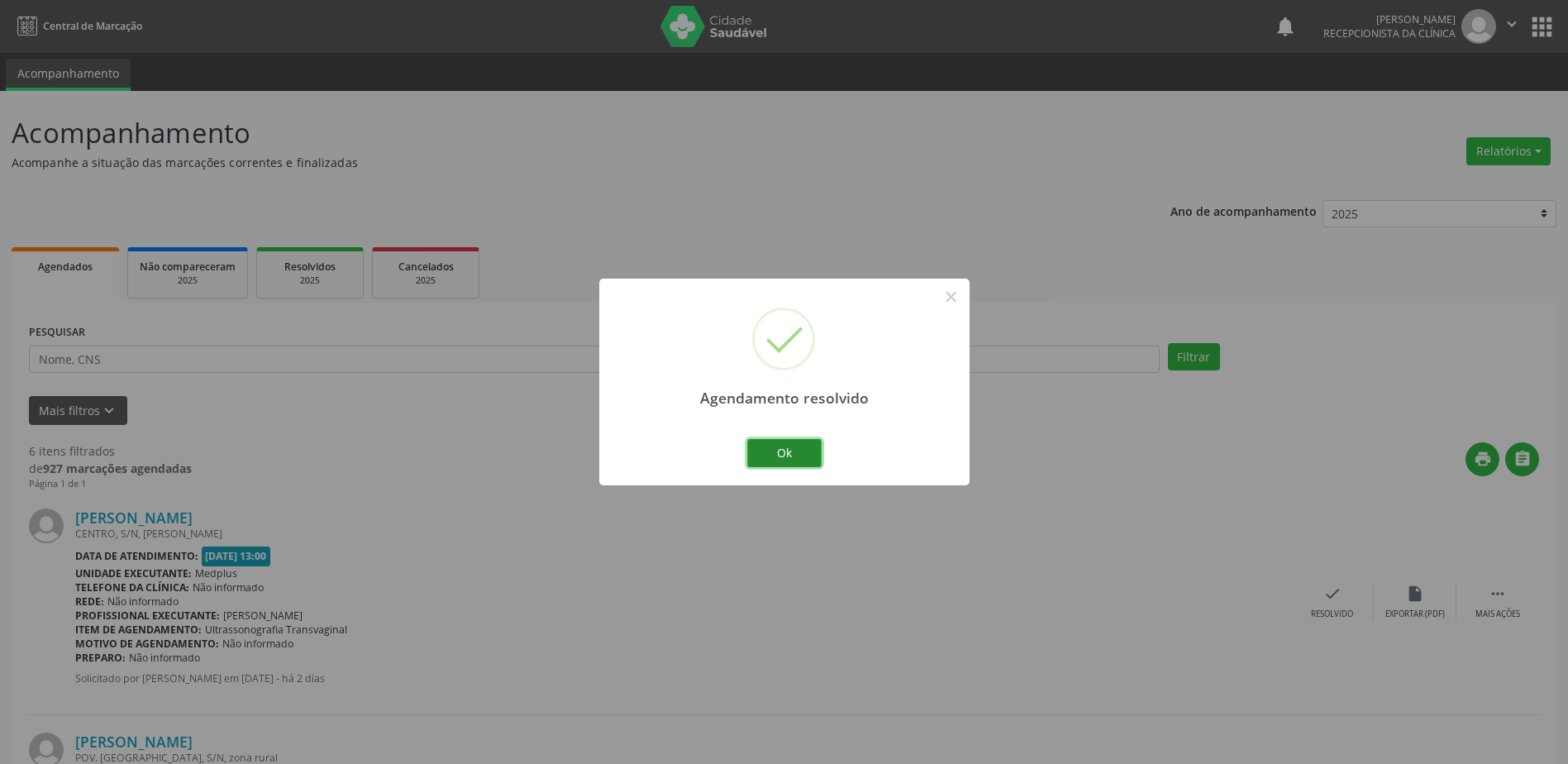
click at [780, 444] on button "Ok" at bounding box center [784, 452] width 74 height 28
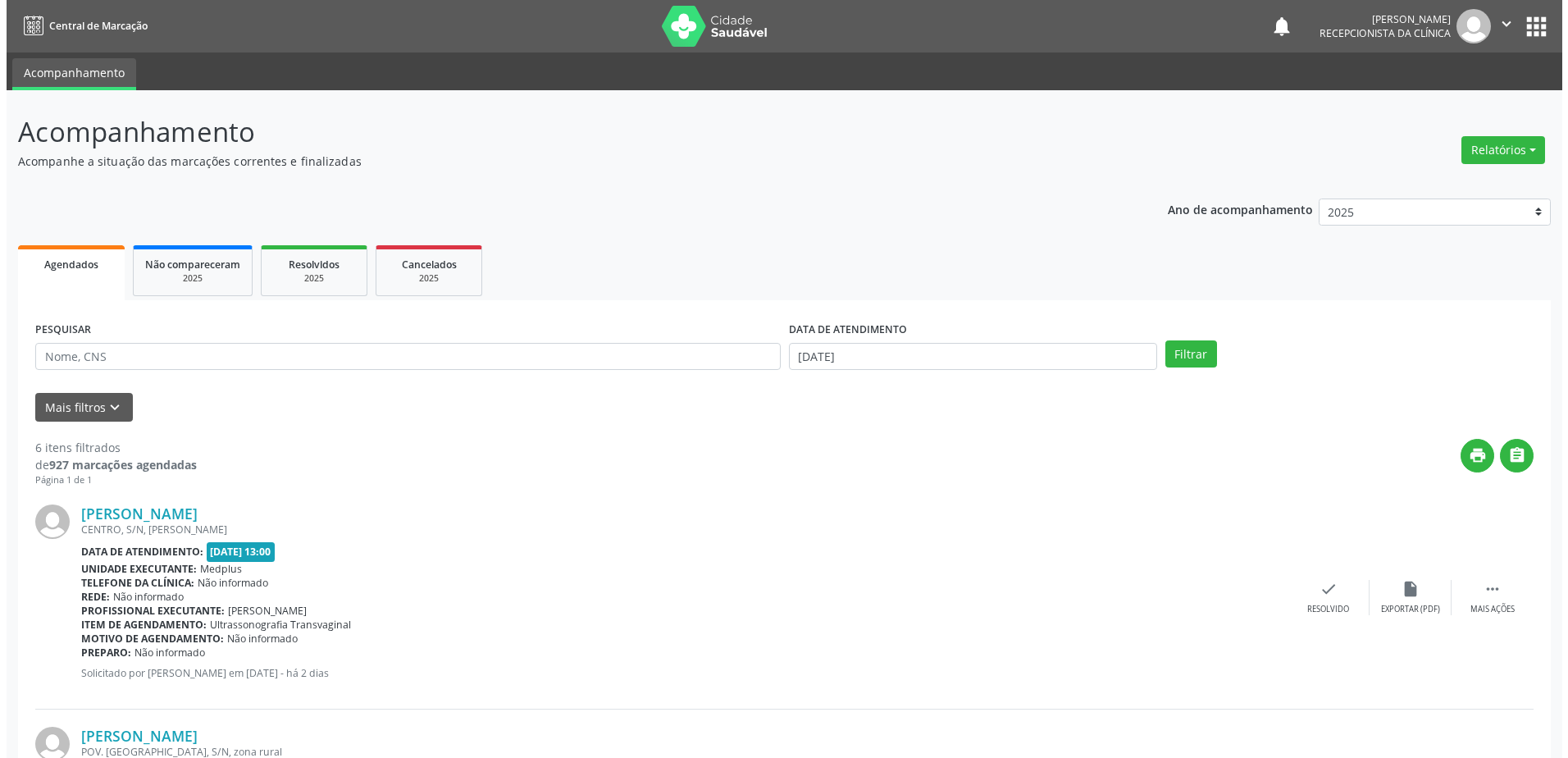
scroll to position [410, 0]
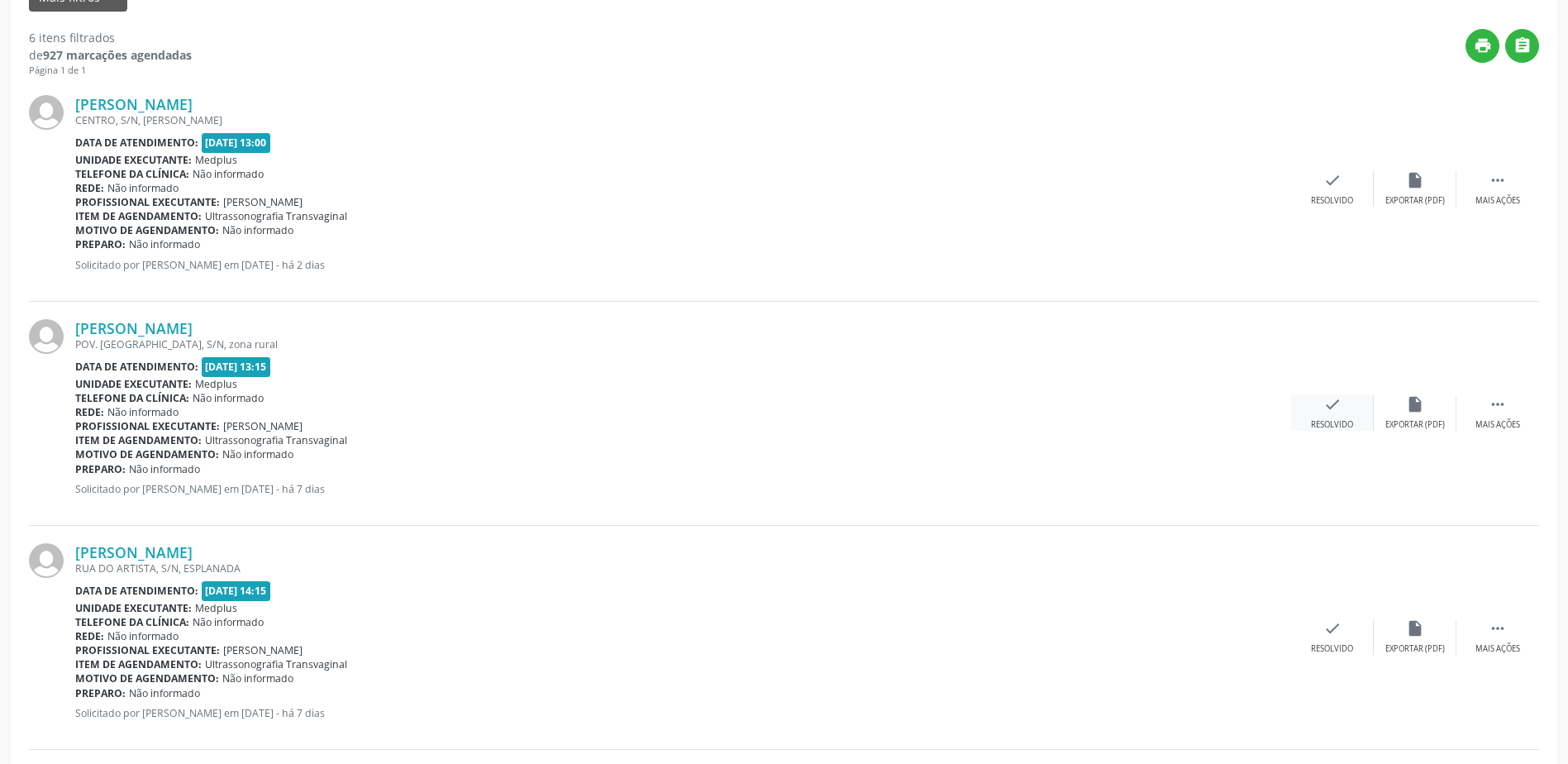
click at [1321, 429] on div "Resolvido" at bounding box center [1332, 424] width 43 height 12
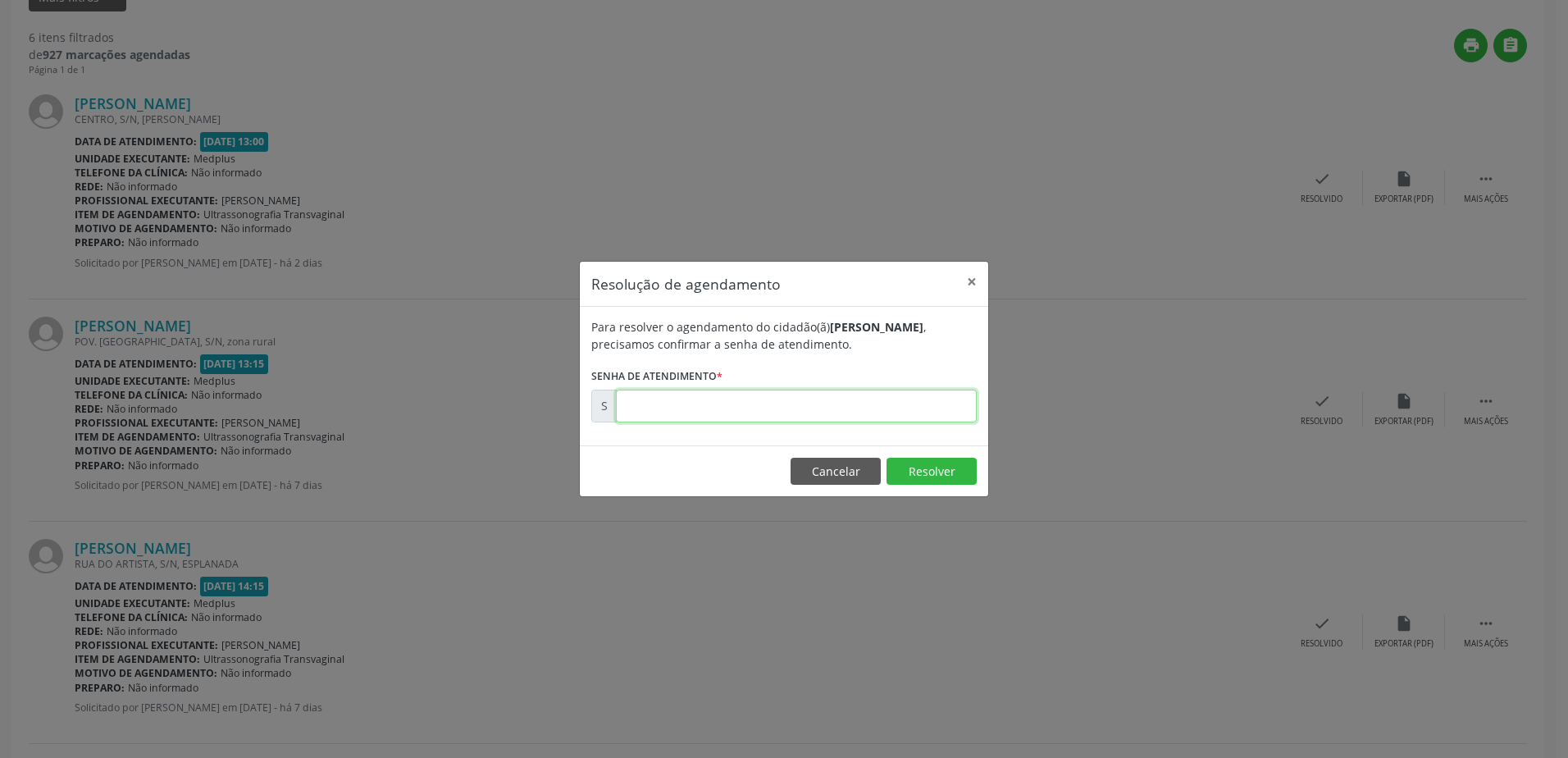
click at [922, 406] on input "text" at bounding box center [796, 405] width 361 height 33
type input "00179096"
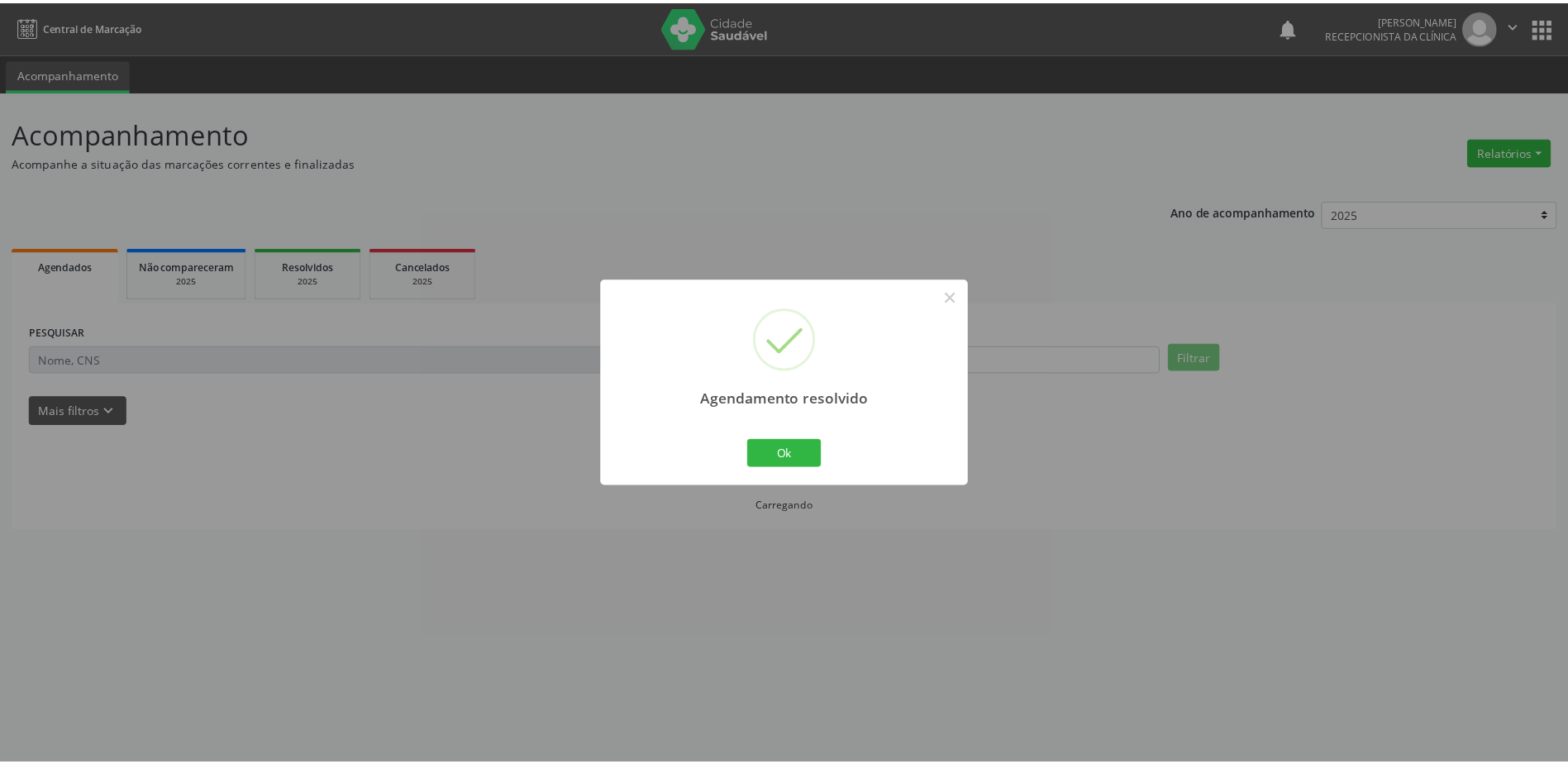
scroll to position [0, 0]
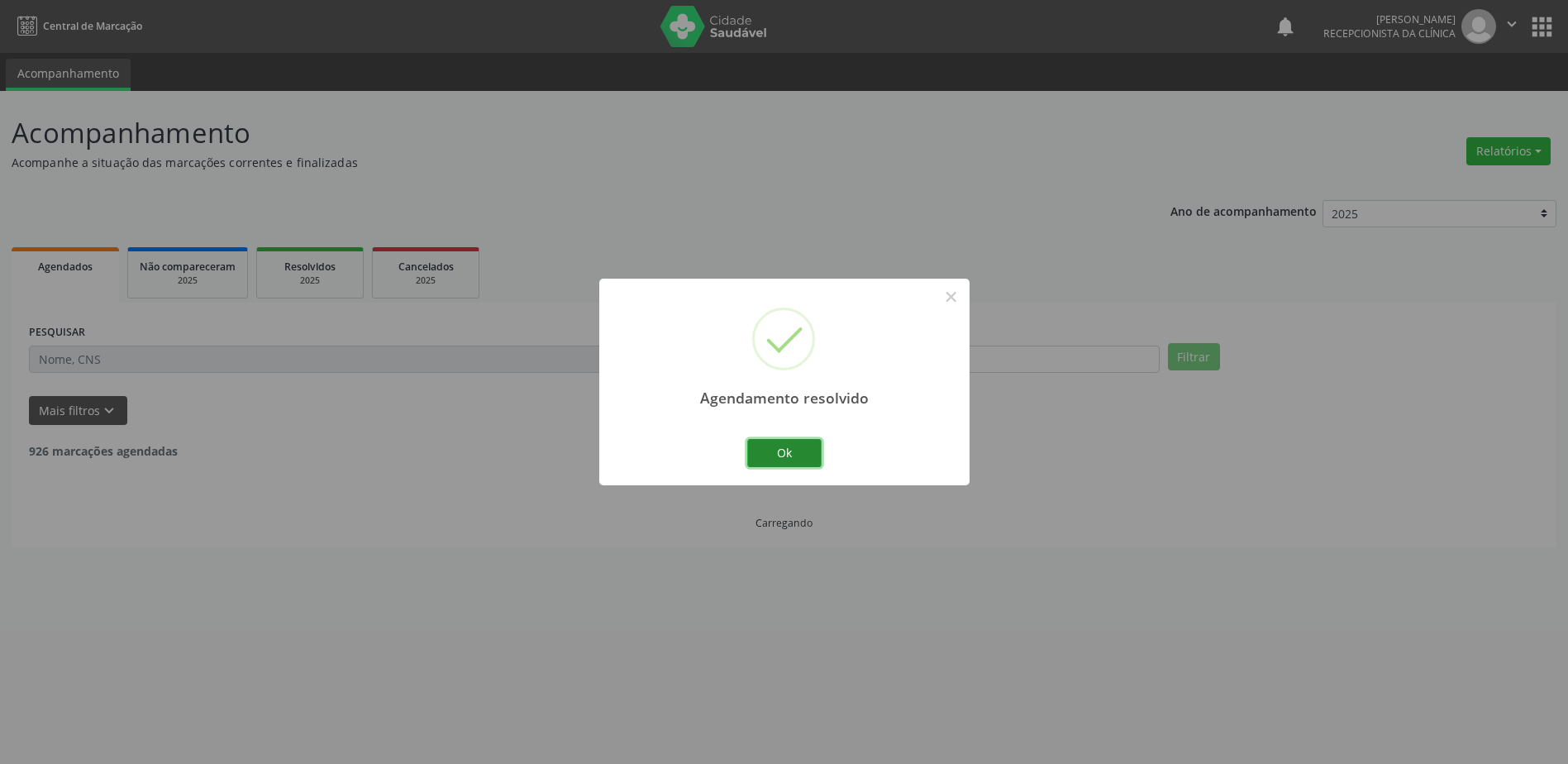
click at [770, 448] on button "Ok" at bounding box center [784, 452] width 74 height 28
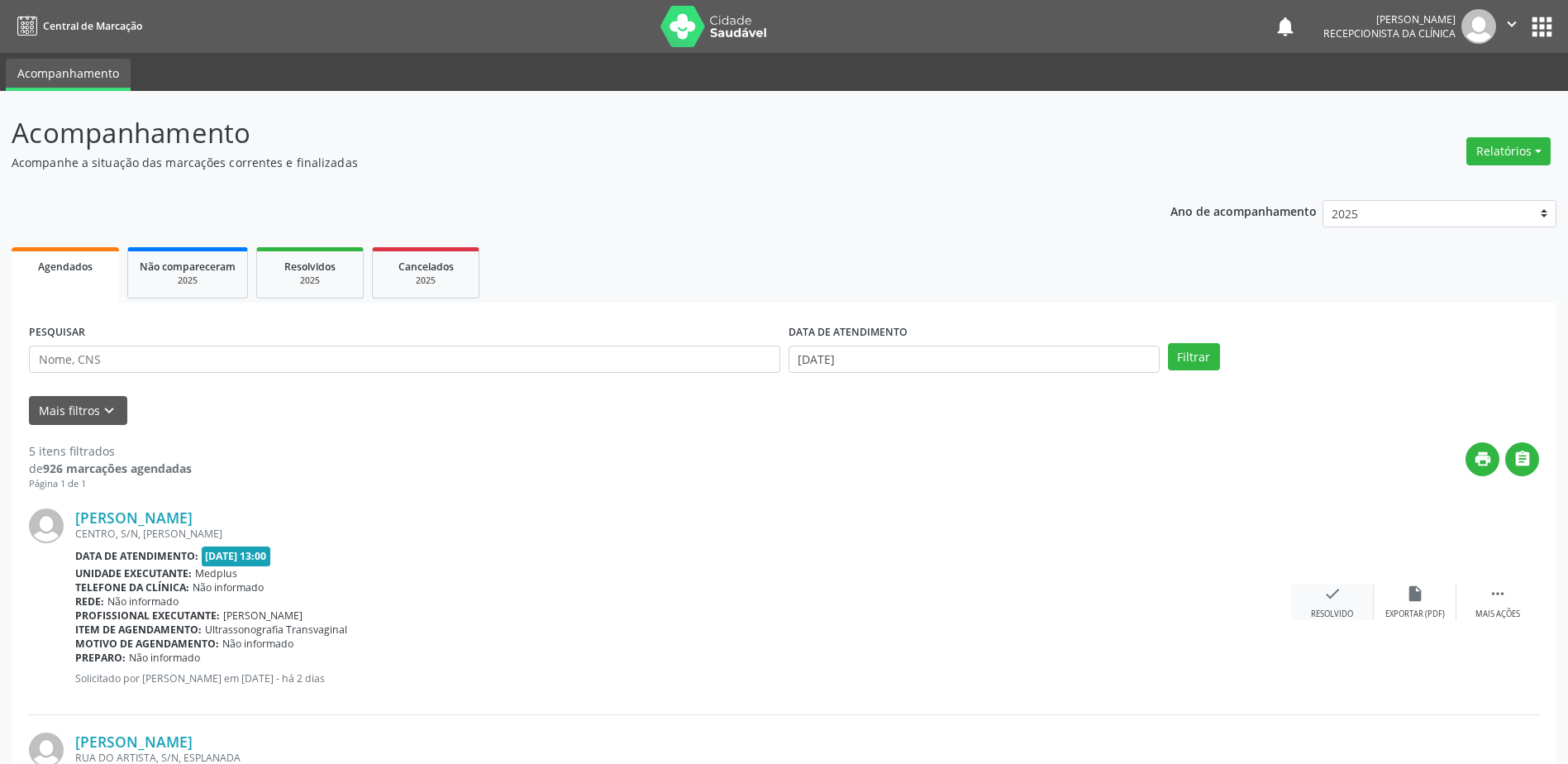
click at [1328, 601] on icon "check" at bounding box center [1332, 593] width 18 height 18
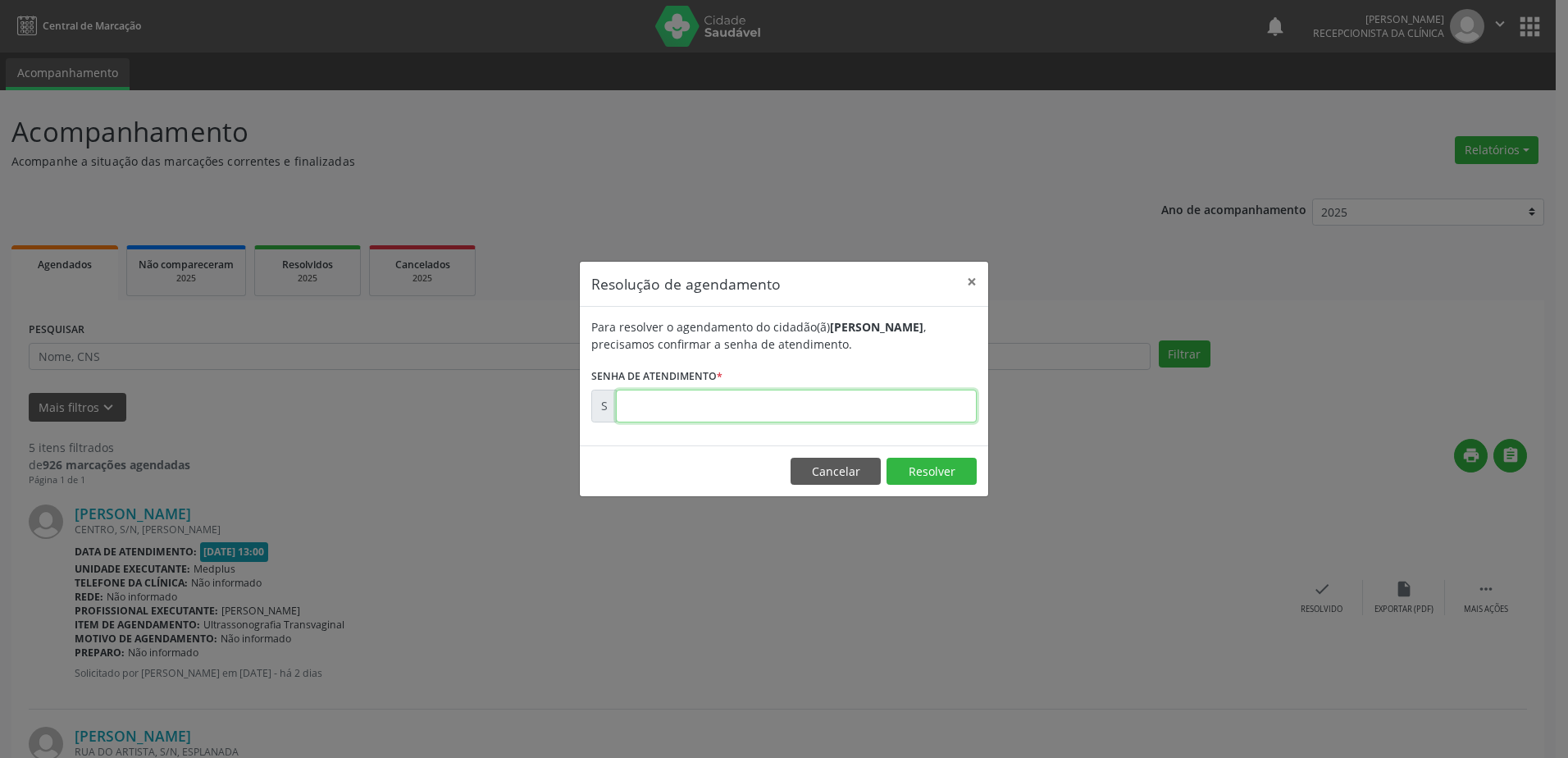
click at [644, 409] on input "text" at bounding box center [796, 405] width 361 height 33
type input "00179769"
click at [936, 475] on button "Resolver" at bounding box center [931, 471] width 91 height 28
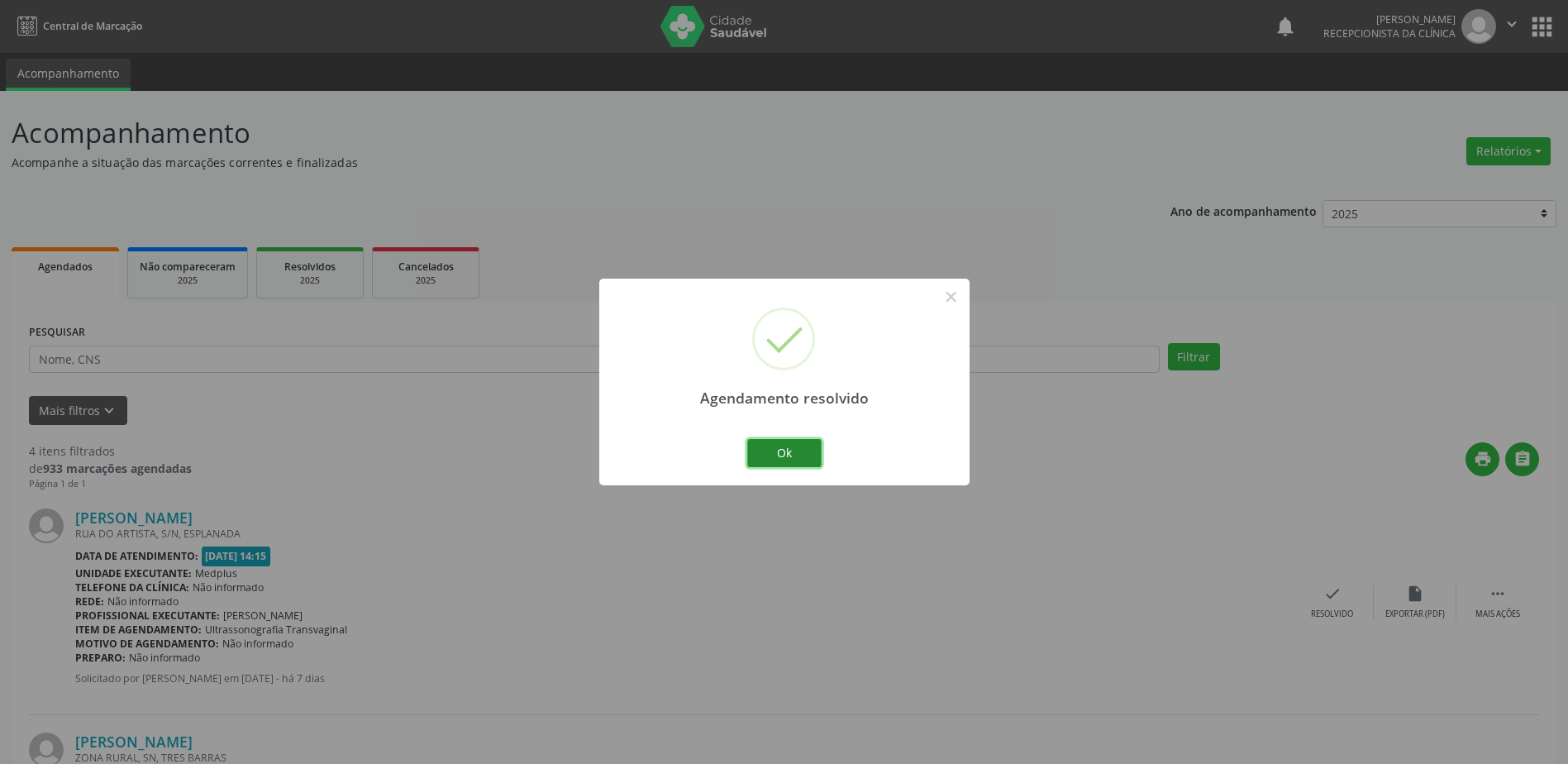
click at [784, 457] on button "Ok" at bounding box center [784, 452] width 74 height 28
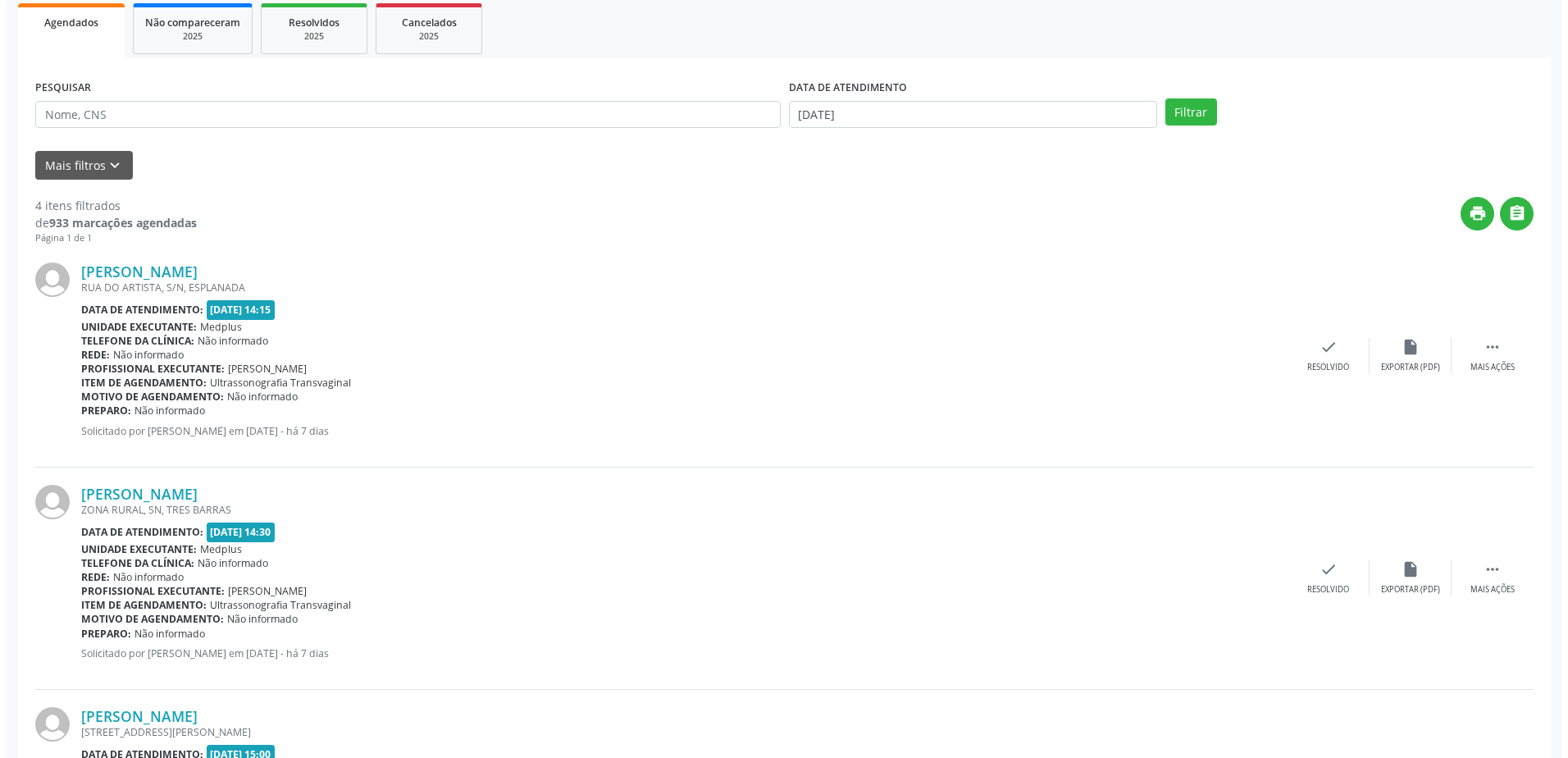
scroll to position [246, 0]
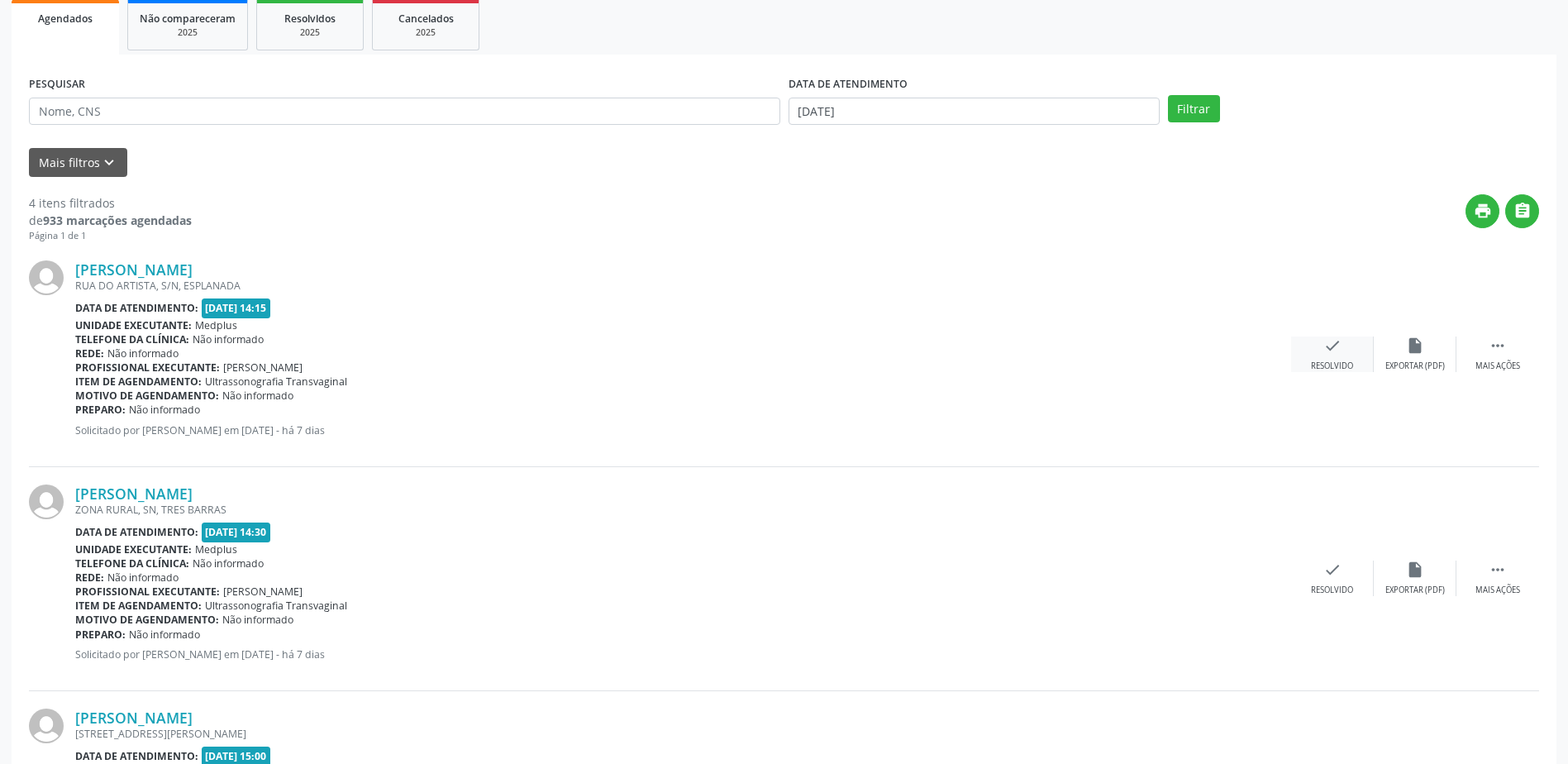
click at [1330, 359] on div "check Resolvido" at bounding box center [1332, 354] width 82 height 35
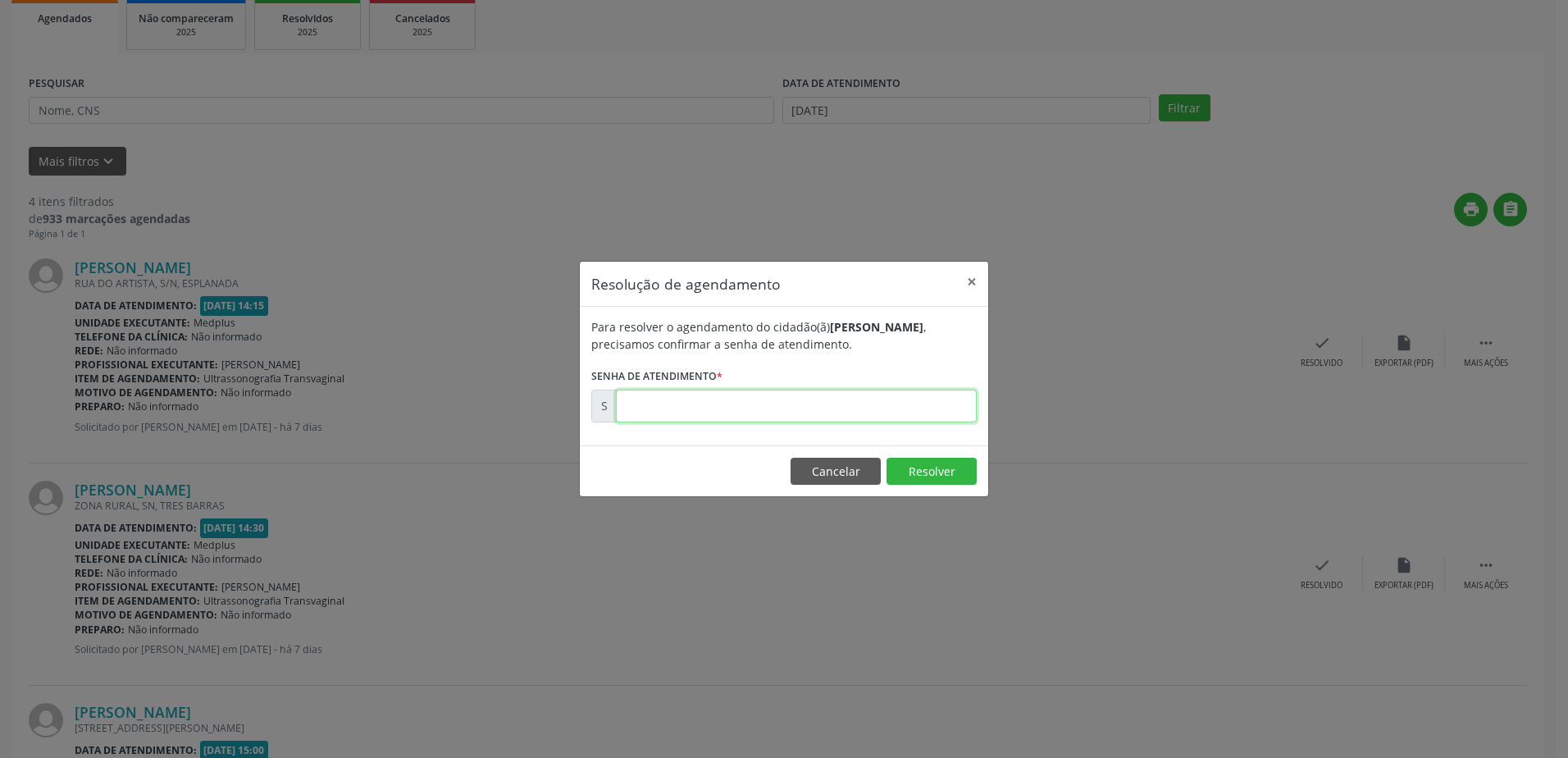
click at [636, 403] on input "text" at bounding box center [796, 405] width 361 height 33
type input "00179110"
click at [939, 470] on button "Resolver" at bounding box center [931, 471] width 91 height 28
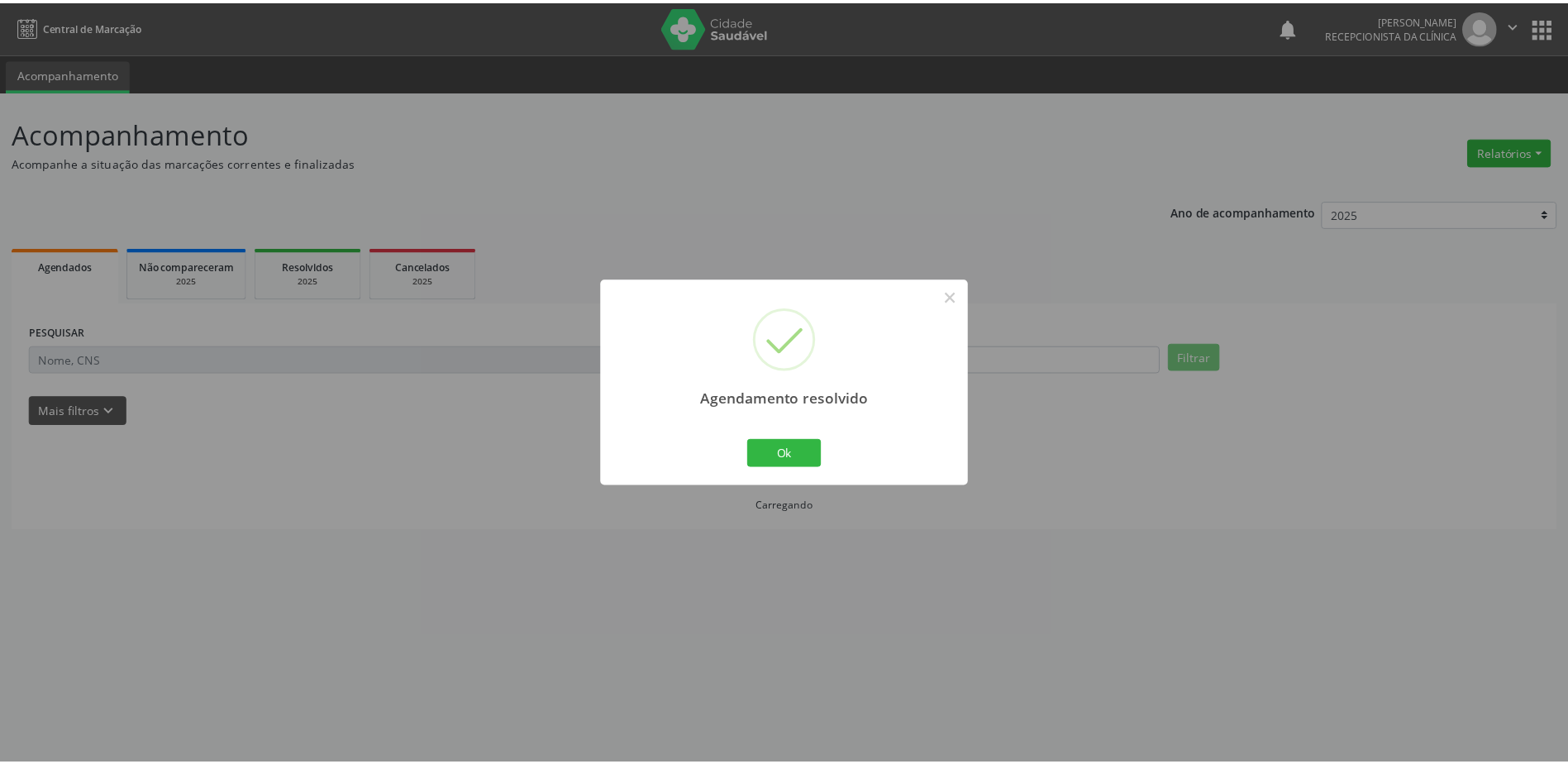
scroll to position [0, 0]
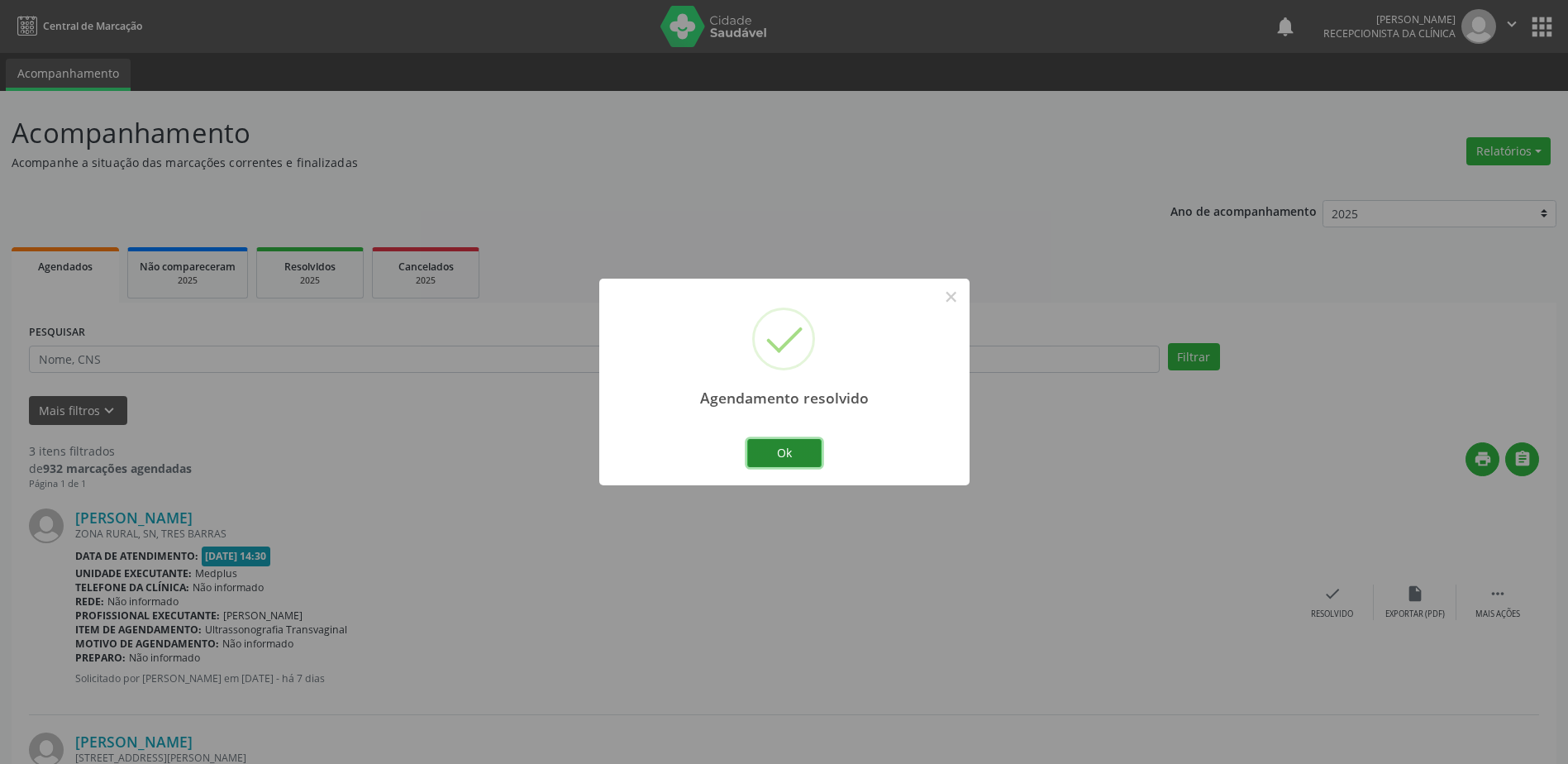
click at [798, 453] on button "Ok" at bounding box center [784, 452] width 74 height 28
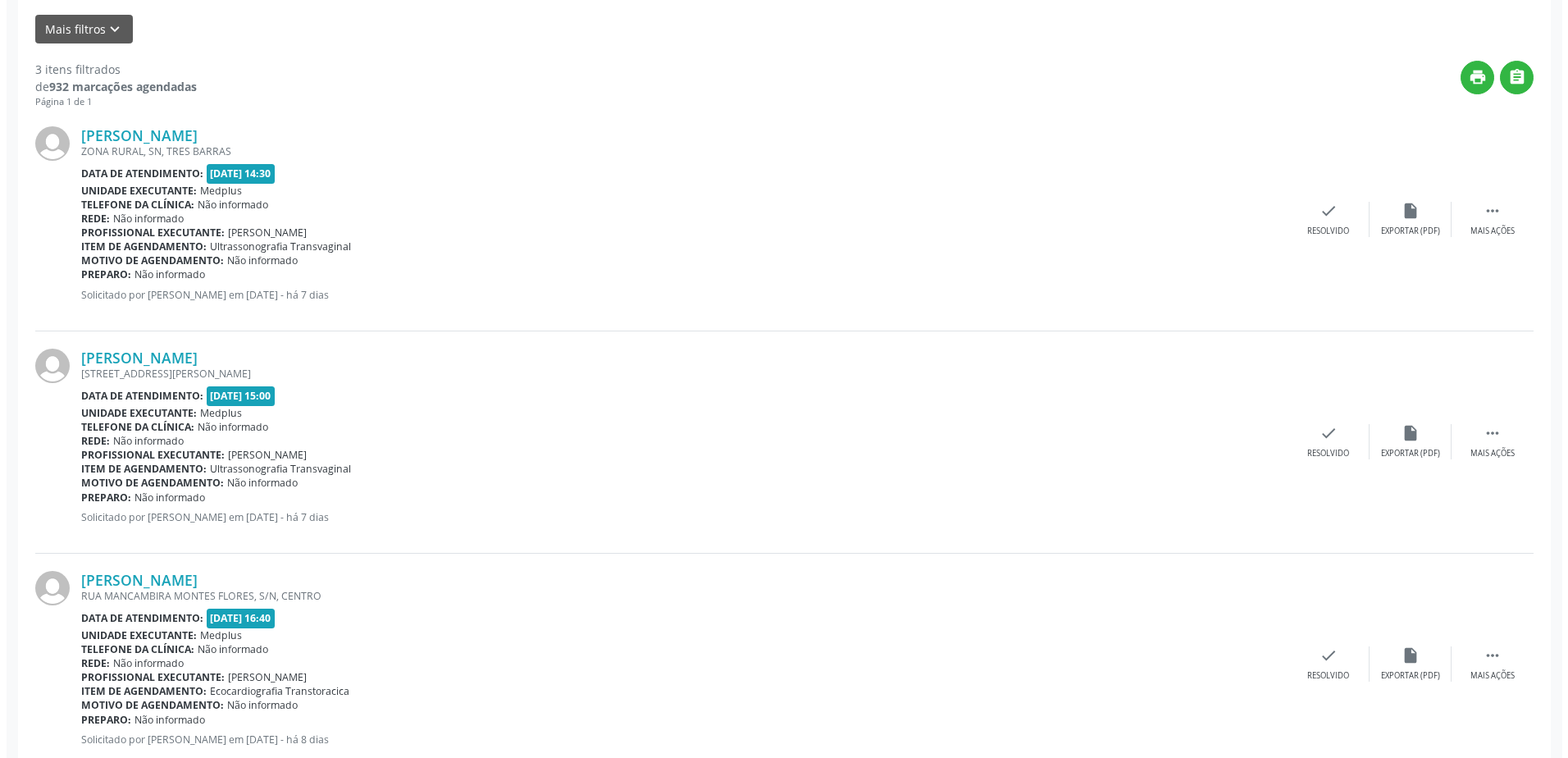
scroll to position [424, 0]
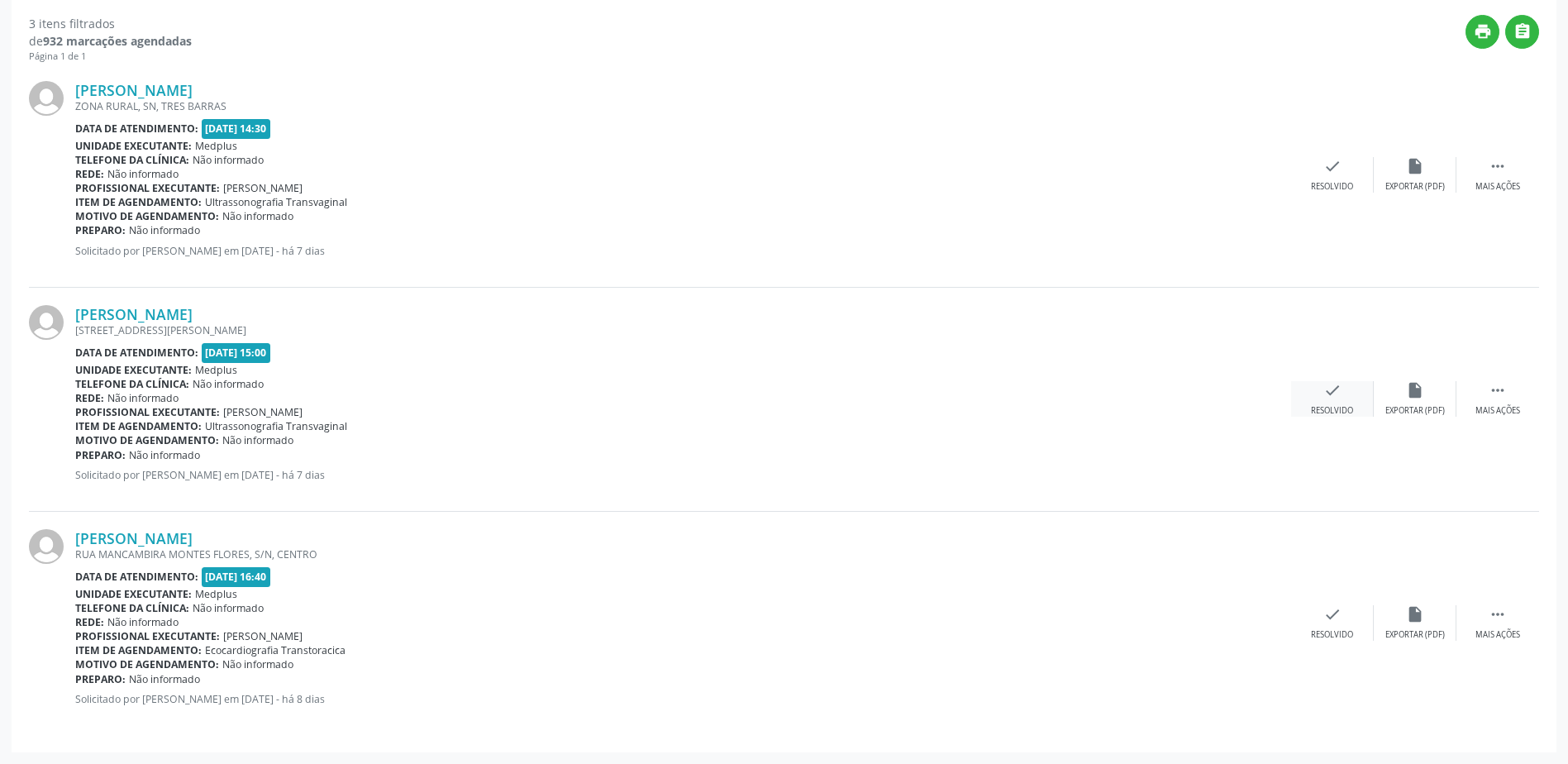
click at [1337, 396] on icon "check" at bounding box center [1332, 390] width 18 height 18
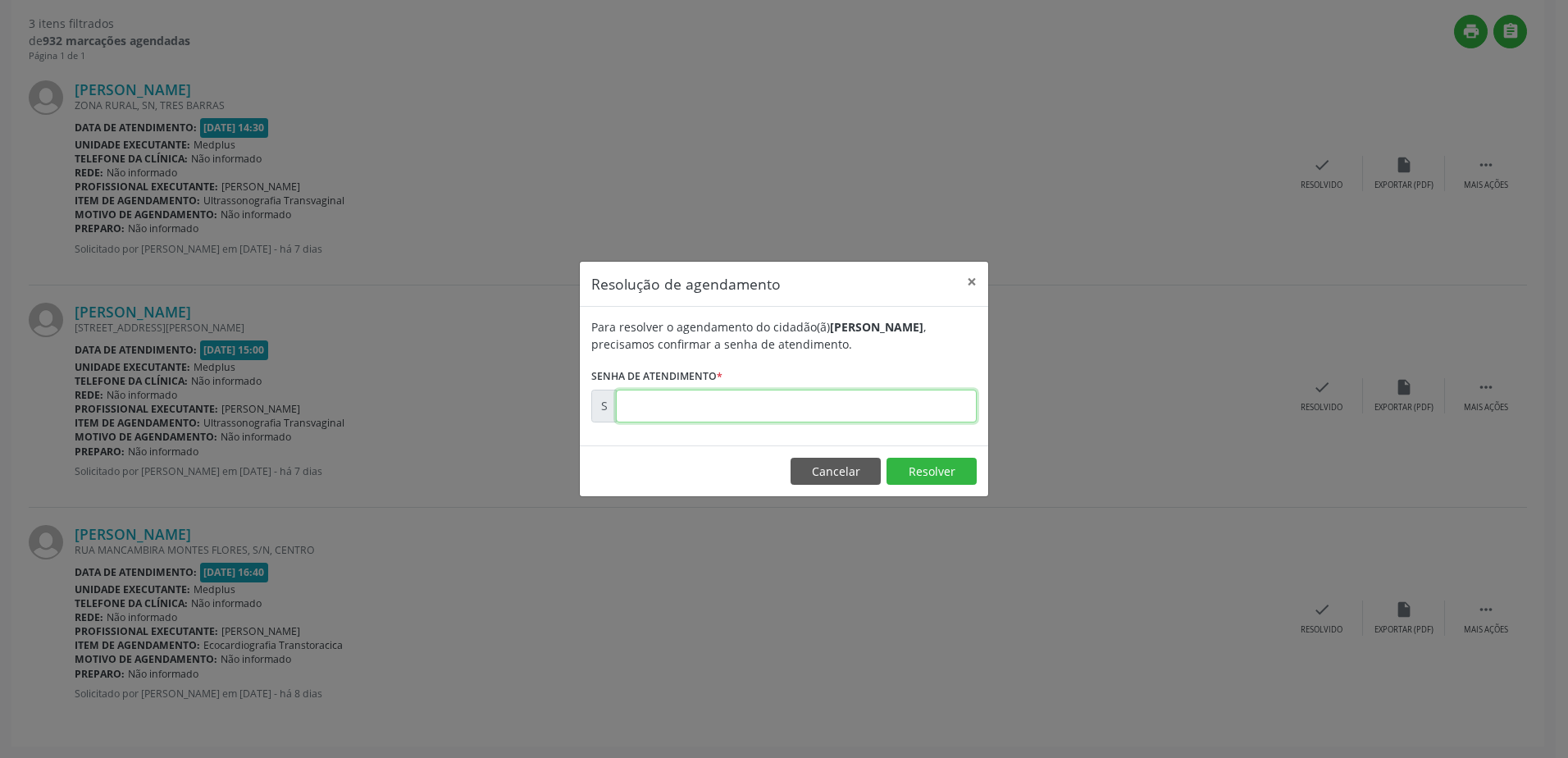
click at [664, 414] on input "text" at bounding box center [796, 405] width 361 height 33
type input "00179118"
click at [911, 467] on button "Resolver" at bounding box center [931, 471] width 91 height 28
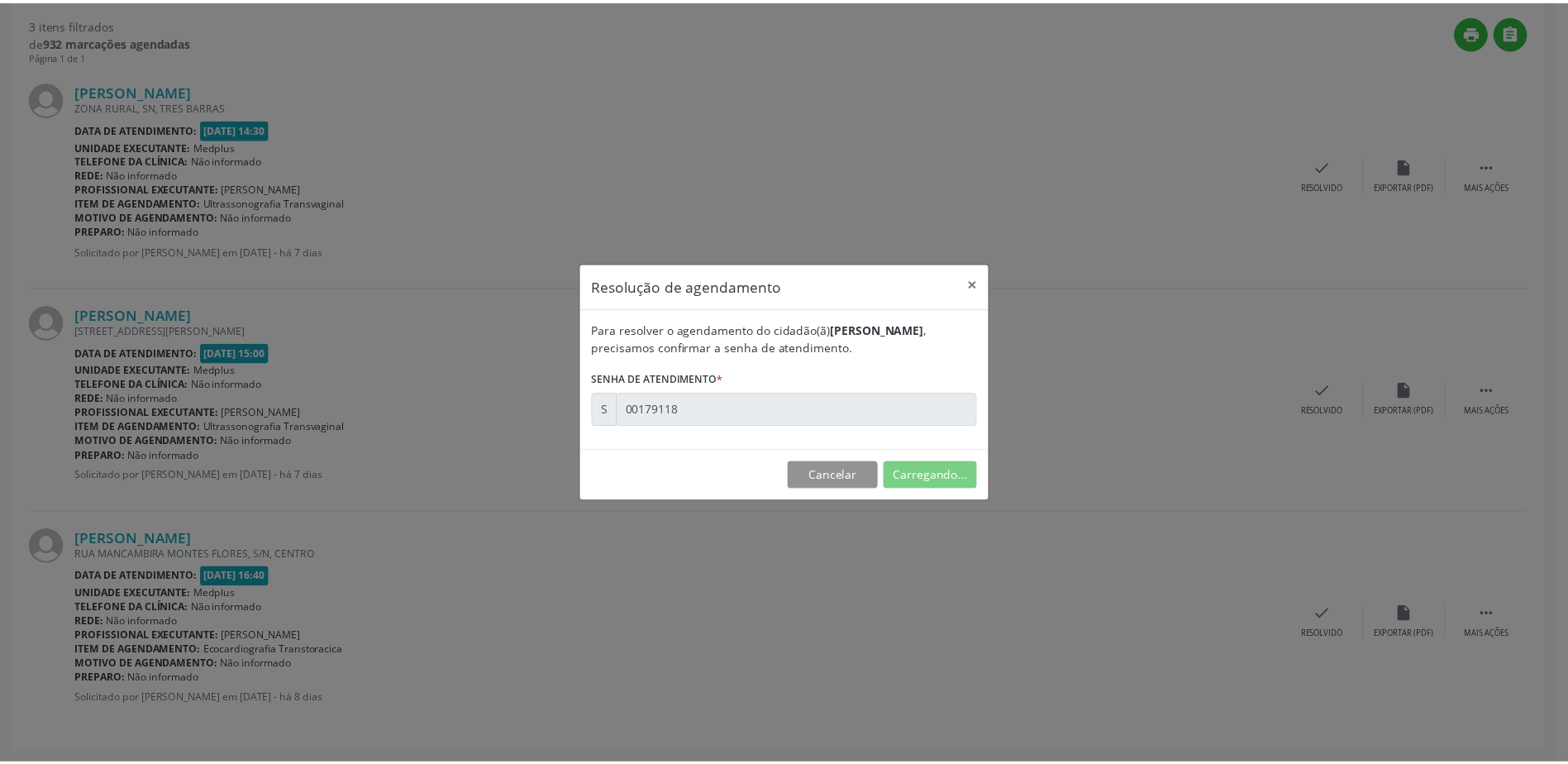
scroll to position [0, 0]
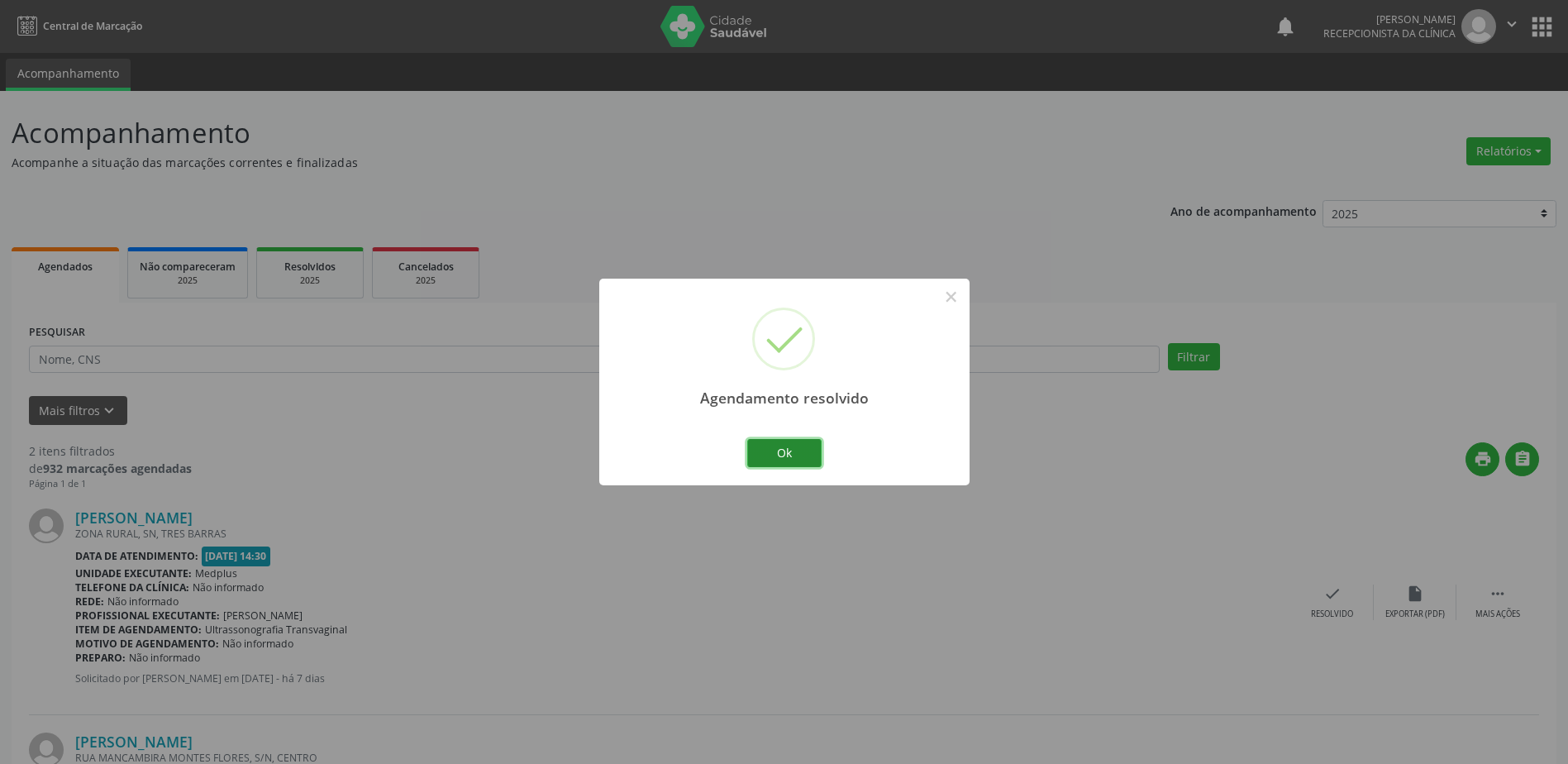
click at [807, 457] on button "Ok" at bounding box center [784, 452] width 74 height 28
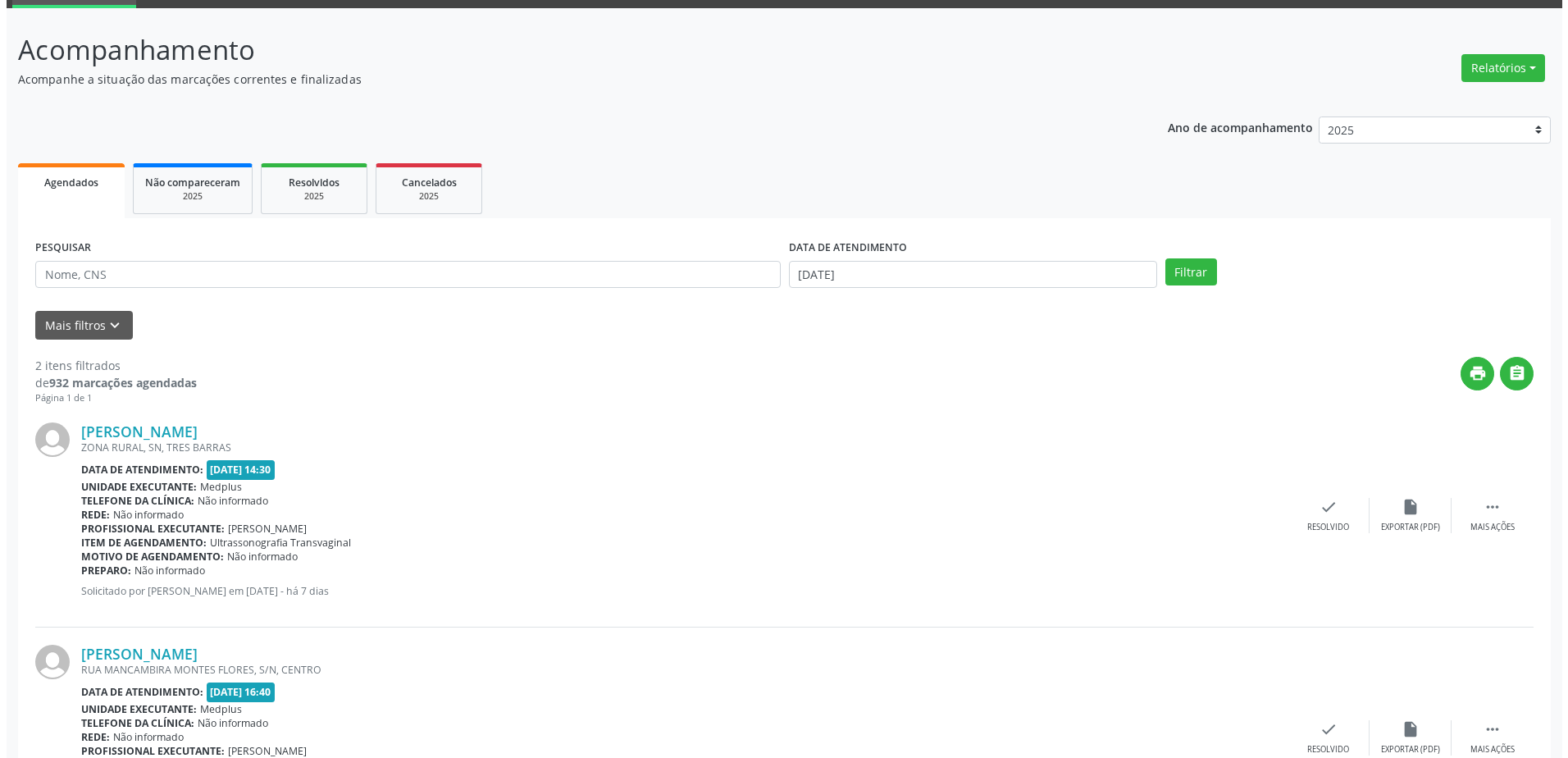
scroll to position [164, 0]
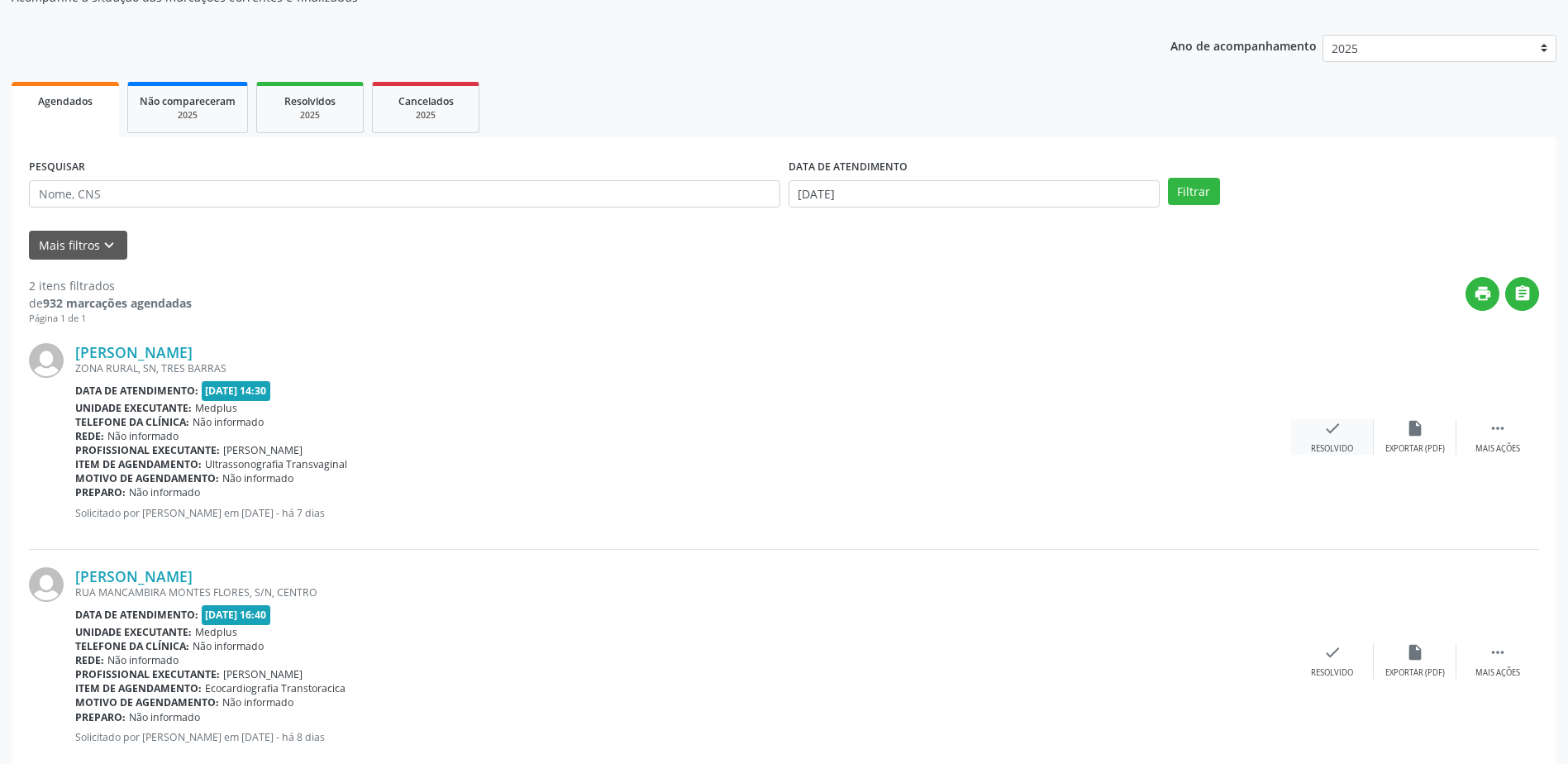
click at [1342, 446] on div "Resolvido" at bounding box center [1332, 448] width 43 height 12
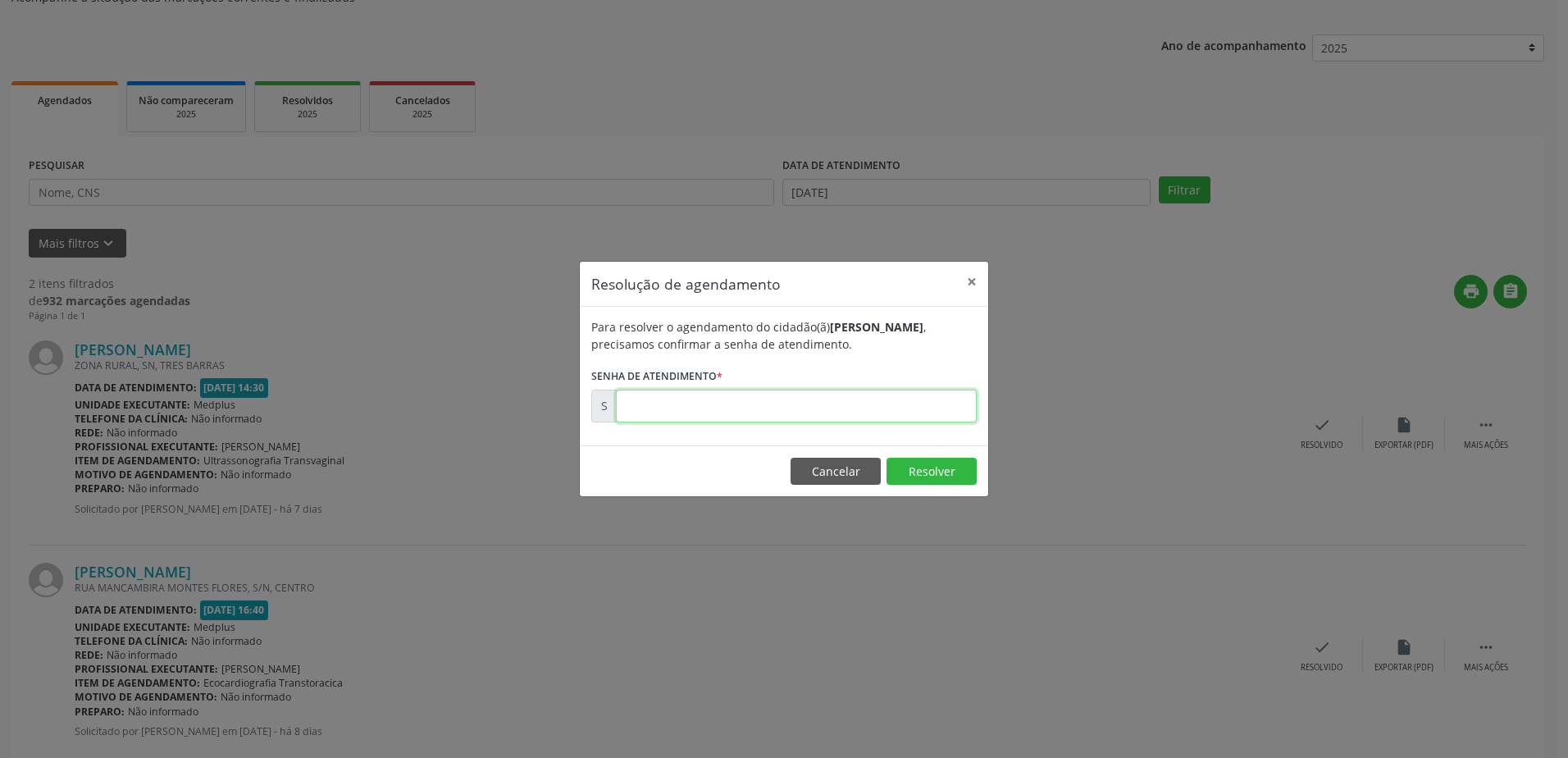
click at [636, 402] on input "text" at bounding box center [796, 405] width 361 height 33
type input "00179113"
click at [947, 476] on button "Resolver" at bounding box center [931, 471] width 91 height 28
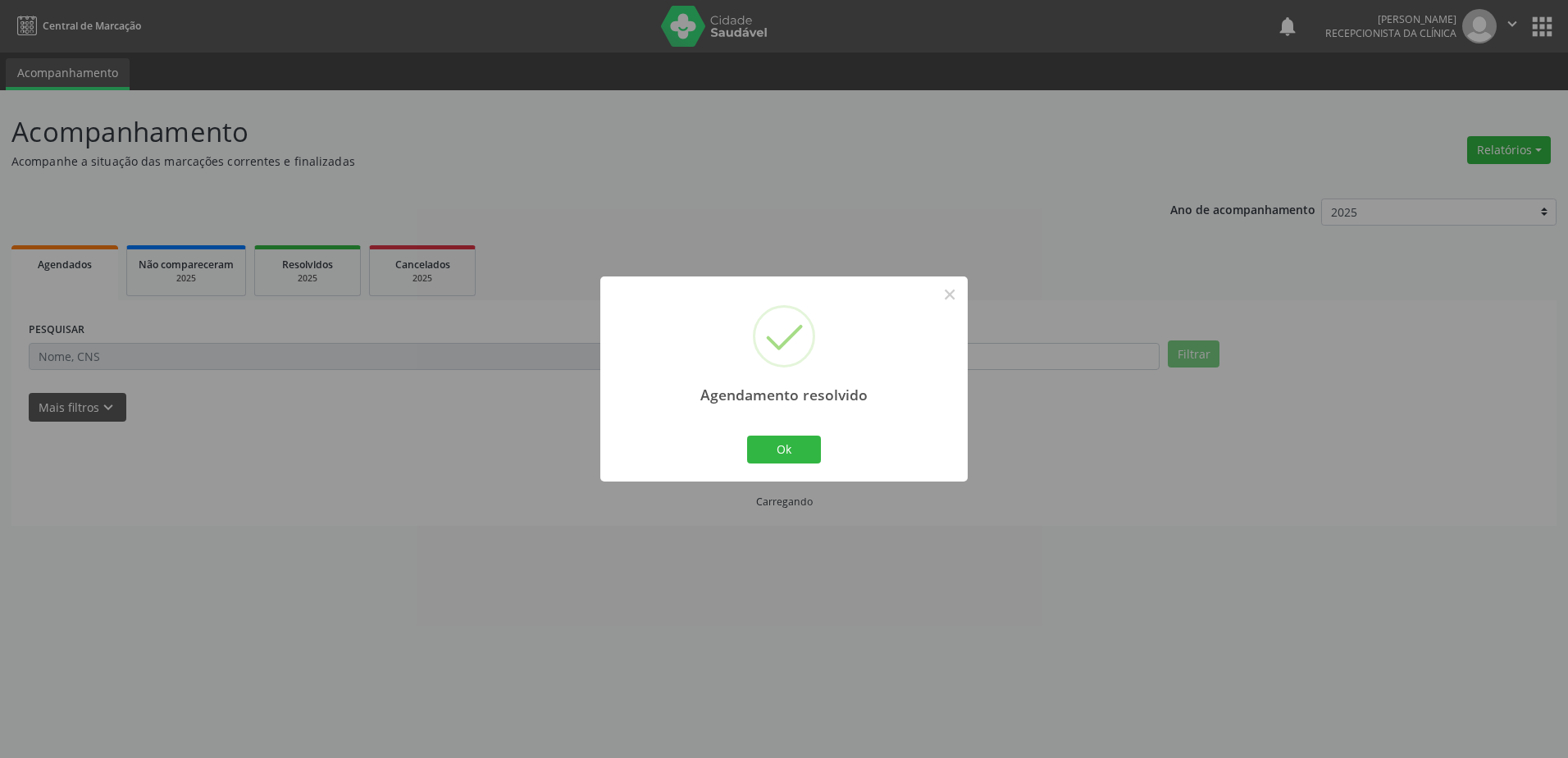
scroll to position [0, 0]
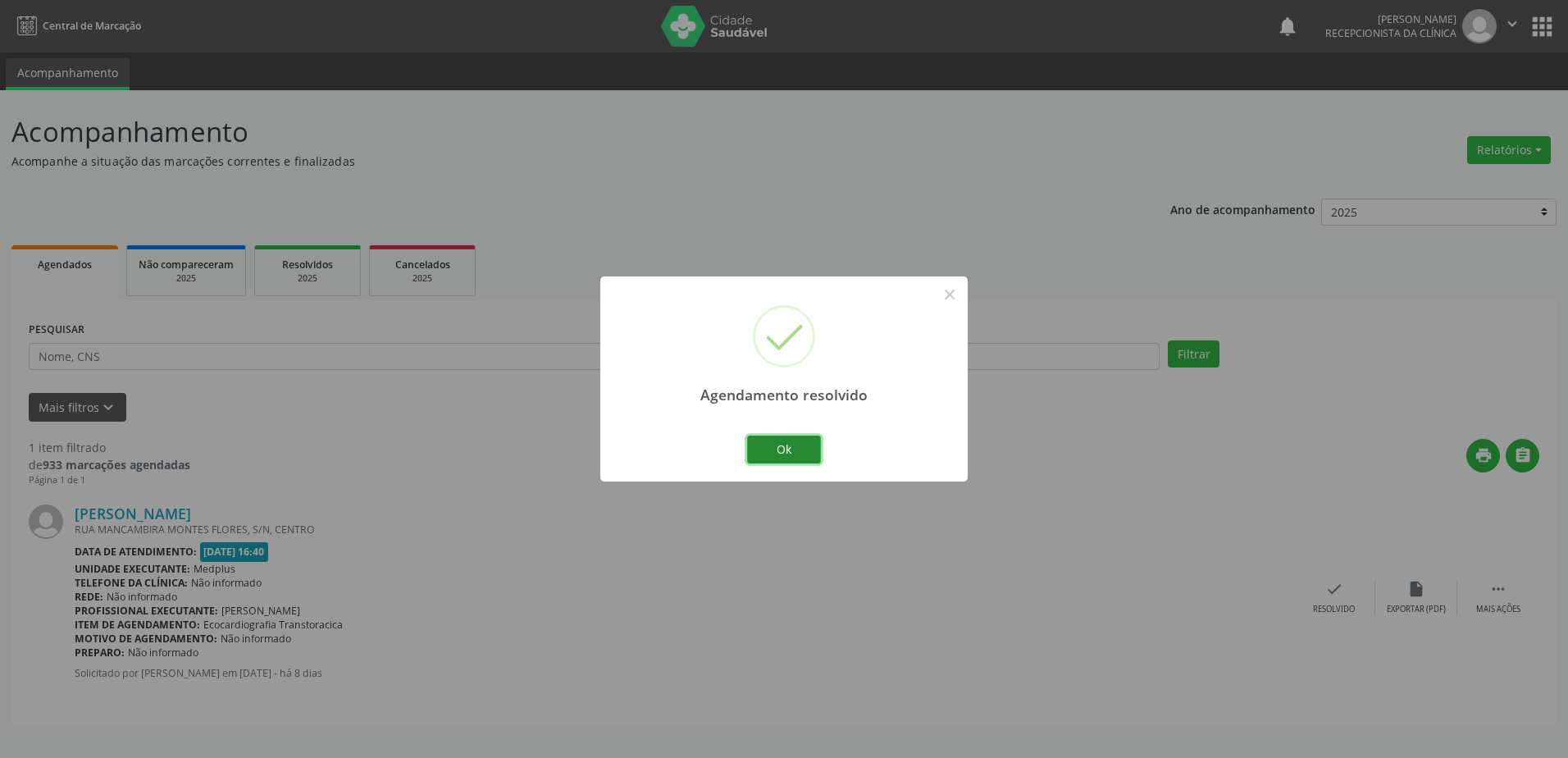
click at [797, 448] on button "Ok" at bounding box center [784, 449] width 74 height 28
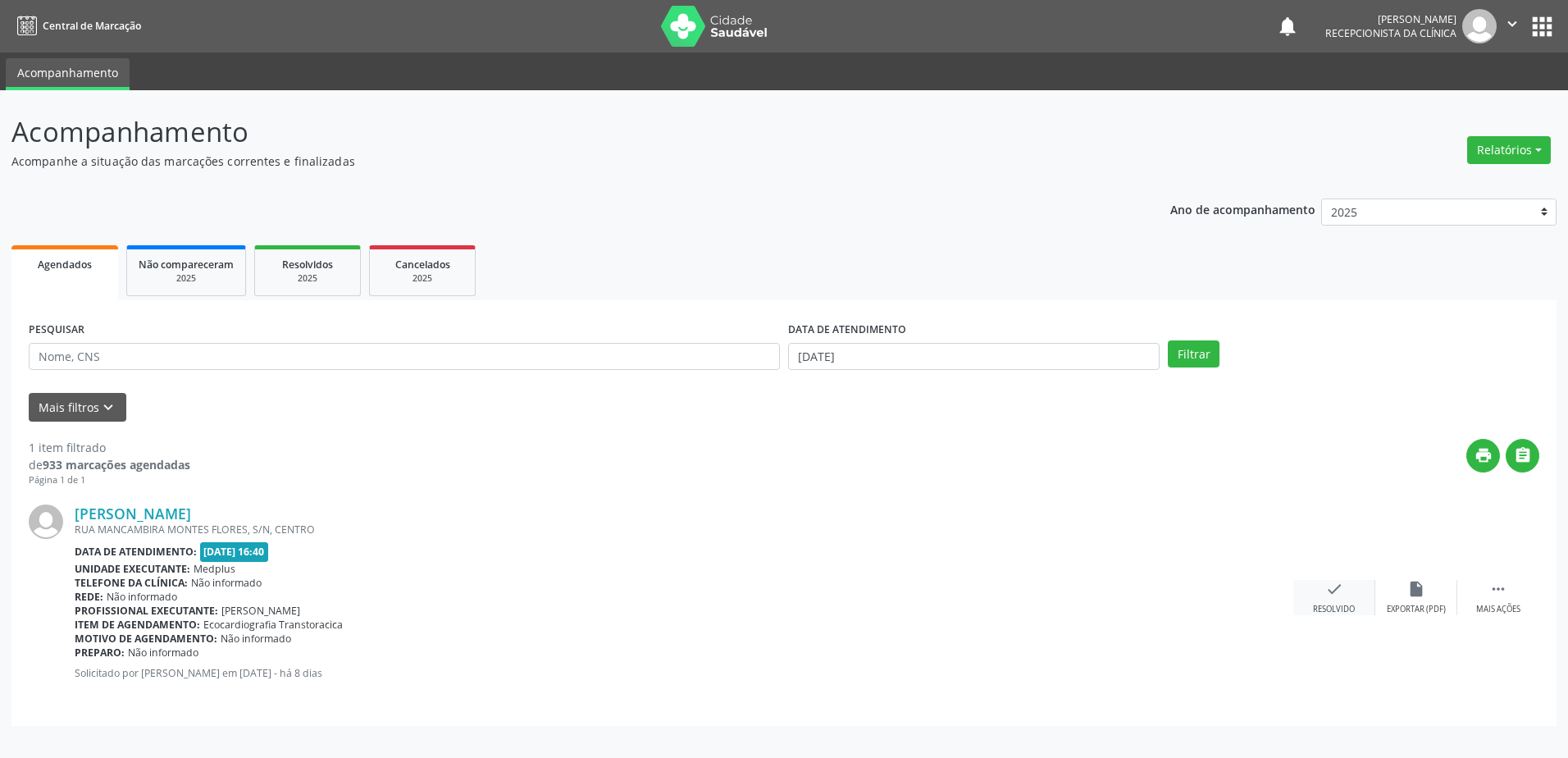
click at [1325, 596] on icon "check" at bounding box center [1334, 588] width 18 height 18
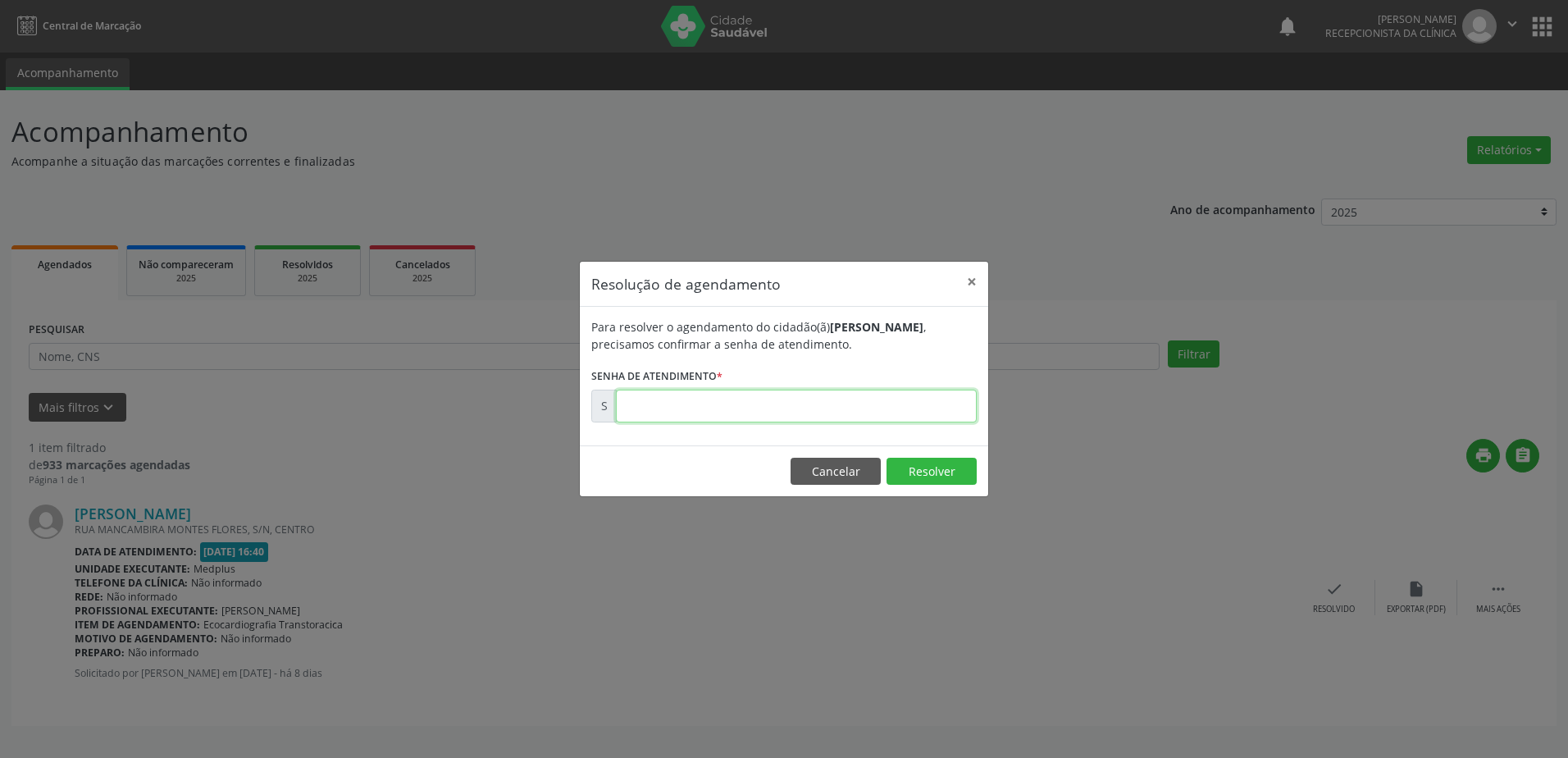
click at [737, 406] on input "text" at bounding box center [796, 405] width 361 height 33
type input "00178781"
click at [952, 482] on button "Resolver" at bounding box center [931, 471] width 91 height 28
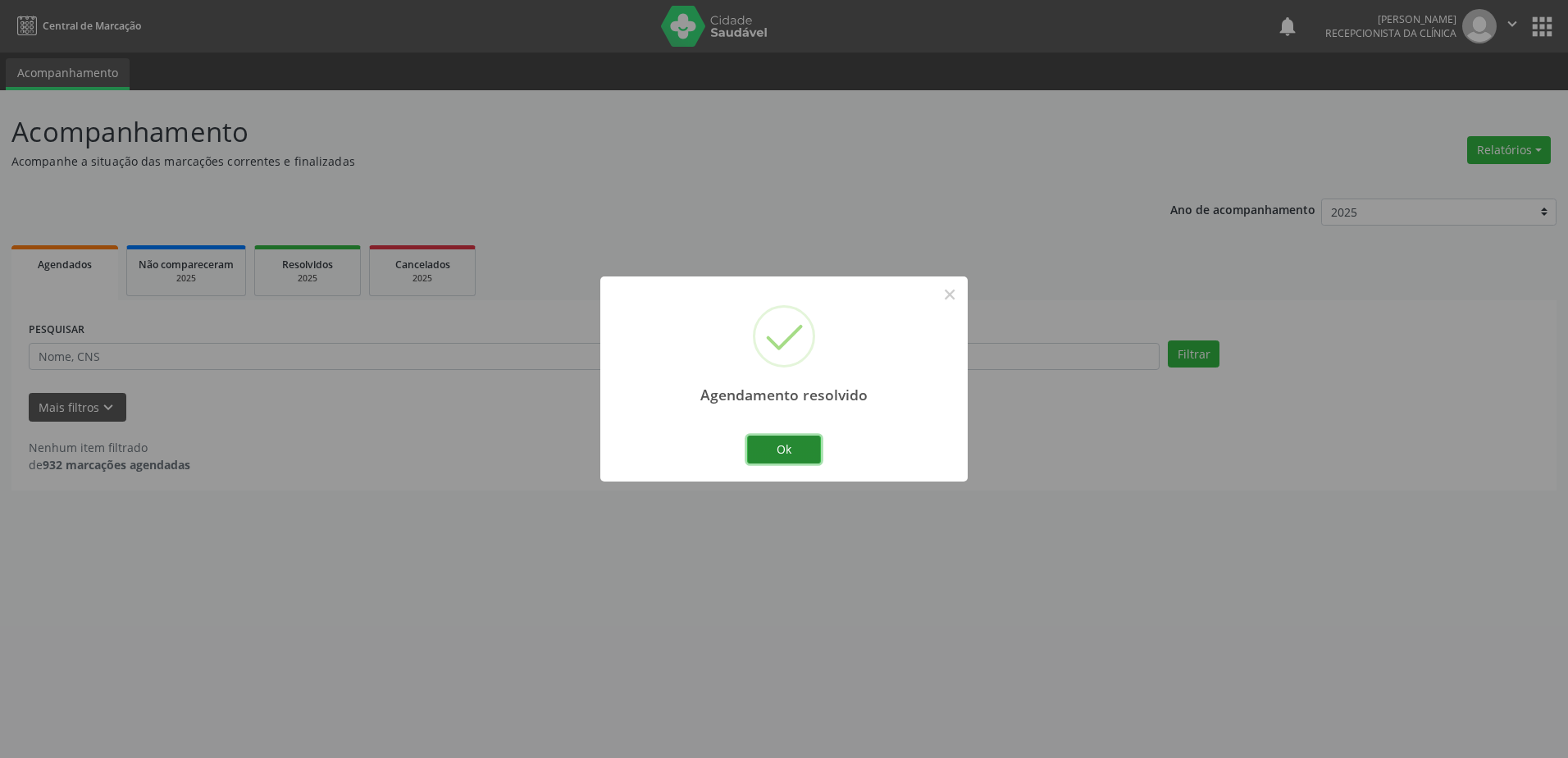
click at [774, 448] on button "Ok" at bounding box center [784, 449] width 74 height 28
